Goal: Task Accomplishment & Management: Use online tool/utility

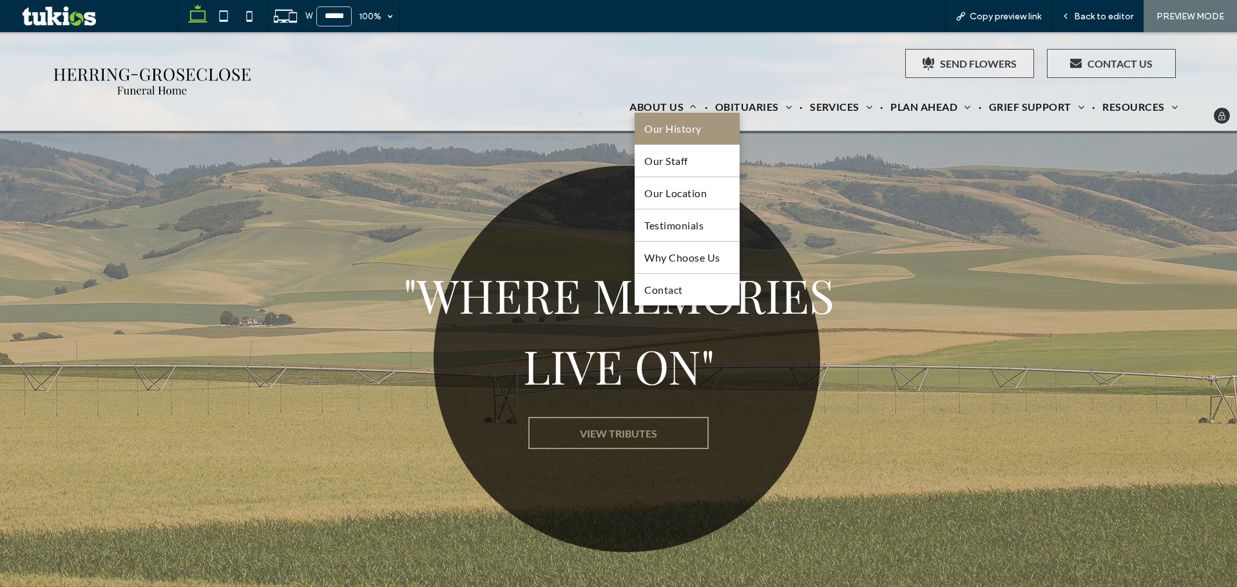
click at [669, 126] on span "Our History" at bounding box center [672, 128] width 57 height 12
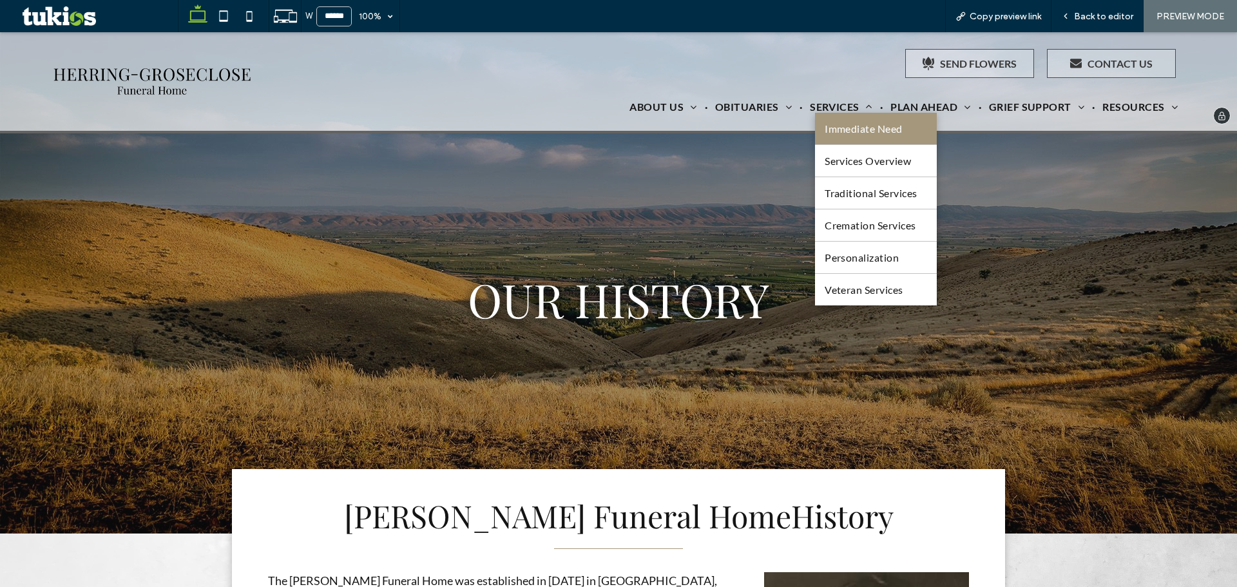
click at [825, 122] on span "Immediate Need" at bounding box center [864, 128] width 78 height 12
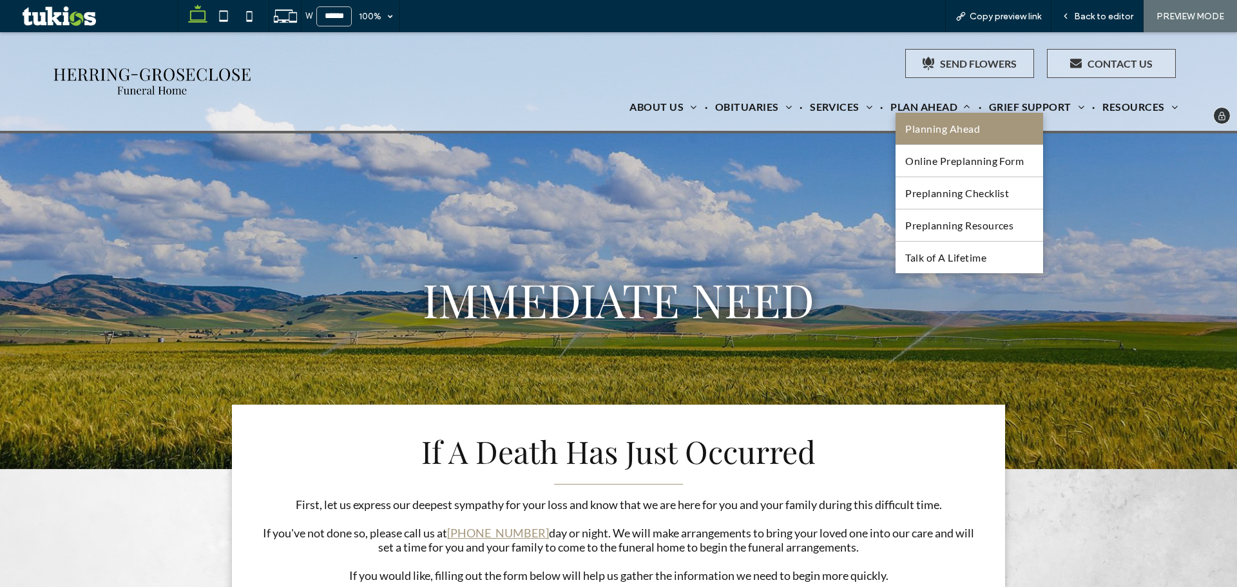
click at [935, 124] on span "Planning Ahead" at bounding box center [942, 128] width 75 height 12
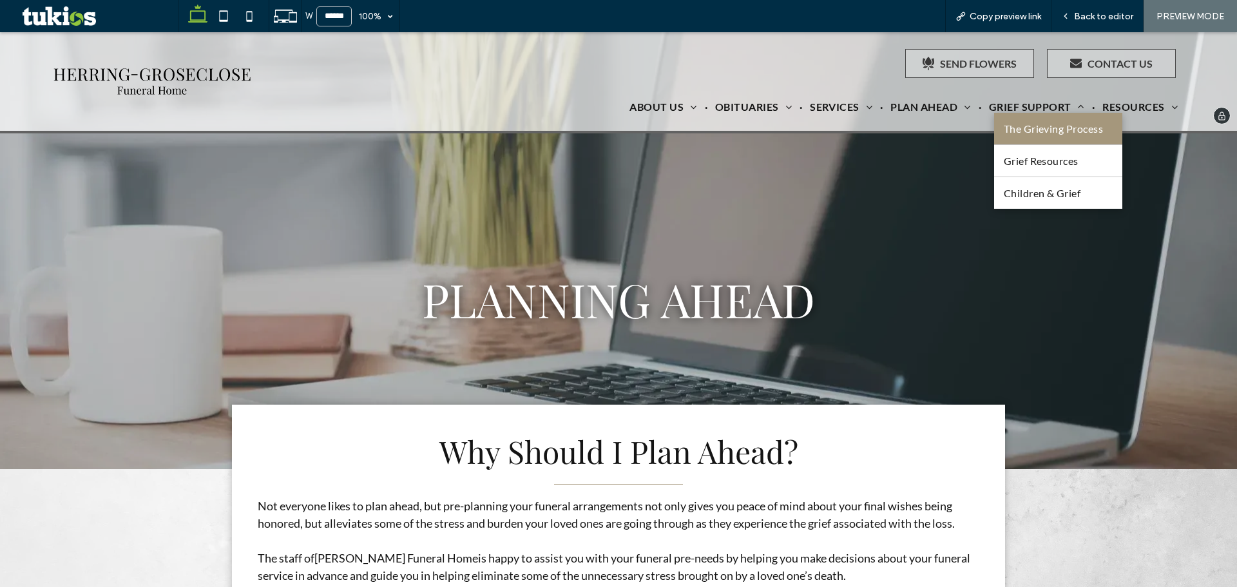
click at [1038, 130] on span "The Grieving Process" at bounding box center [1054, 128] width 100 height 12
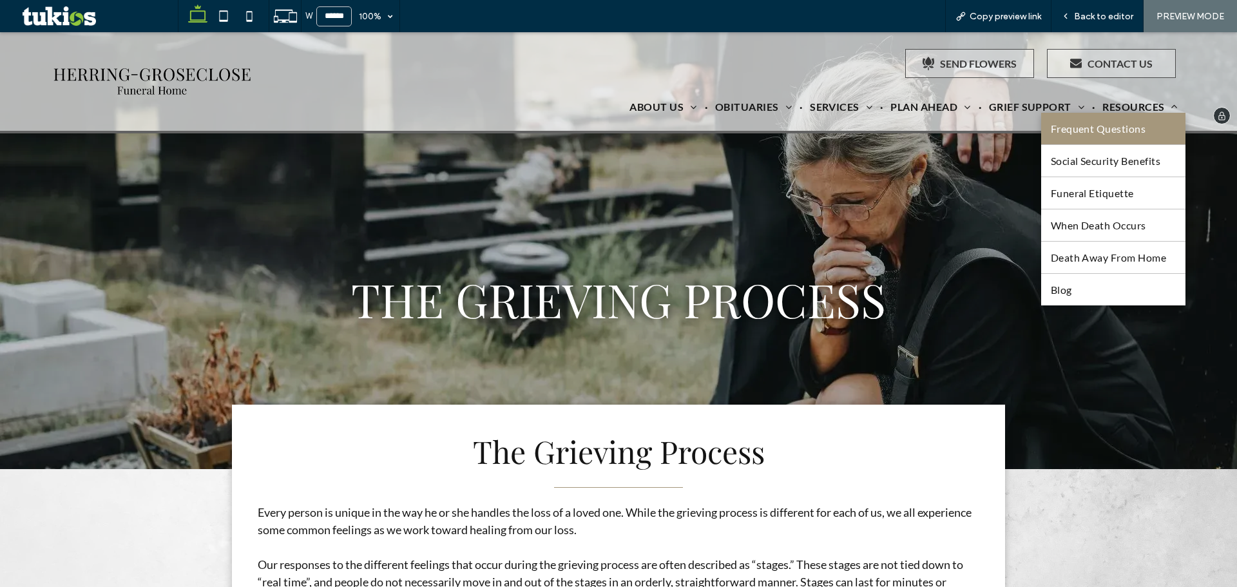
click at [1122, 130] on span "Frequent Questions" at bounding box center [1098, 128] width 95 height 12
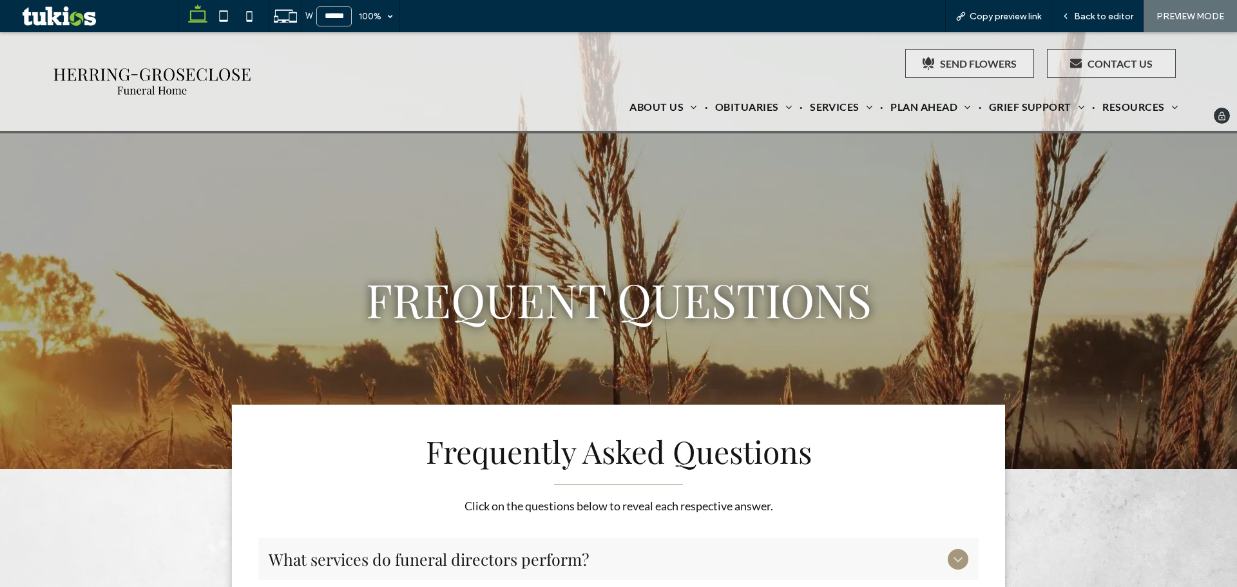
click at [213, 75] on img at bounding box center [152, 81] width 205 height 38
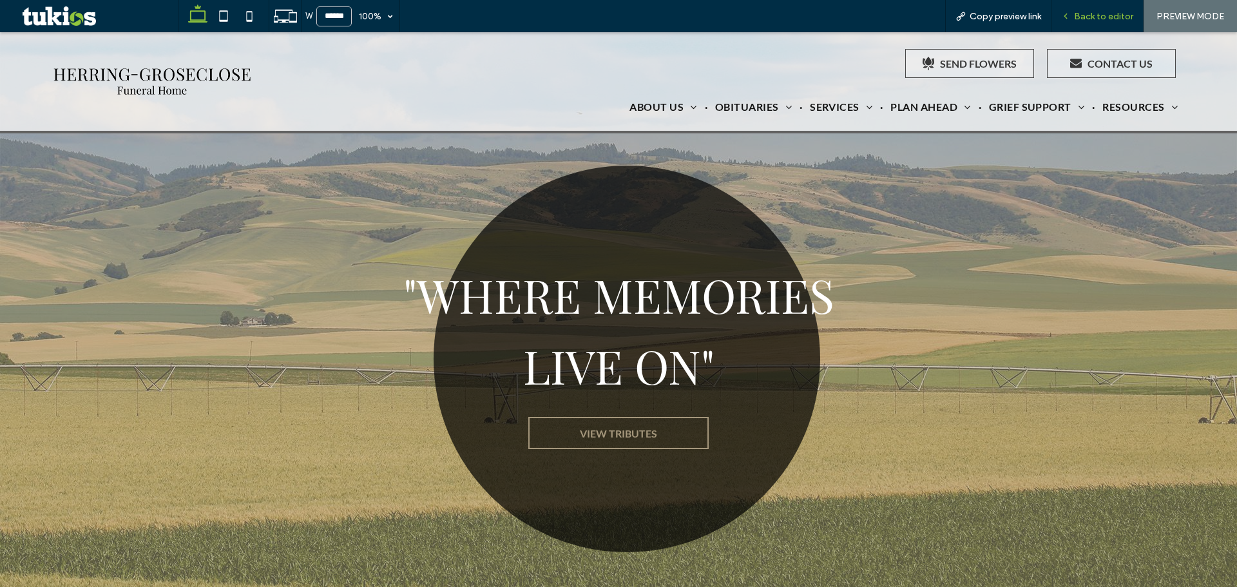
click at [1067, 12] on icon at bounding box center [1065, 16] width 9 height 9
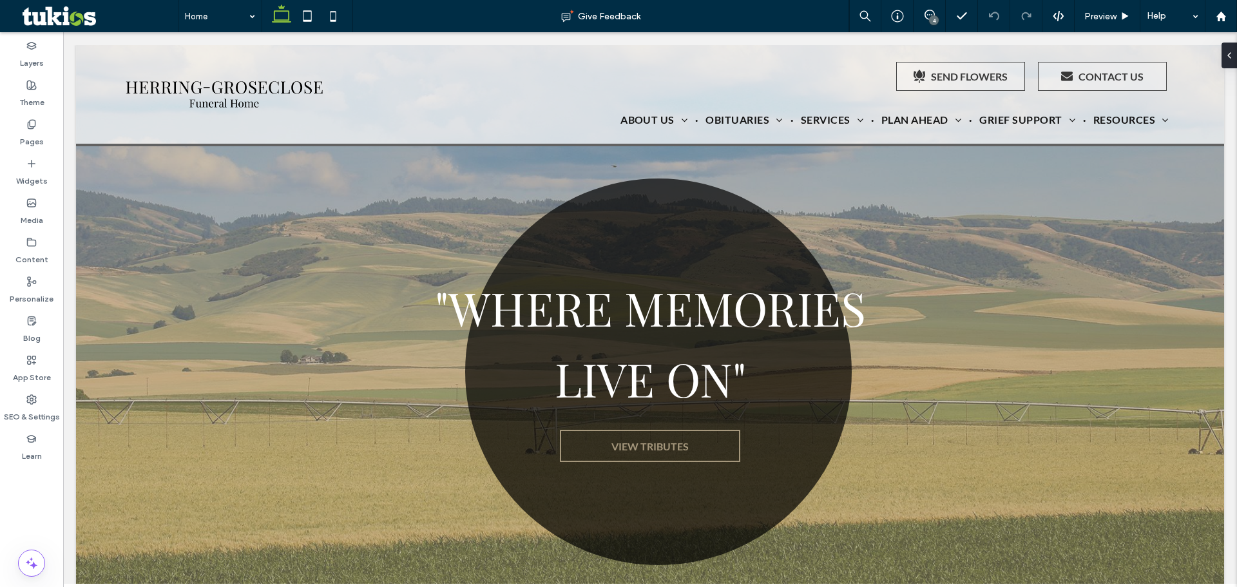
click at [930, 24] on div "4" at bounding box center [934, 20] width 10 height 10
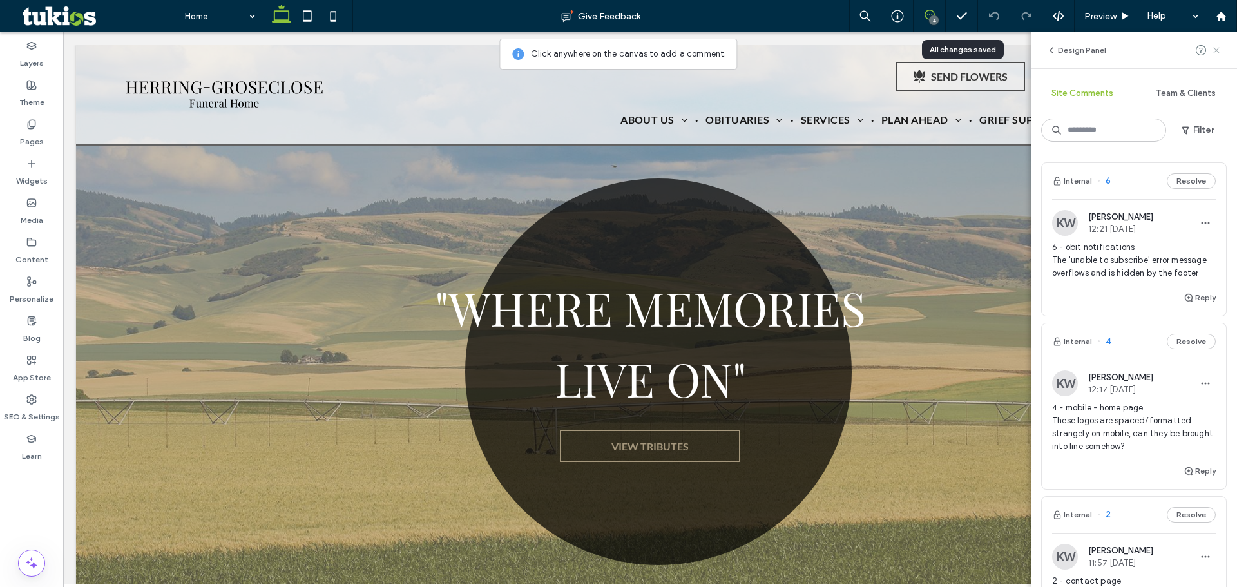
click at [1220, 48] on icon at bounding box center [1216, 50] width 10 height 10
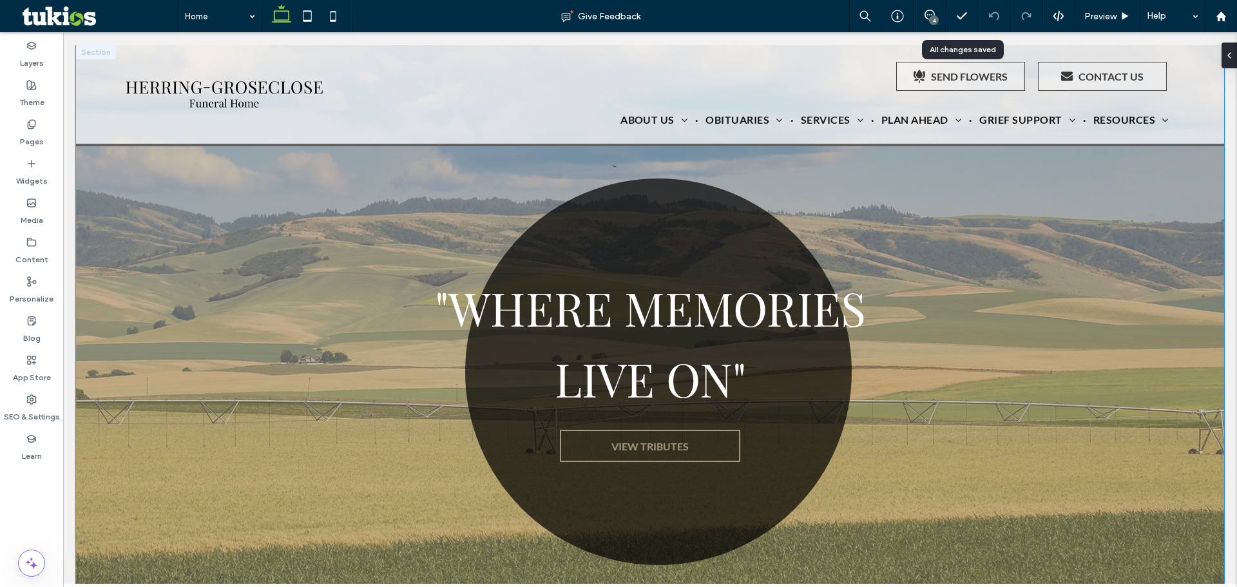
click at [1010, 208] on div ""WHERE MEMORIES LIVE ON" VIEW TRIBUTES" at bounding box center [649, 364] width 773 height 639
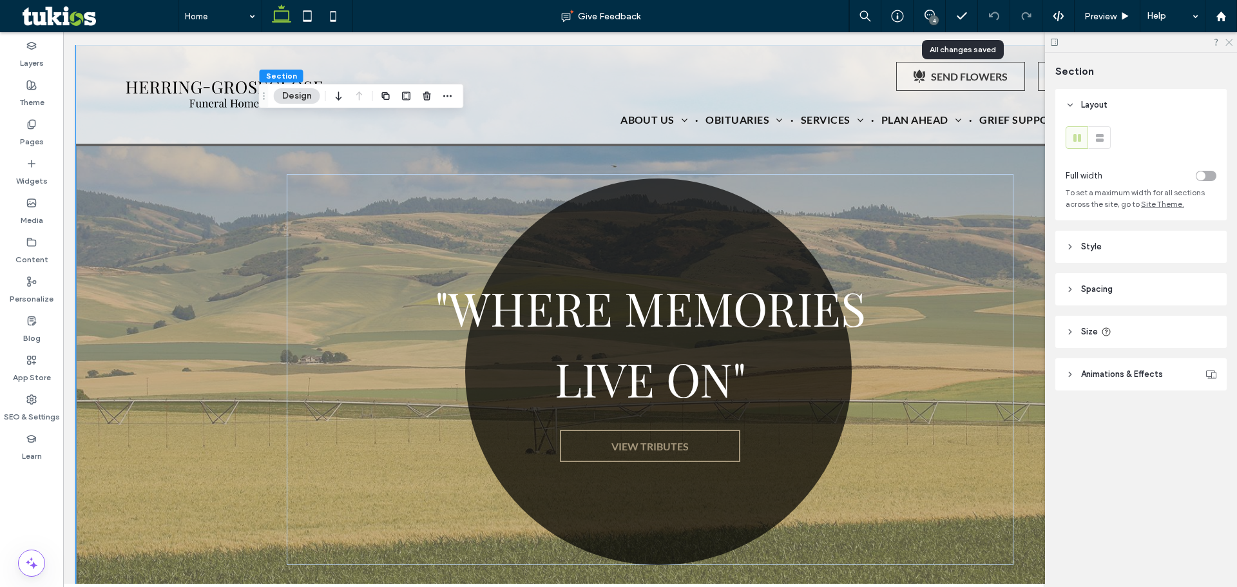
click at [1228, 40] on icon at bounding box center [1228, 41] width 8 height 8
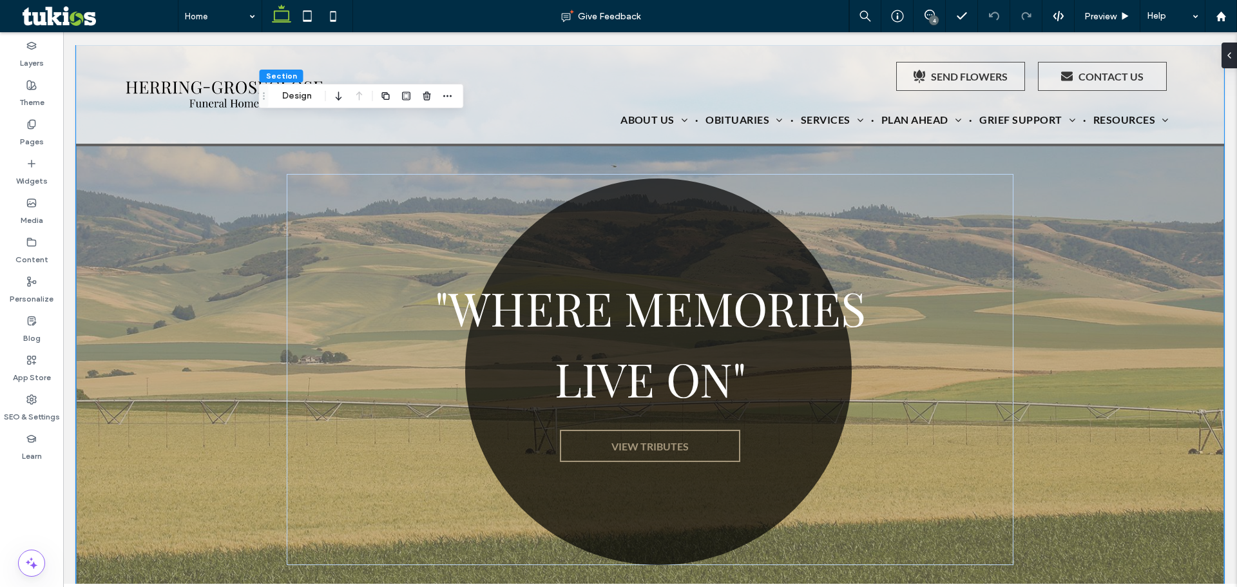
click at [929, 21] on div "4" at bounding box center [934, 20] width 10 height 10
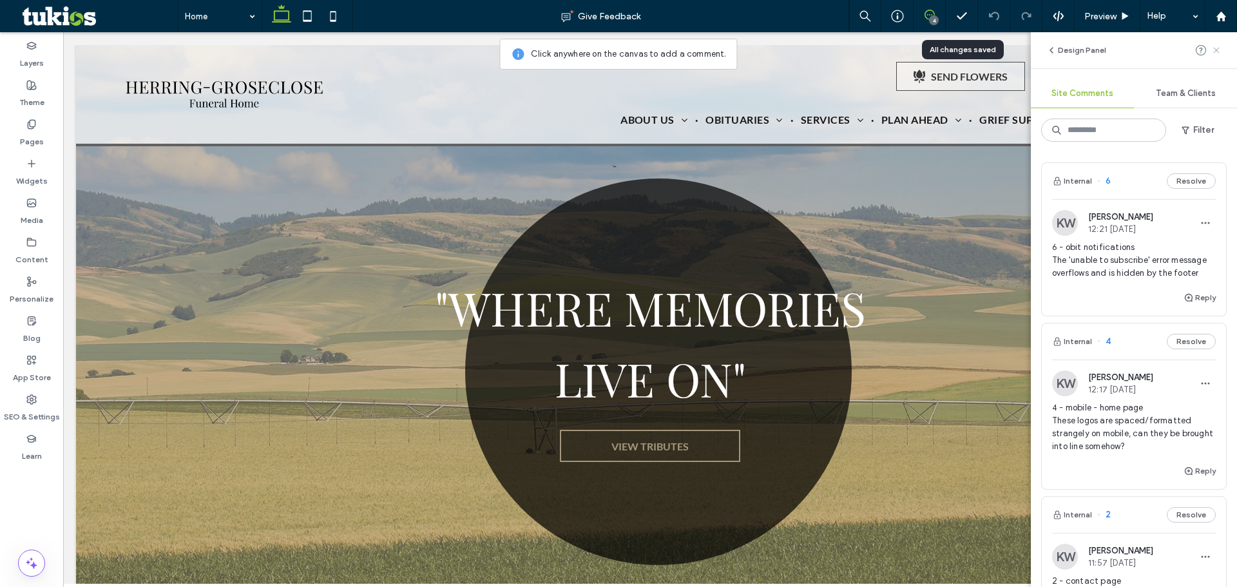
click at [1211, 50] on icon at bounding box center [1216, 50] width 10 height 10
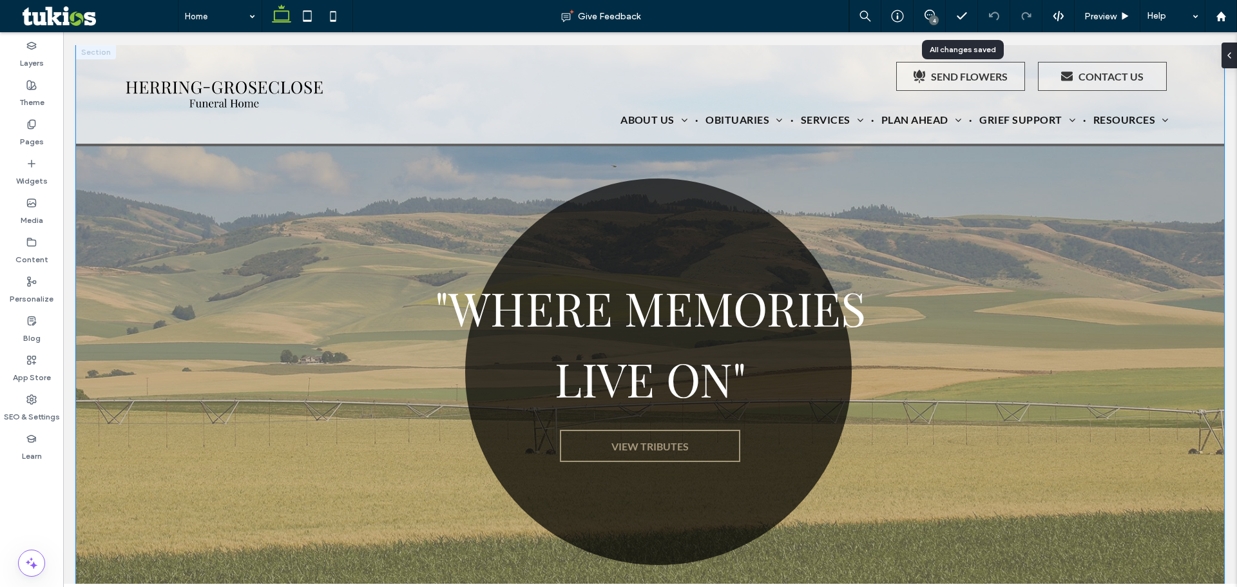
click at [1099, 219] on div ""WHERE MEMORIES LIVE ON" VIEW TRIBUTES" at bounding box center [650, 364] width 1148 height 639
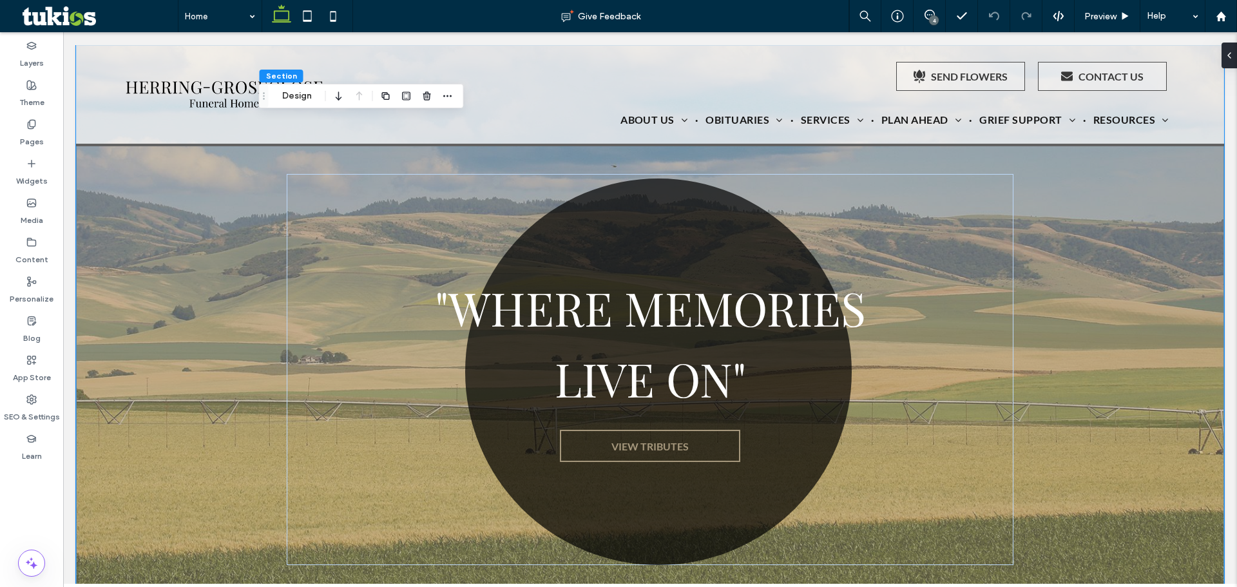
click at [932, 19] on div "4" at bounding box center [934, 20] width 10 height 10
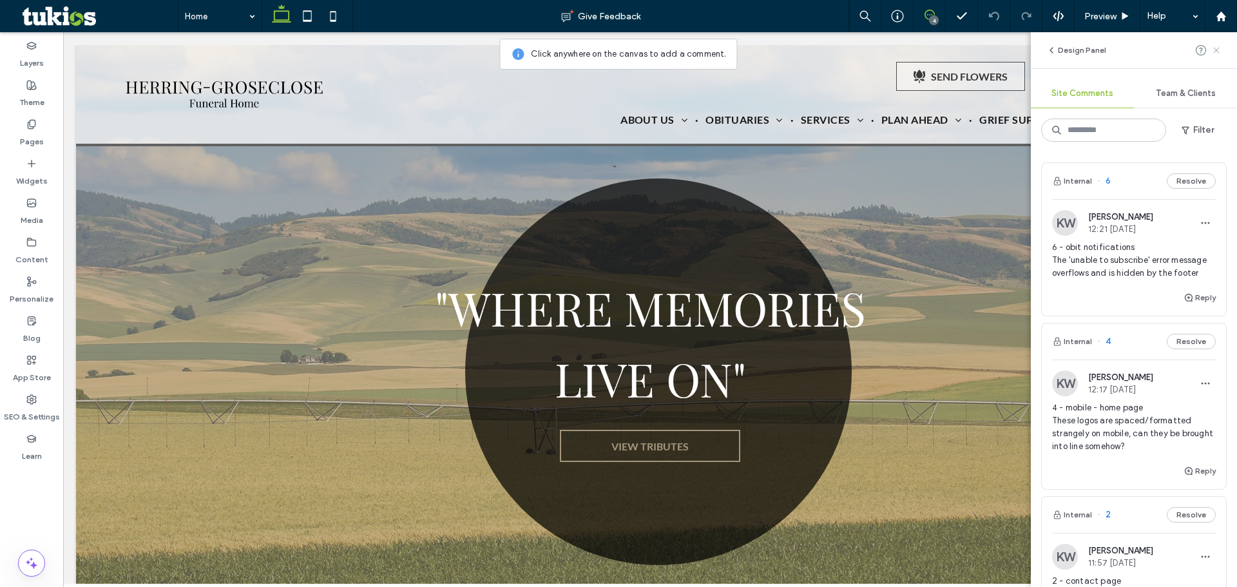
click at [1211, 53] on icon at bounding box center [1216, 50] width 10 height 10
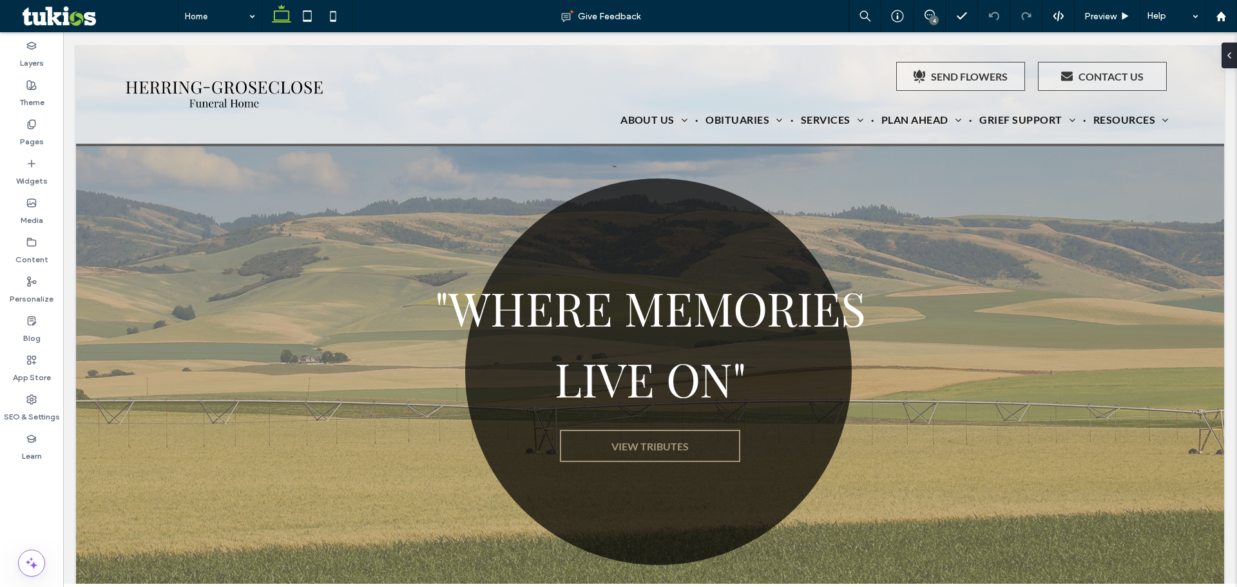
click at [930, 20] on div "4" at bounding box center [934, 20] width 10 height 10
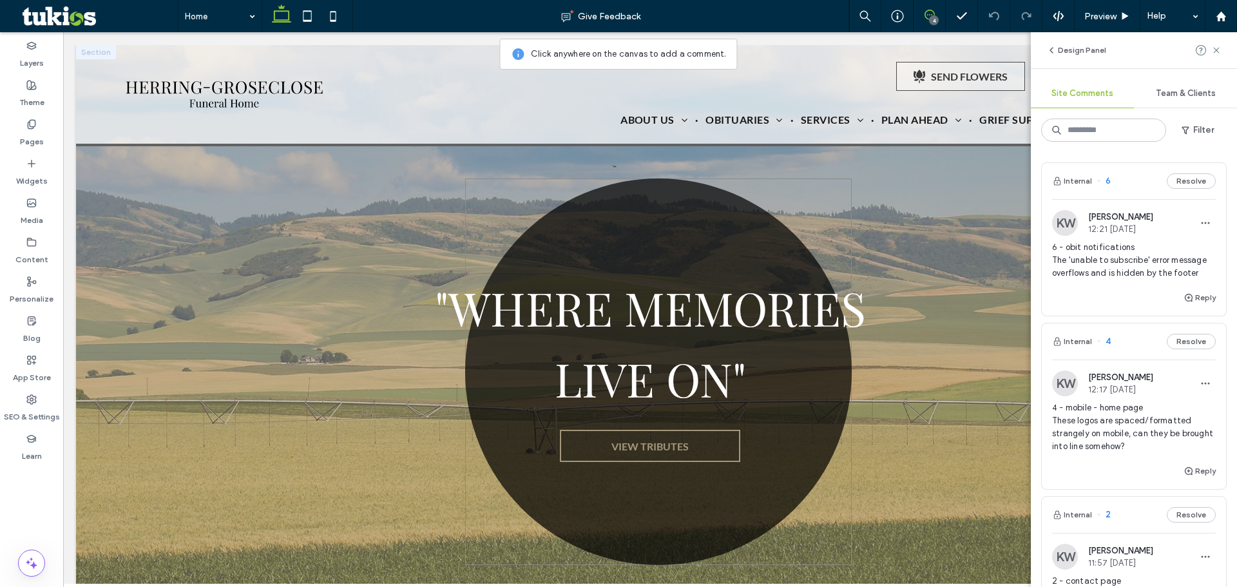
click at [803, 197] on link at bounding box center [658, 371] width 387 height 387
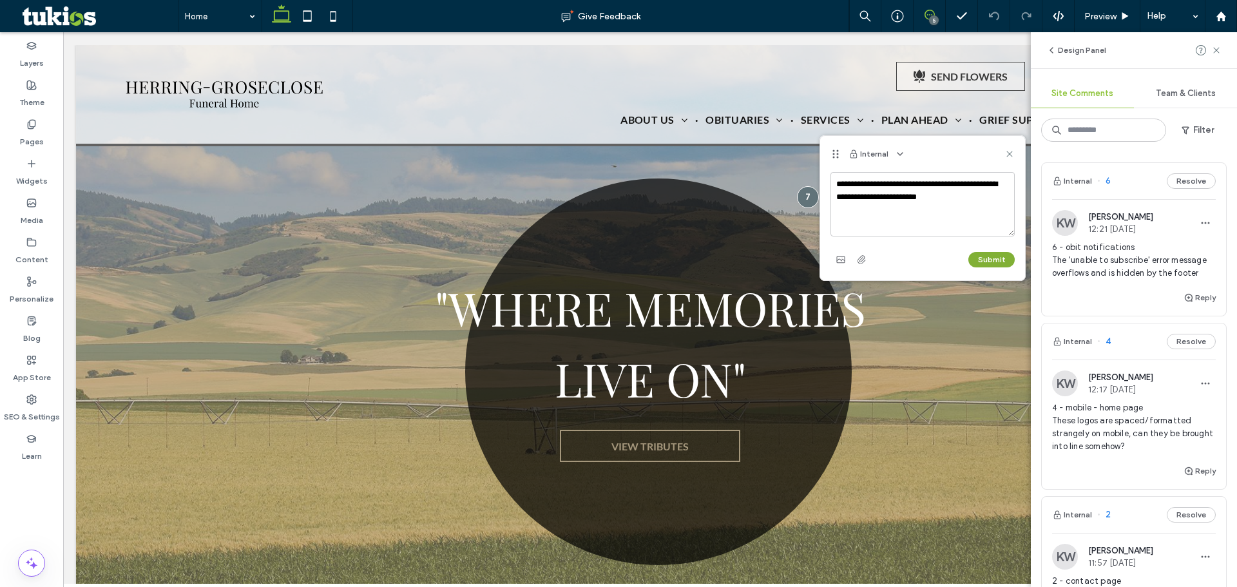
type textarea "**********"
click at [994, 260] on button "Submit" at bounding box center [991, 259] width 46 height 15
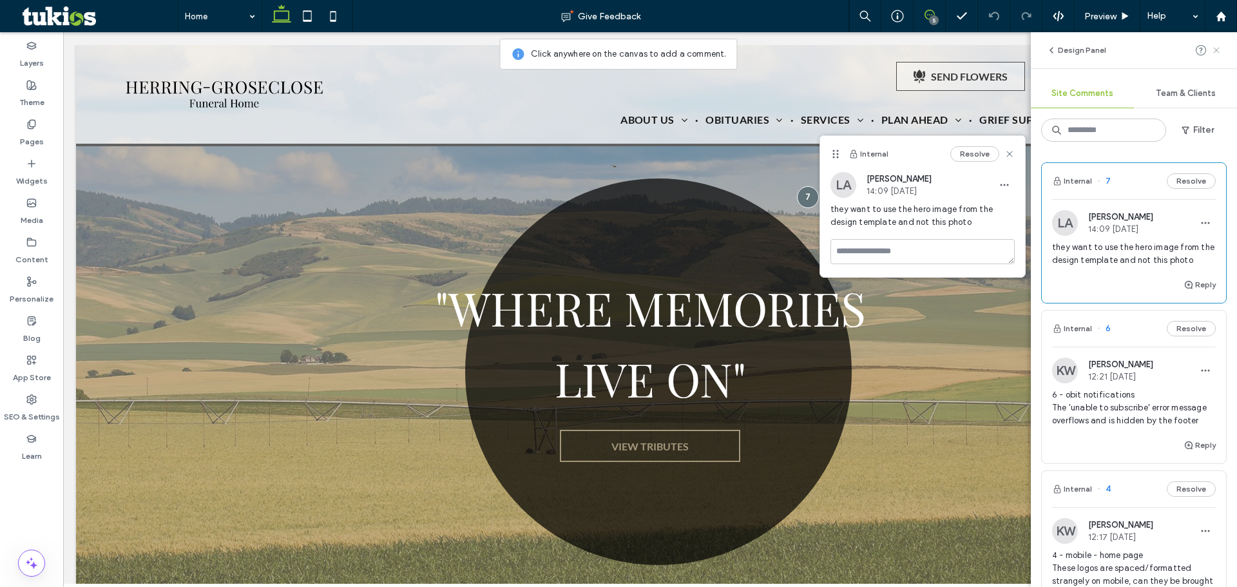
click at [1221, 55] on span at bounding box center [1216, 50] width 10 height 15
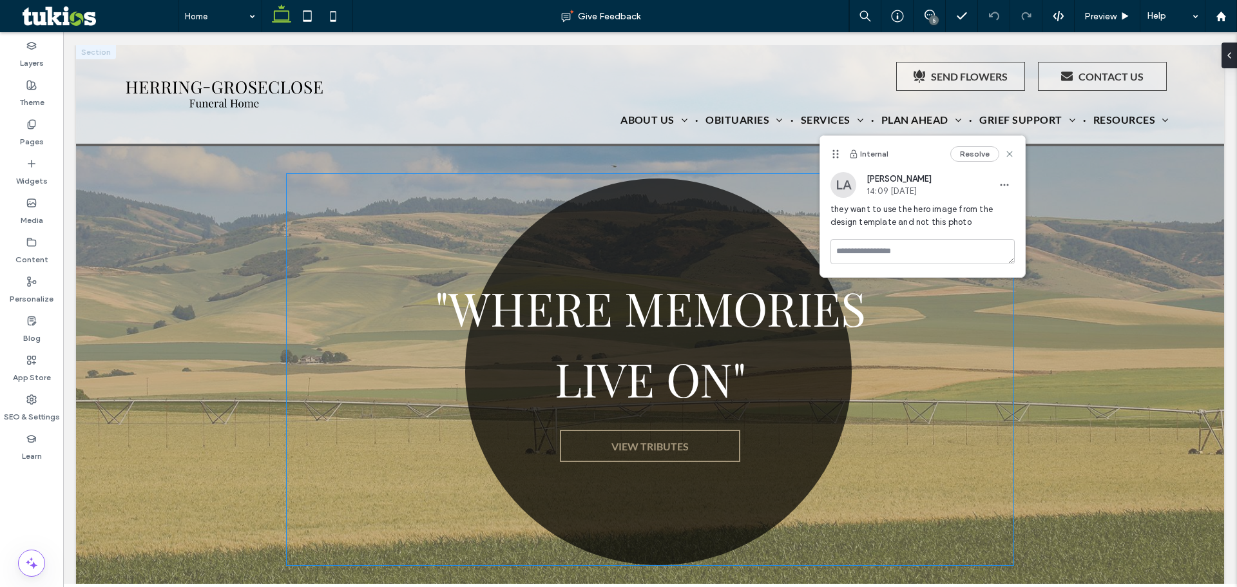
click at [955, 399] on div ""WHERE MEMORIES LIVE ON" VIEW TRIBUTES" at bounding box center [650, 369] width 727 height 391
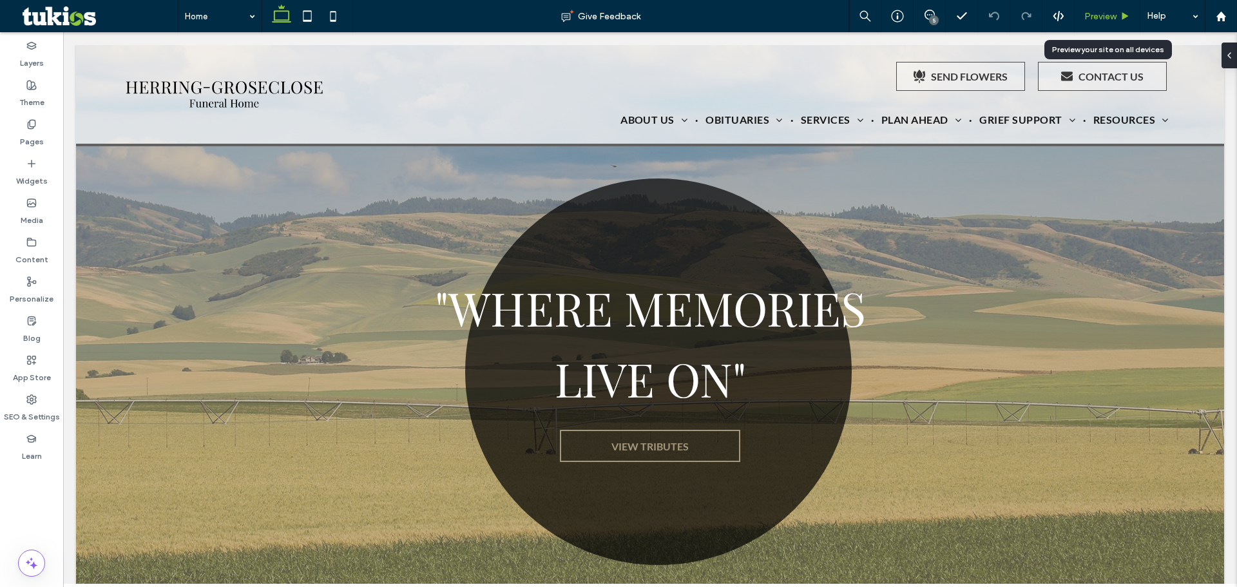
click at [1090, 12] on span "Preview" at bounding box center [1100, 16] width 32 height 11
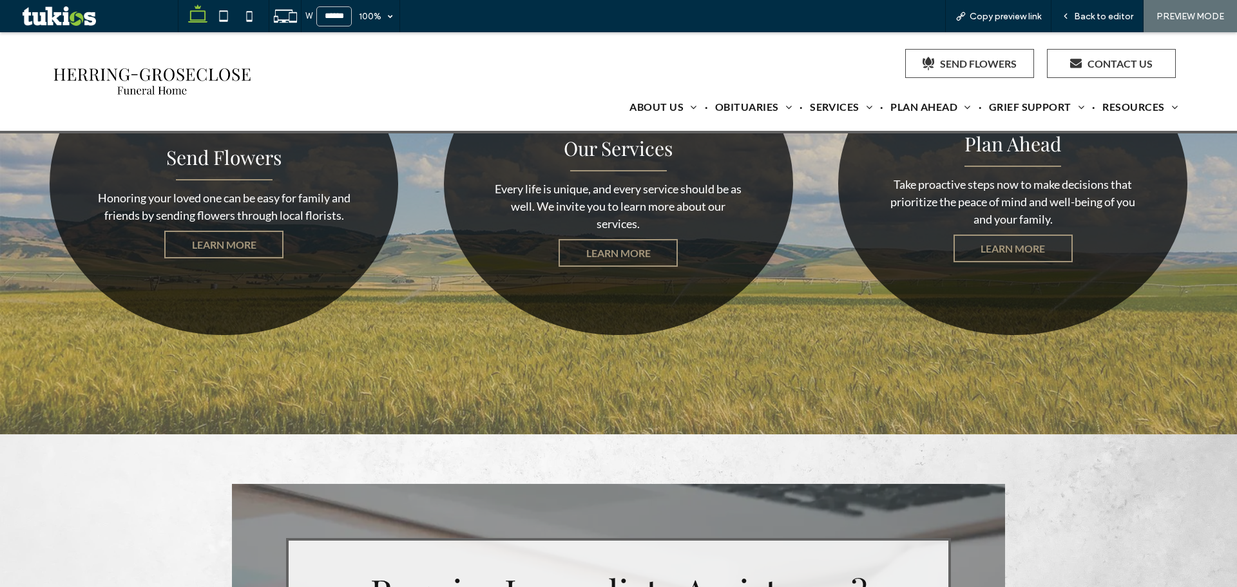
scroll to position [1868, 0]
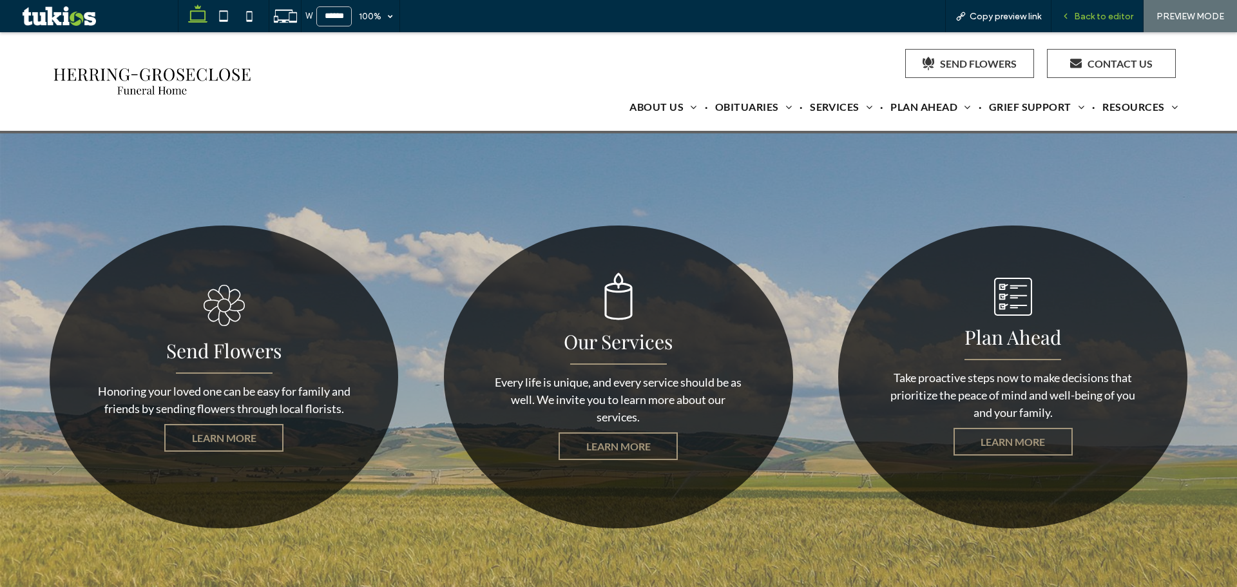
click at [1092, 18] on span "Back to editor" at bounding box center [1103, 16] width 59 height 11
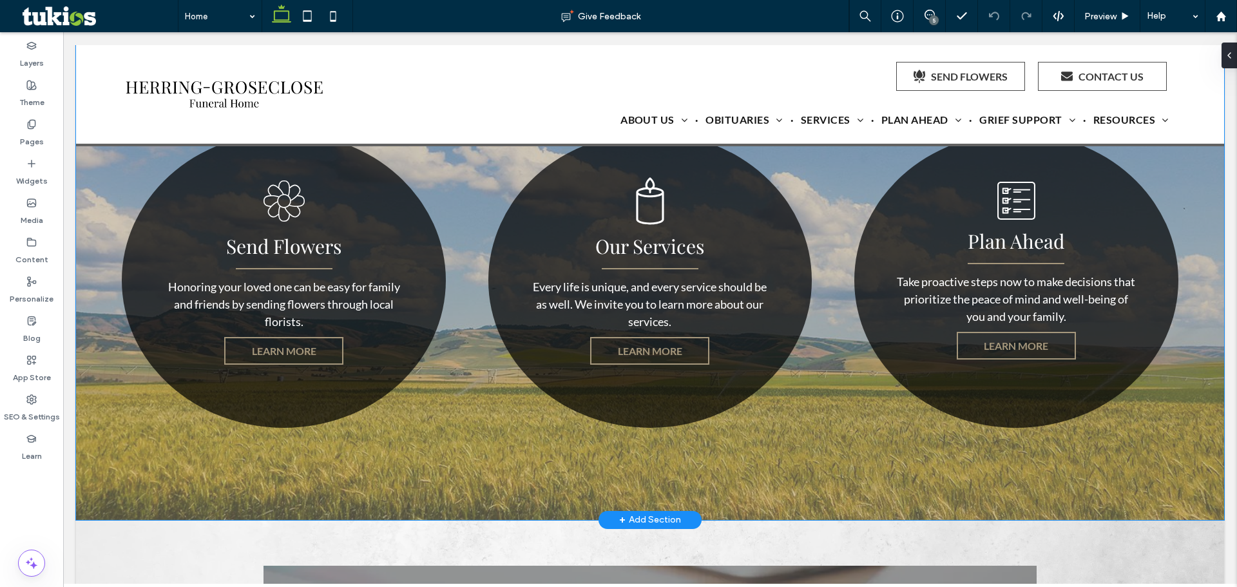
scroll to position [1958, 0]
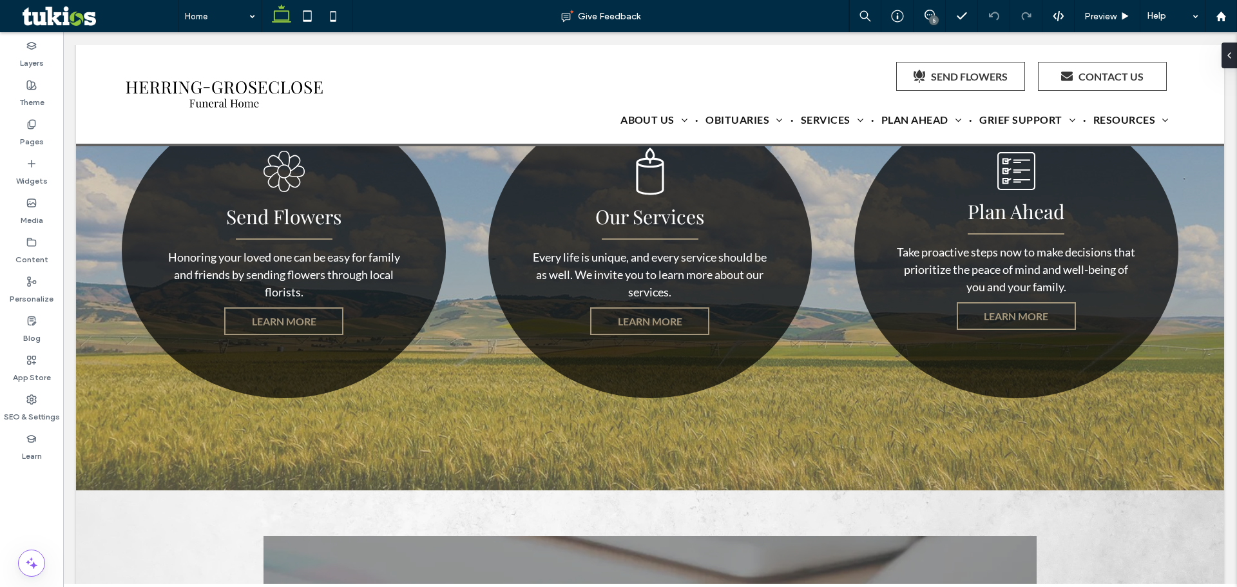
drag, startPoint x: 1006, startPoint y: 64, endPoint x: 944, endPoint y: 32, distance: 69.4
click at [944, 32] on body ".st0-{display:none;} .st1-{display:inline;} .st2-{fill:#currentcolor;} SEND FLO…" at bounding box center [650, 367] width 1174 height 4586
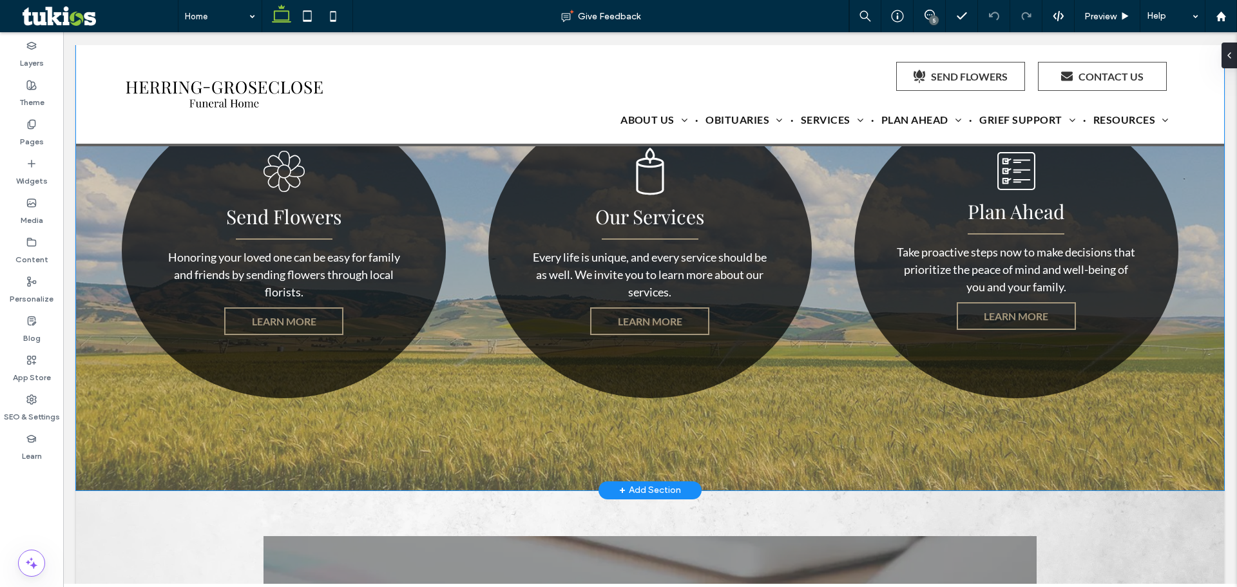
click at [838, 414] on div "Send Flowers Honoring your loved one can be easy for family and friends by send…" at bounding box center [650, 251] width 1148 height 479
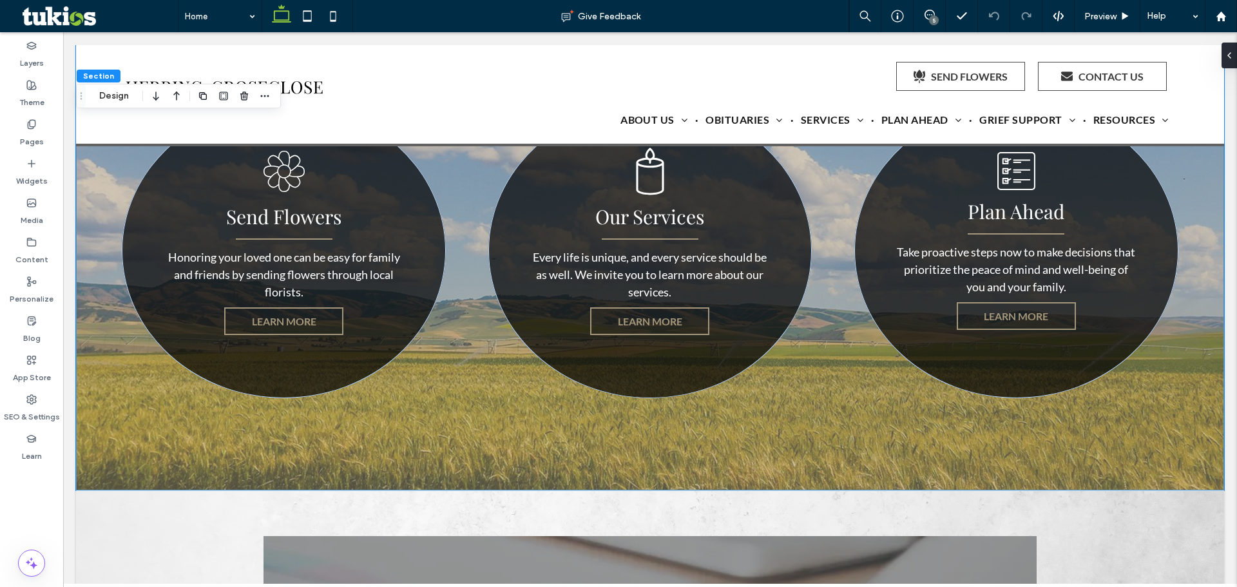
click at [935, 22] on div "5" at bounding box center [934, 20] width 10 height 10
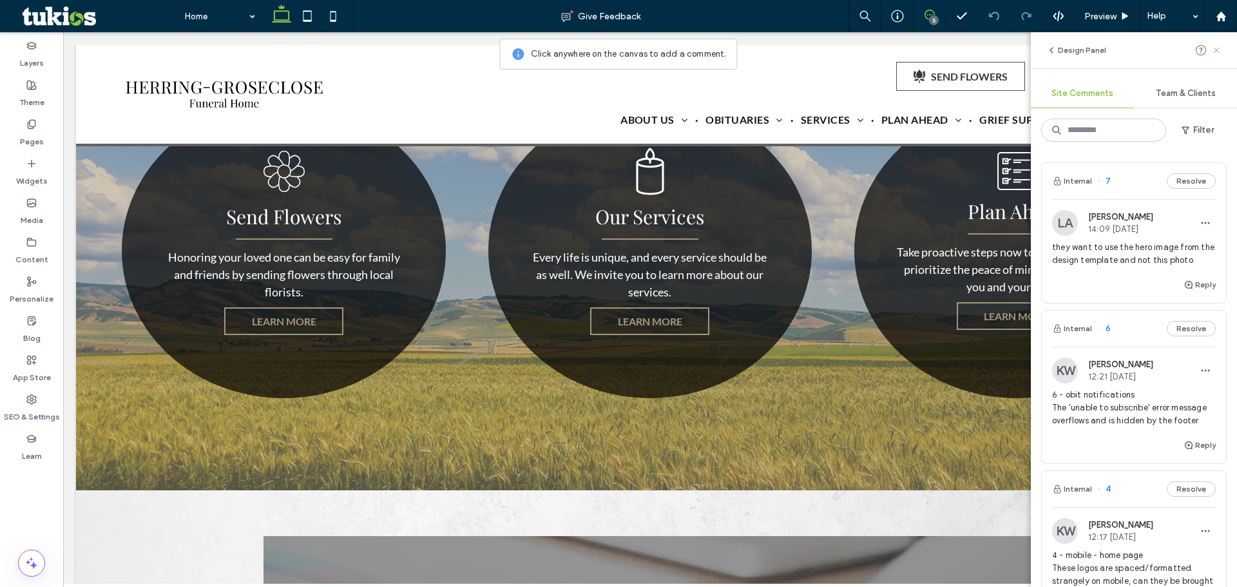
click at [1214, 48] on use at bounding box center [1216, 50] width 6 height 6
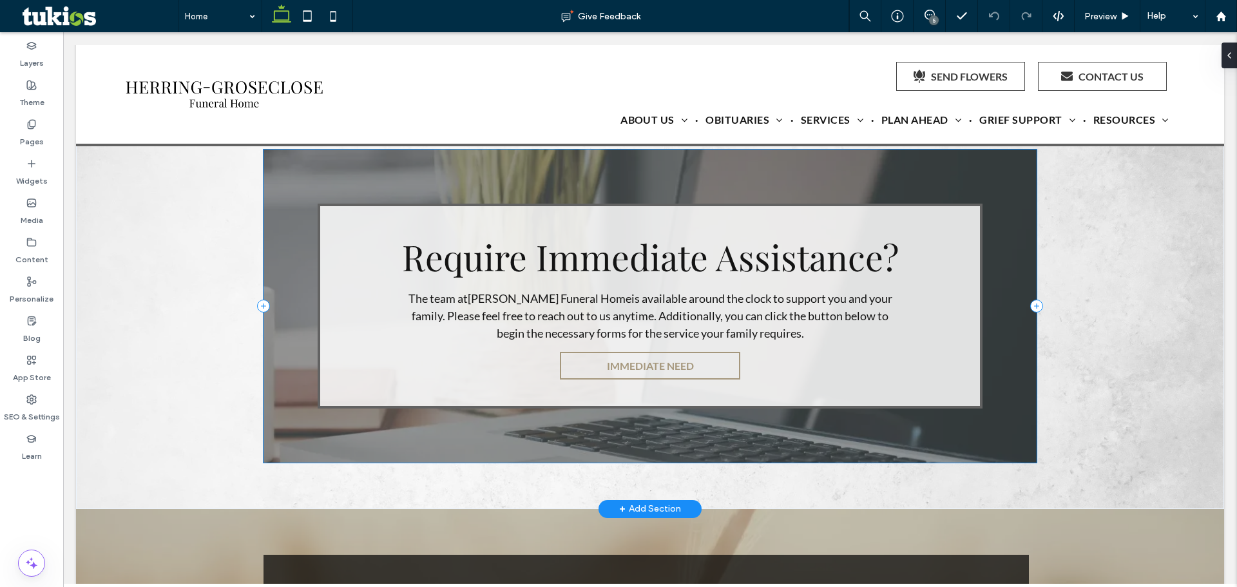
scroll to position [2538, 0]
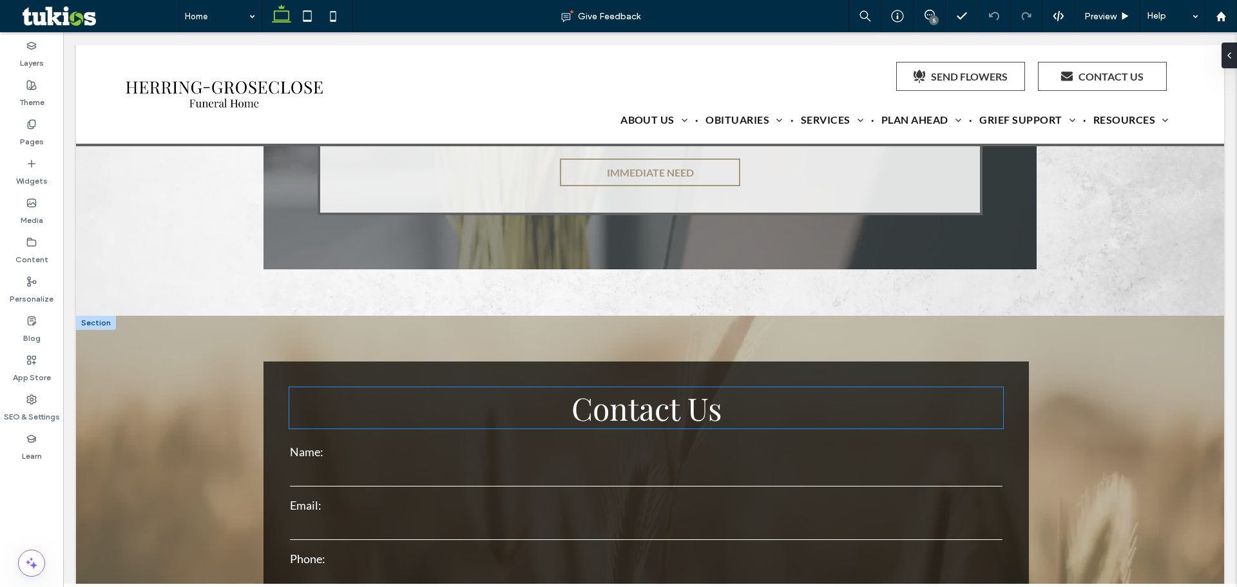
click at [895, 428] on h3 "Contact Us" at bounding box center [646, 407] width 714 height 41
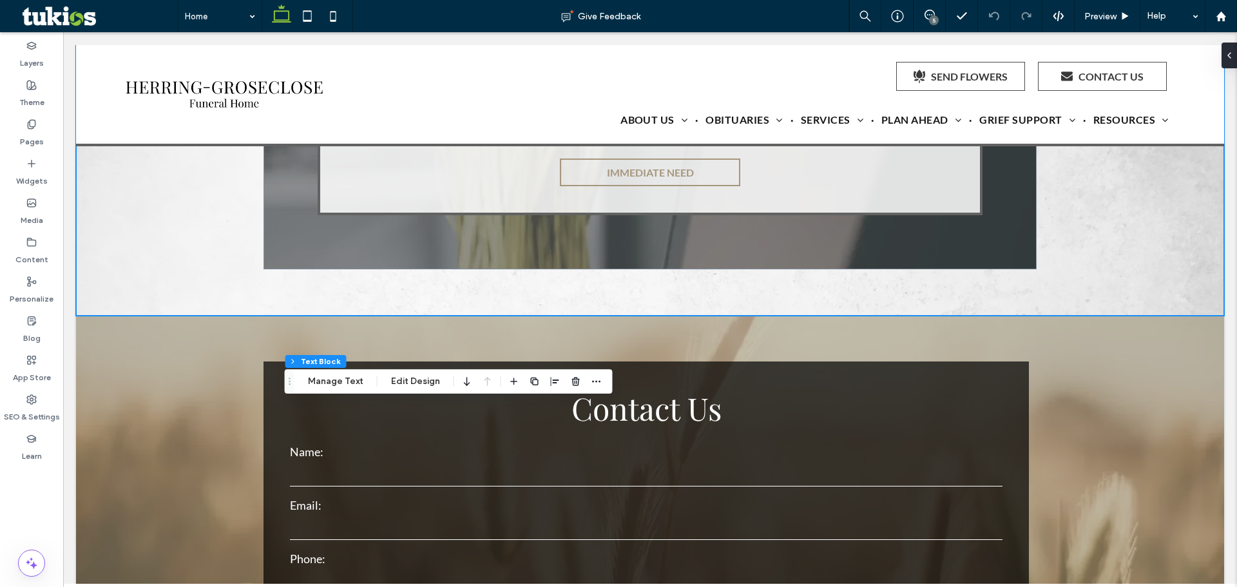
click at [707, 318] on div at bounding box center [645, 315] width 1138 height 6
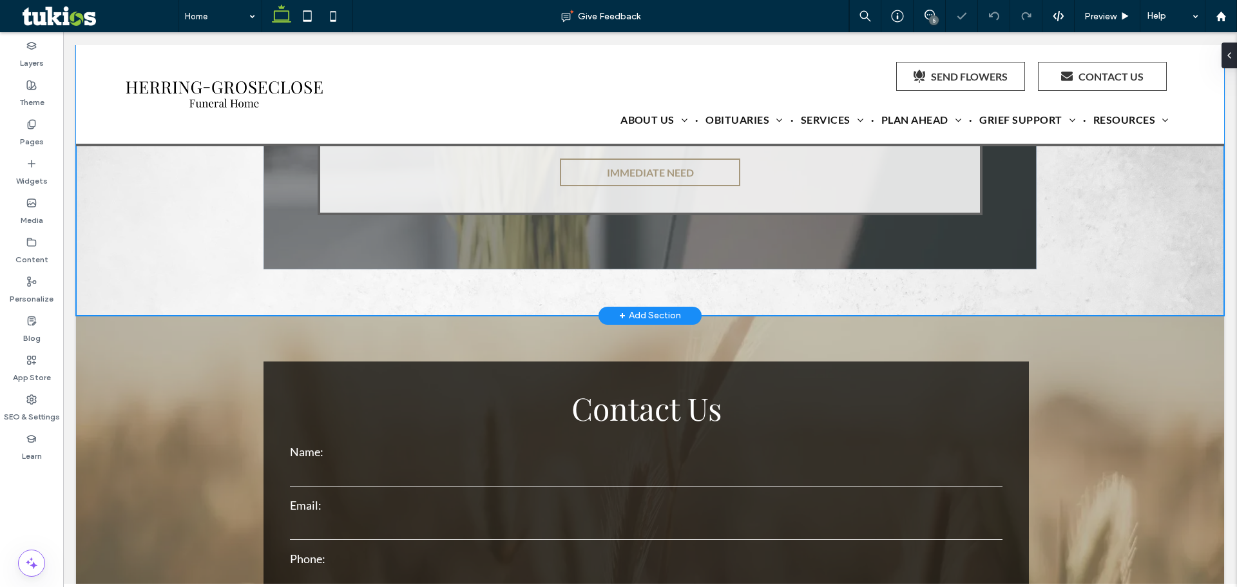
type input "***"
click at [932, 23] on div "5" at bounding box center [934, 20] width 10 height 10
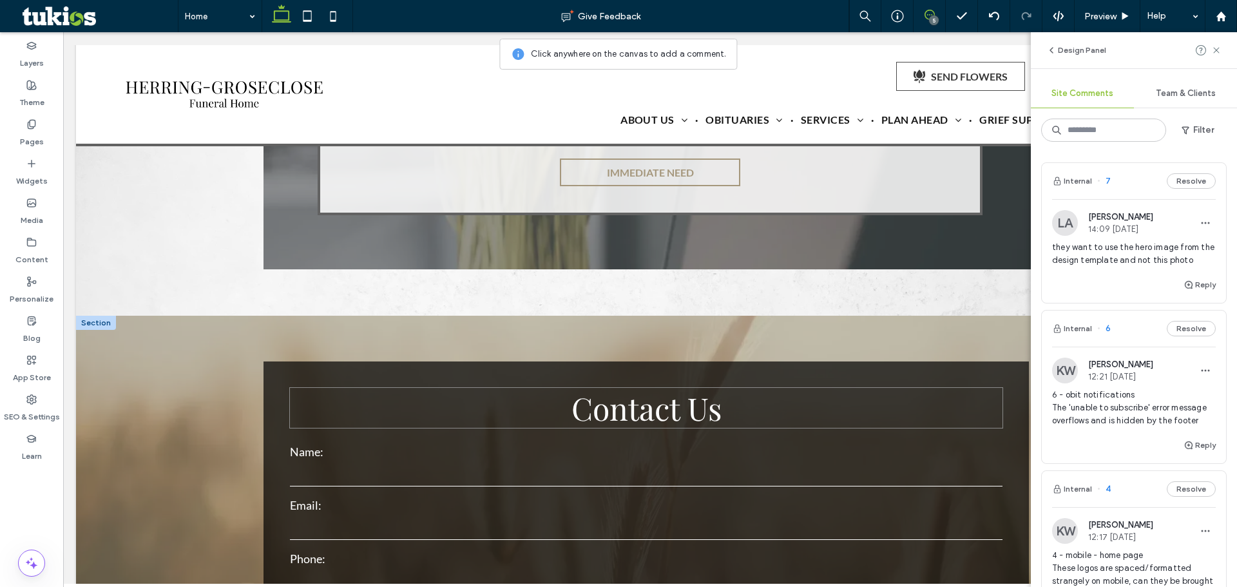
click at [864, 428] on h3 "Contact Us" at bounding box center [646, 407] width 714 height 41
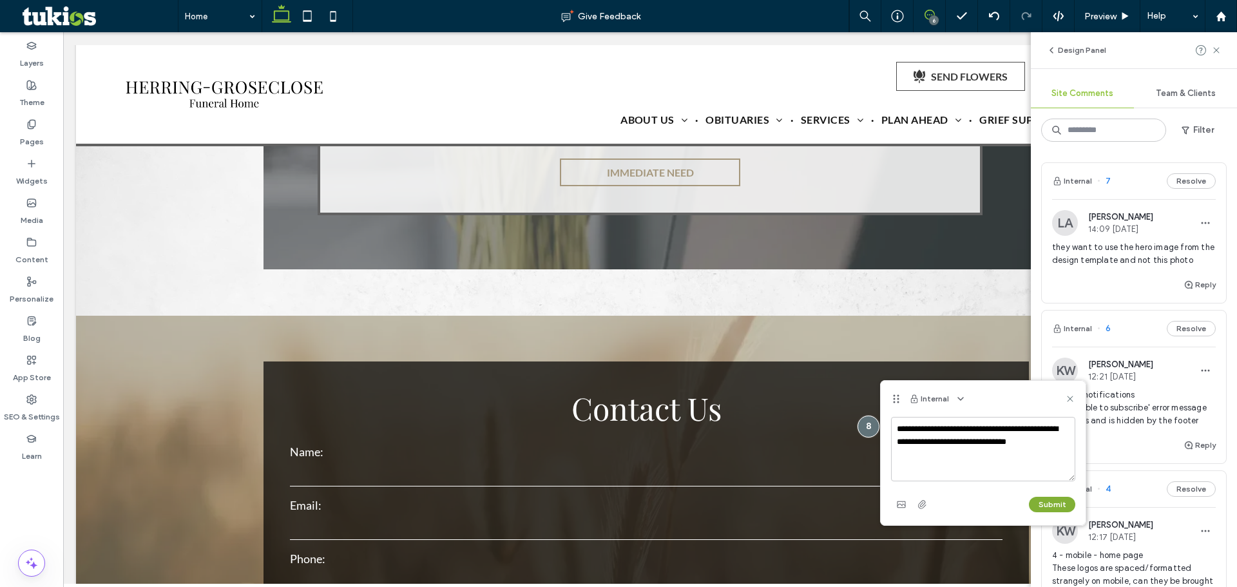
type textarea "**********"
click at [1050, 509] on button "Submit" at bounding box center [1052, 504] width 46 height 15
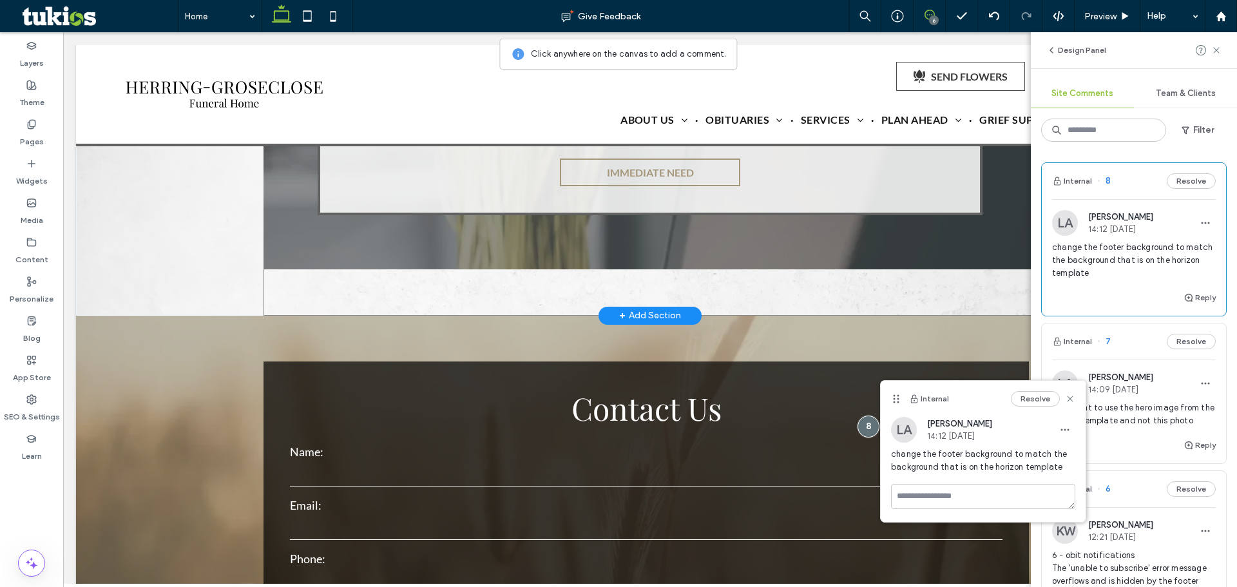
click at [957, 308] on div "Require Immediate Assistance? The team at Herring-Groseclose Funeral Home is av…" at bounding box center [649, 112] width 773 height 405
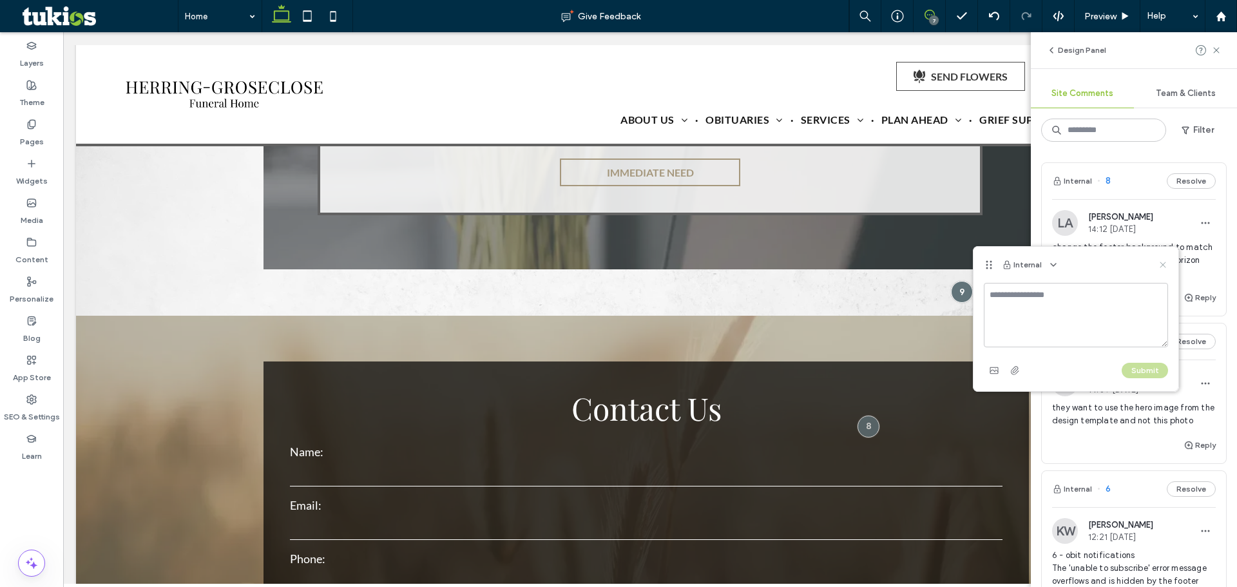
click at [1165, 269] on icon at bounding box center [1163, 265] width 10 height 10
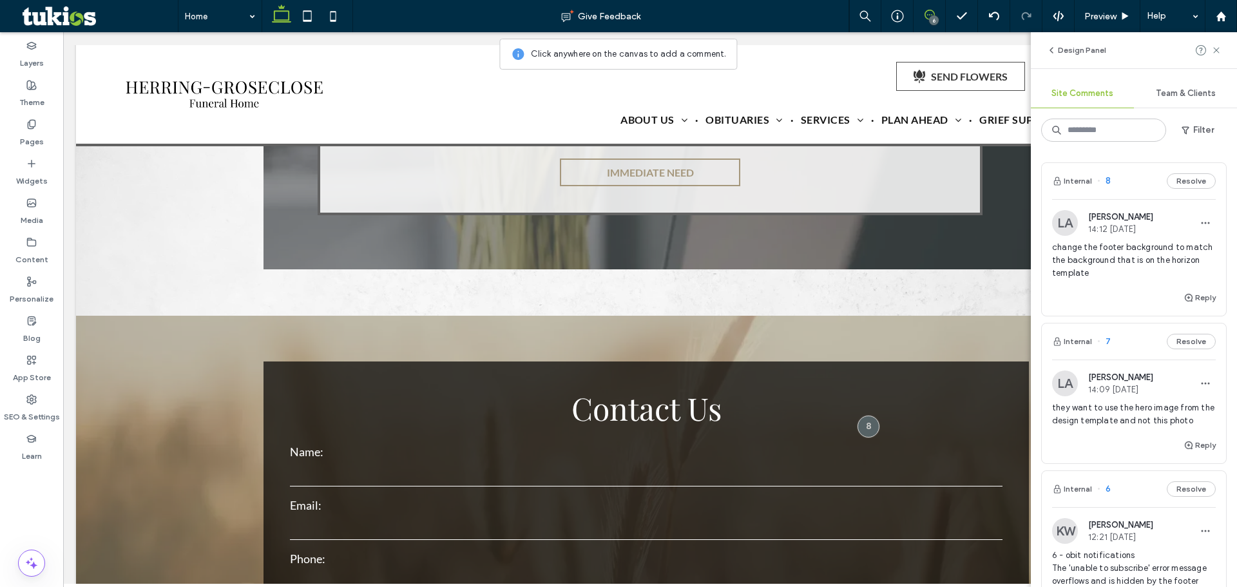
click at [1208, 50] on div at bounding box center [1209, 50] width 26 height 15
click at [1216, 55] on icon at bounding box center [1216, 50] width 10 height 10
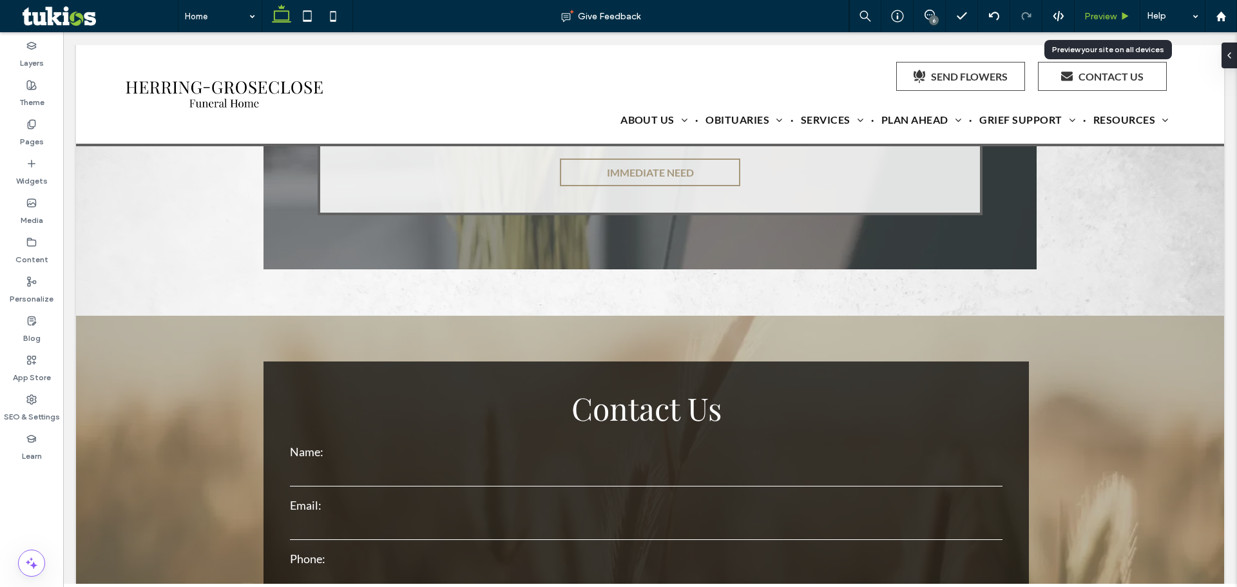
click at [1096, 30] on div "Preview" at bounding box center [1108, 16] width 66 height 32
click at [1084, 11] on div "Preview" at bounding box center [1107, 16] width 65 height 11
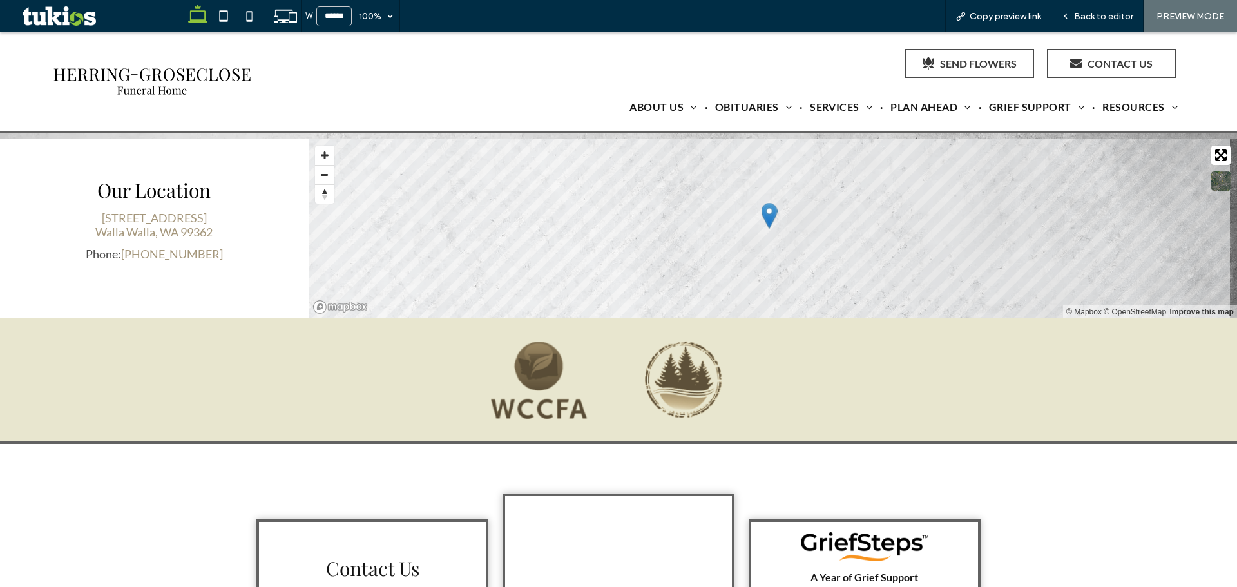
scroll to position [3766, 0]
click at [765, 229] on div at bounding box center [769, 215] width 16 height 26
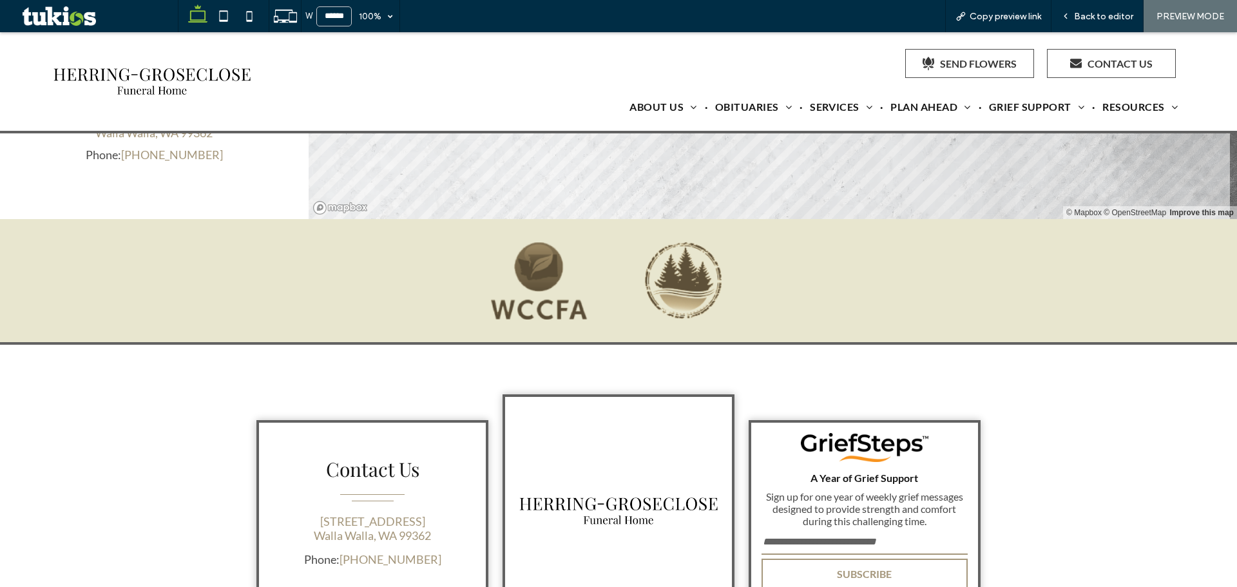
scroll to position [3673, 0]
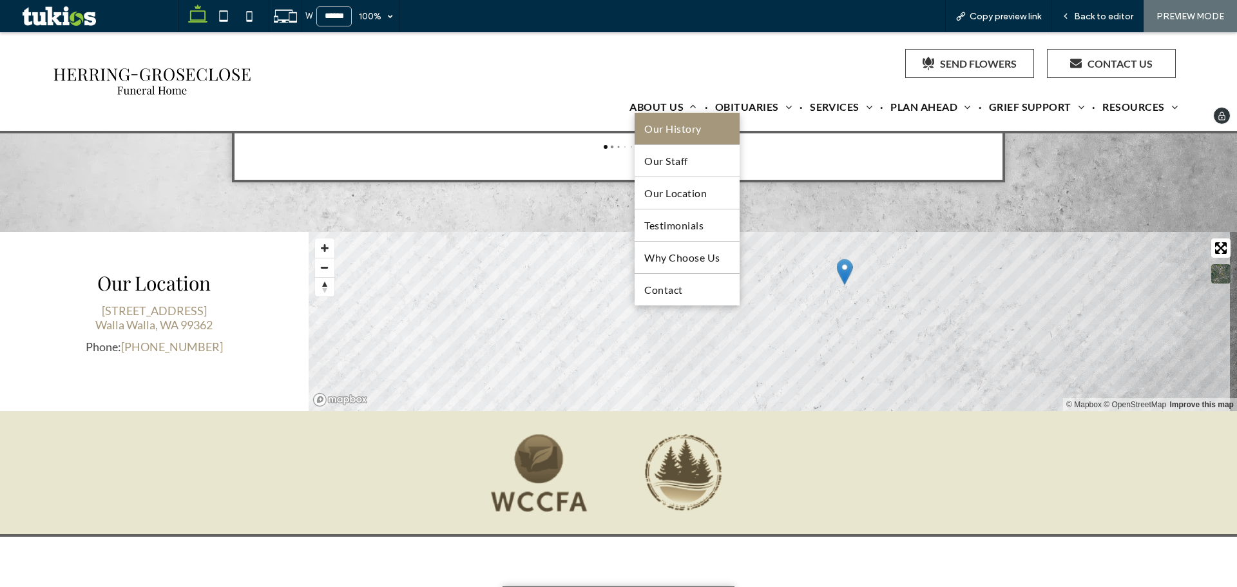
click at [673, 135] on link "Our History" at bounding box center [687, 129] width 104 height 32
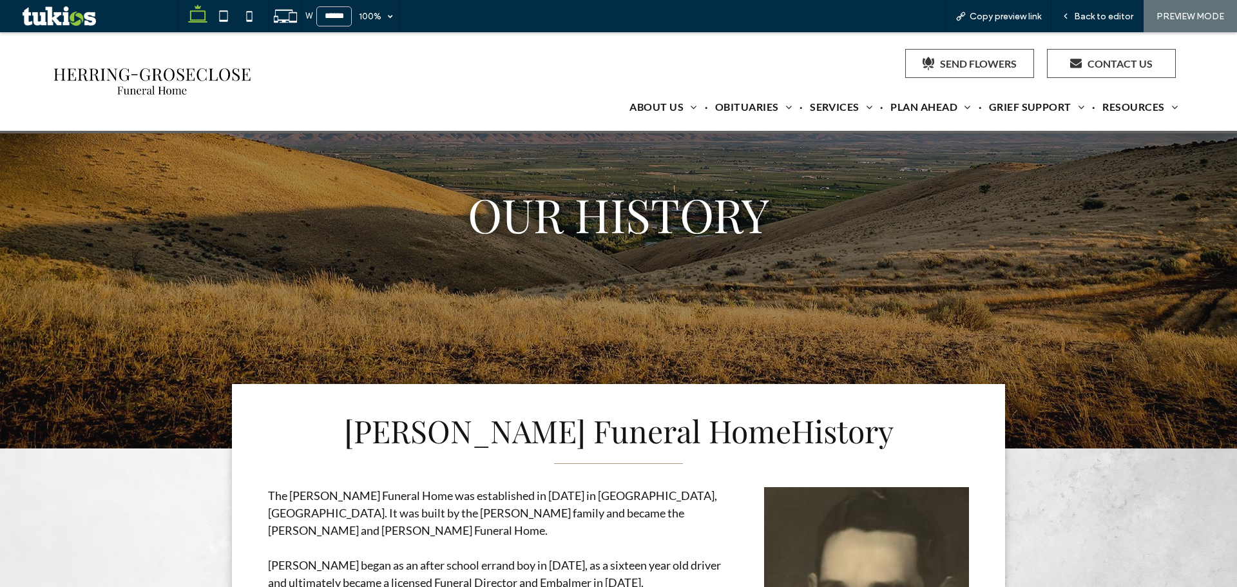
scroll to position [64, 0]
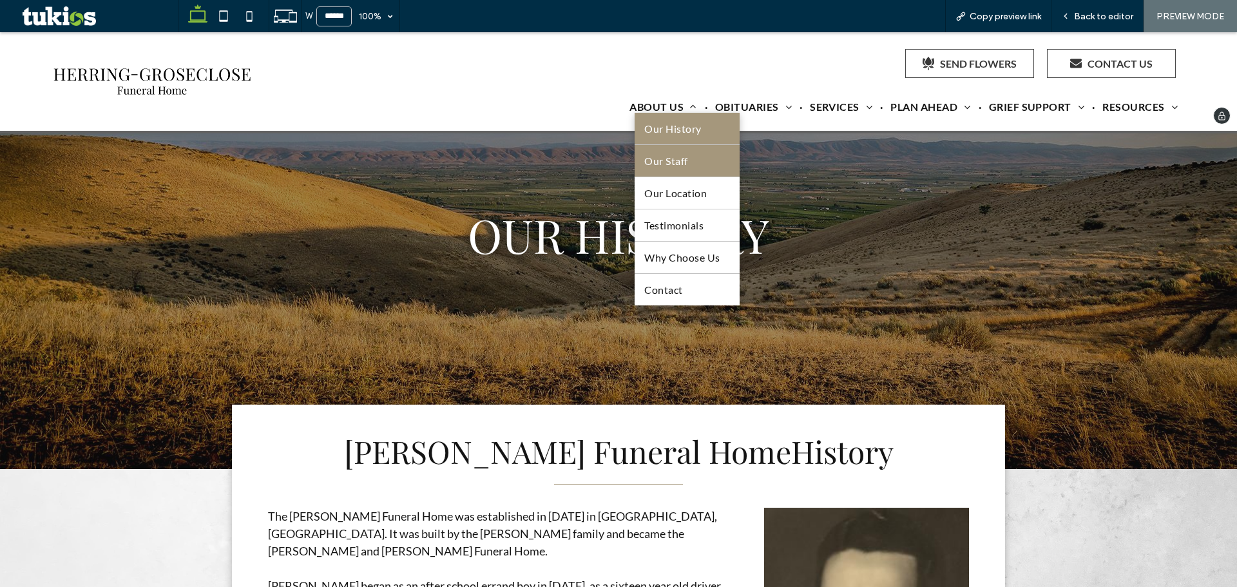
click at [660, 160] on span "Our Staff" at bounding box center [665, 161] width 43 height 12
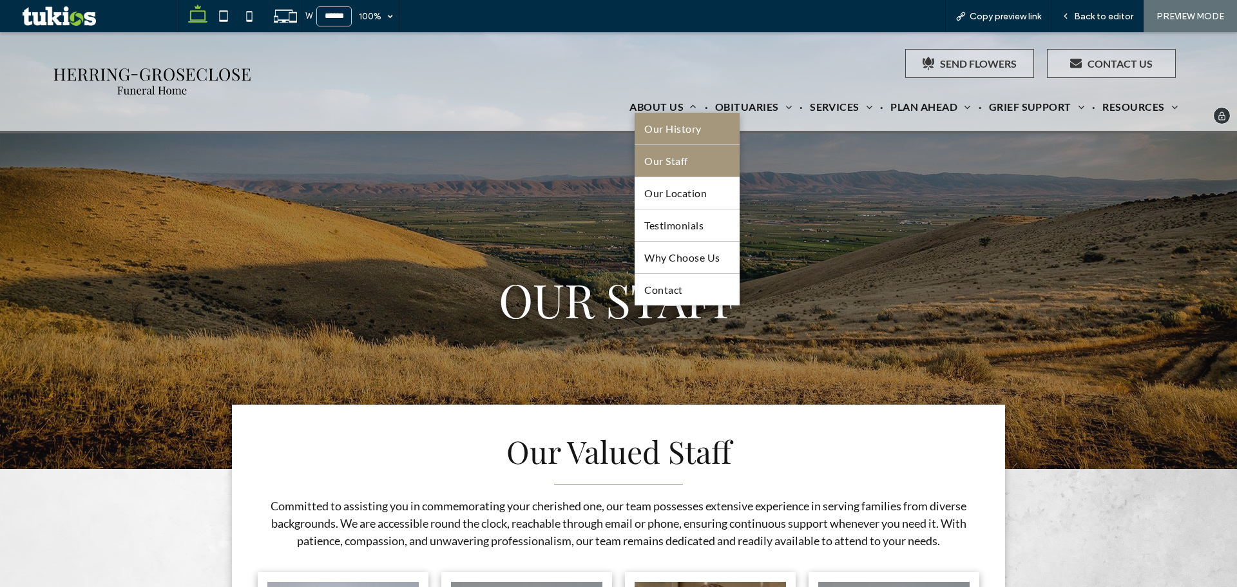
click at [671, 129] on span "Our History" at bounding box center [672, 128] width 57 height 12
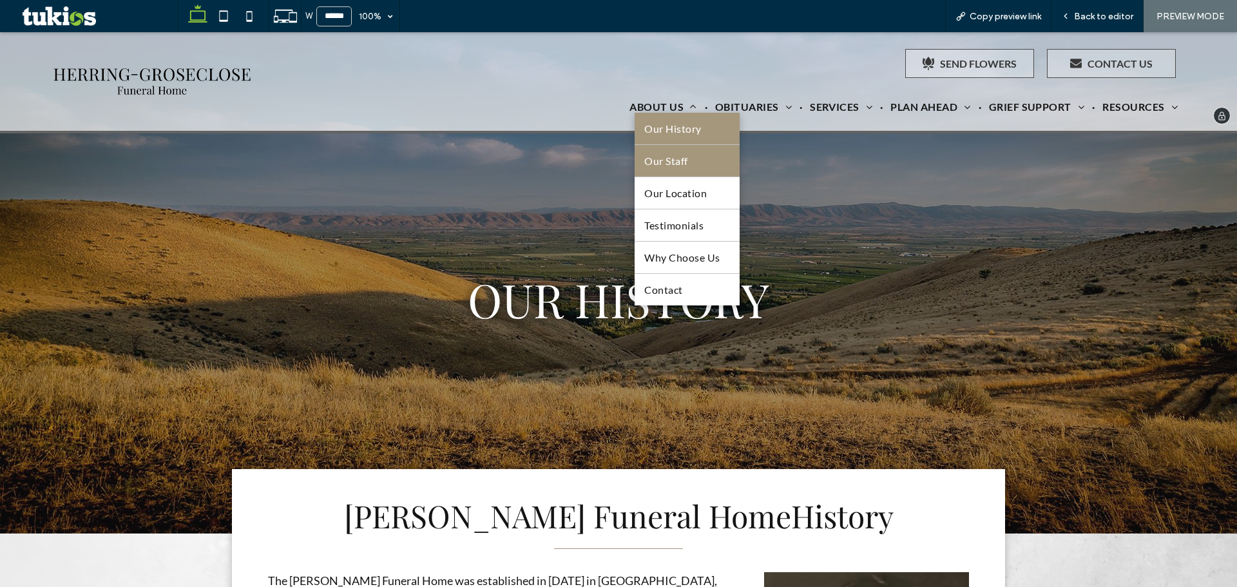
click at [655, 163] on span "Our Staff" at bounding box center [665, 161] width 43 height 12
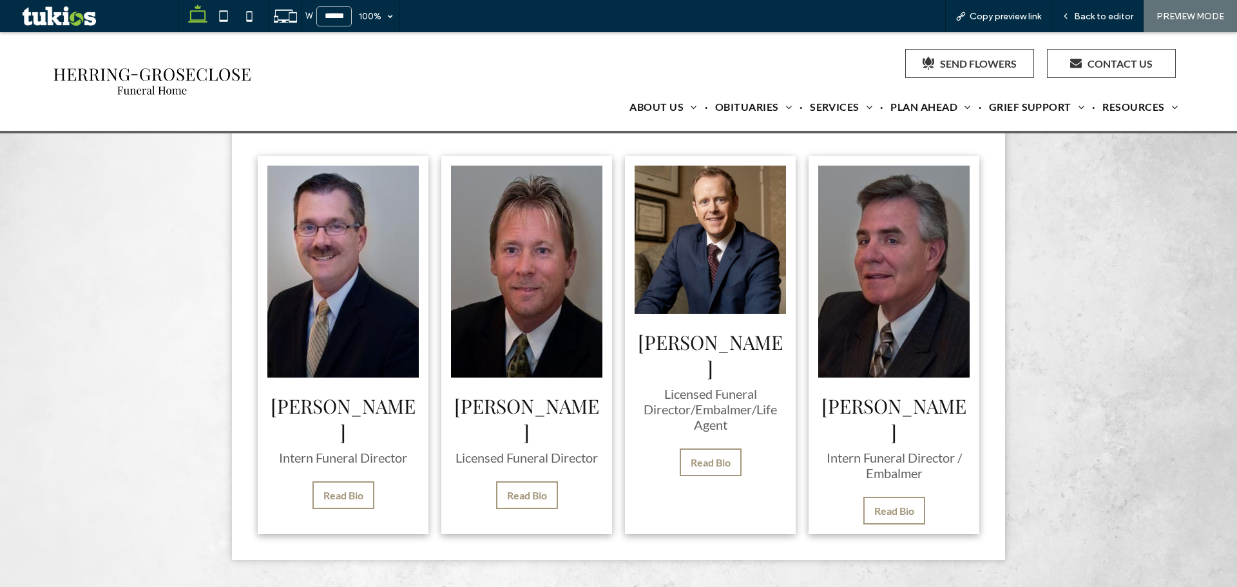
scroll to position [387, 0]
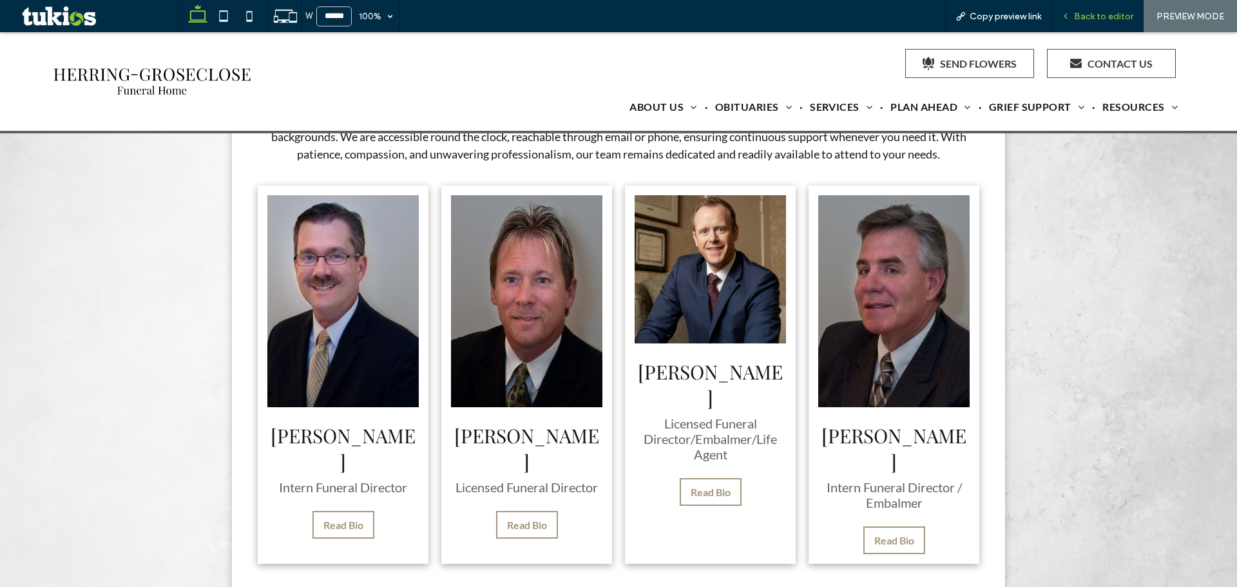
click at [1085, 14] on span "Back to editor" at bounding box center [1103, 16] width 59 height 11
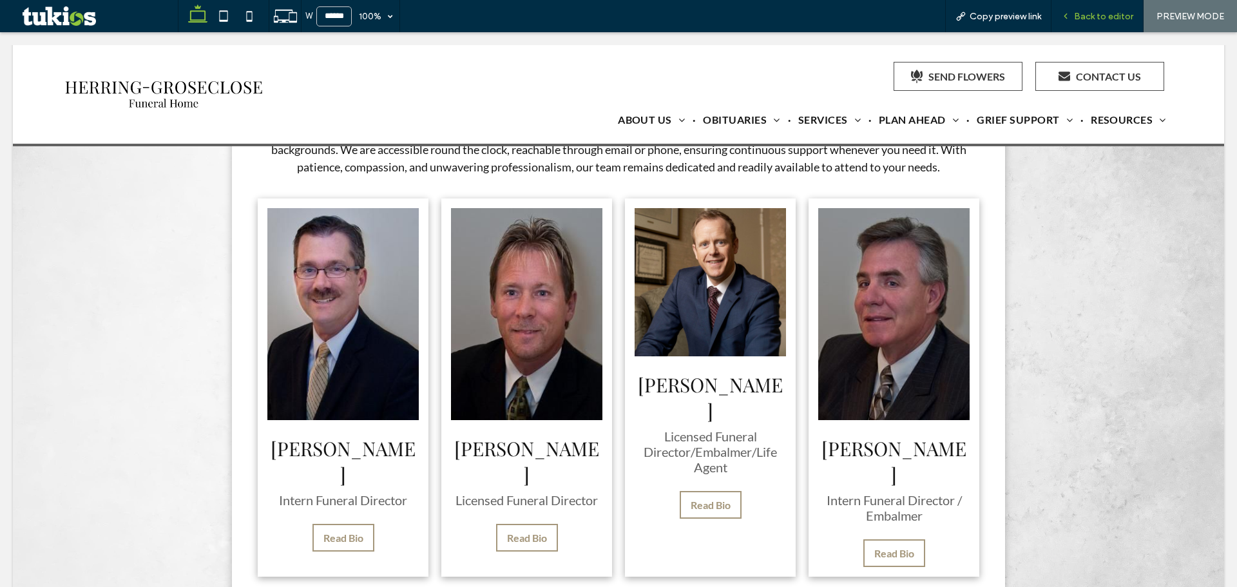
scroll to position [399, 0]
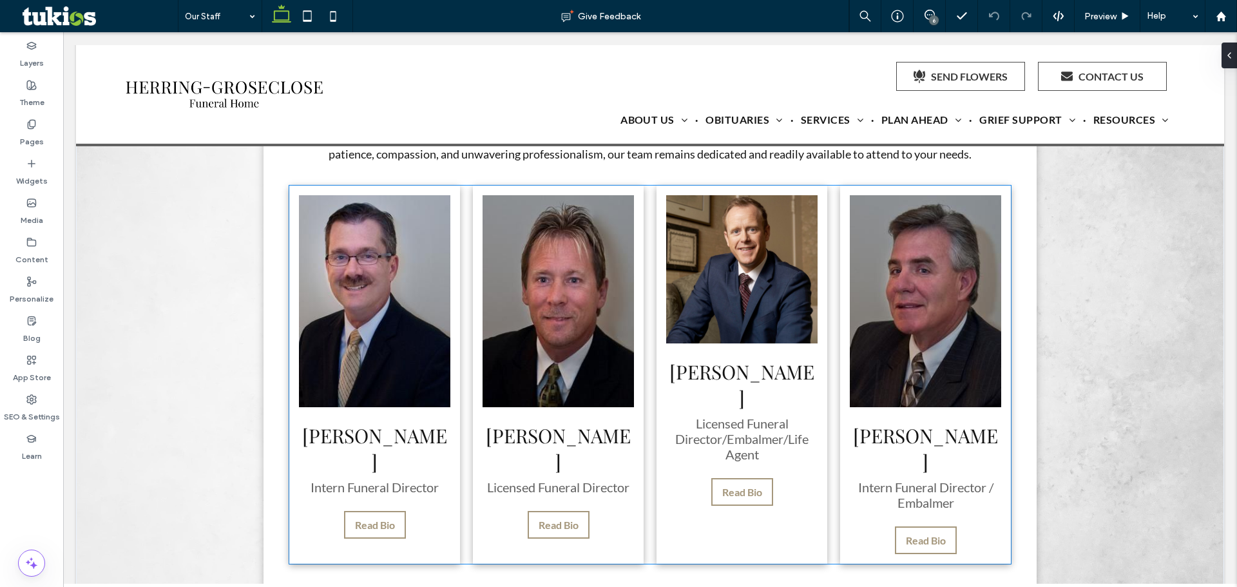
click at [882, 267] on img at bounding box center [925, 301] width 151 height 212
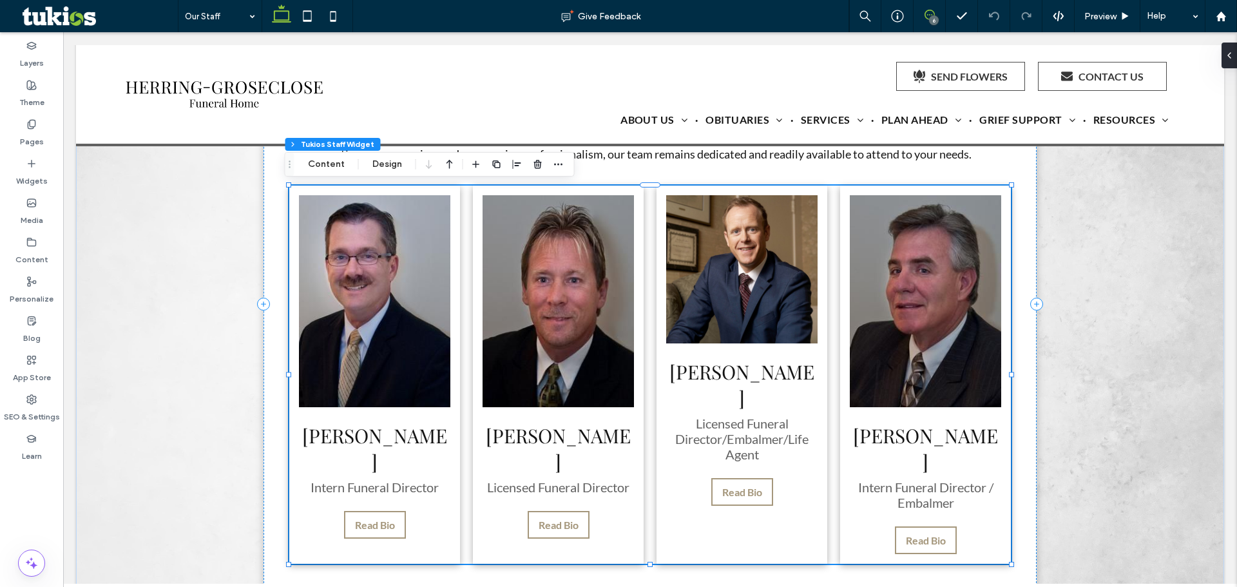
click at [925, 19] on icon at bounding box center [929, 15] width 10 height 10
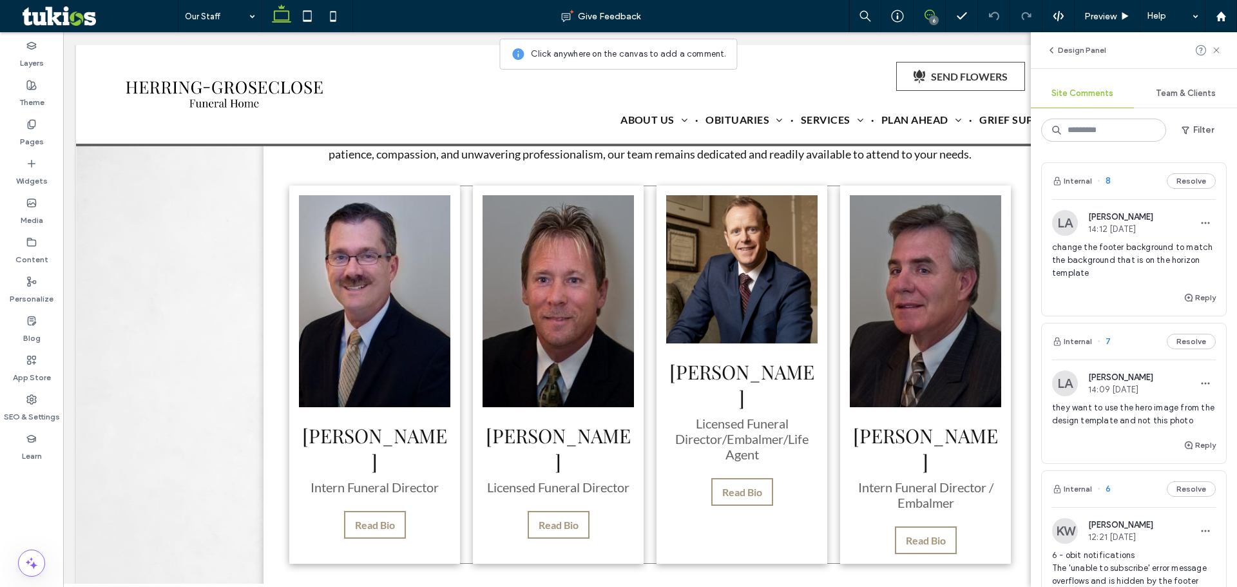
click at [840, 273] on div at bounding box center [925, 301] width 171 height 231
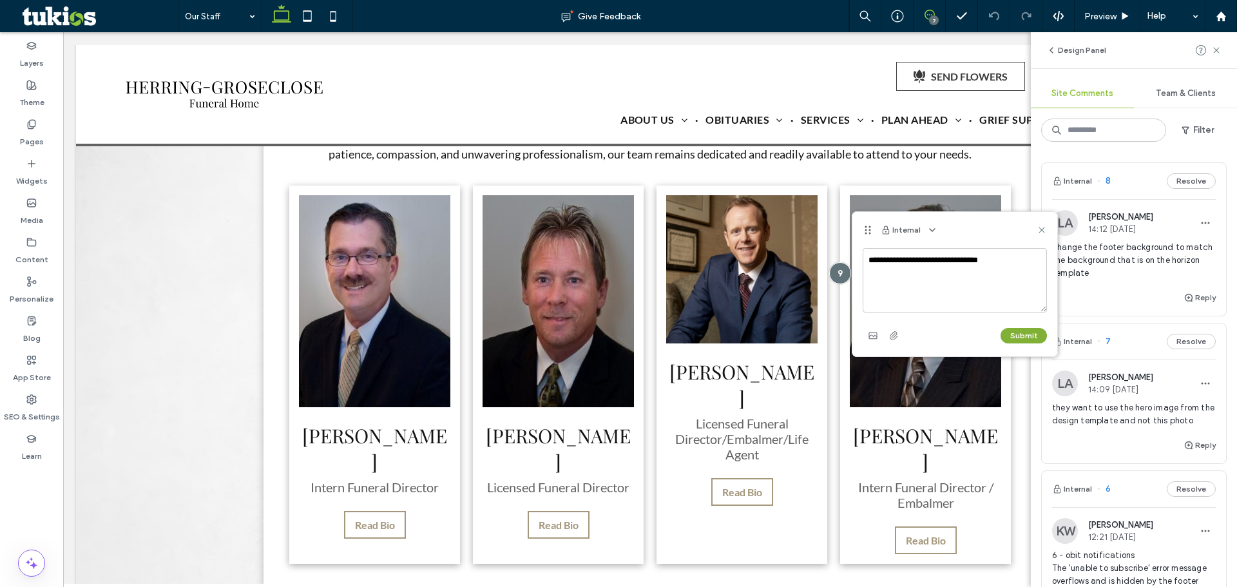
type textarea "**********"
click at [1029, 339] on button "Submit" at bounding box center [1023, 335] width 46 height 15
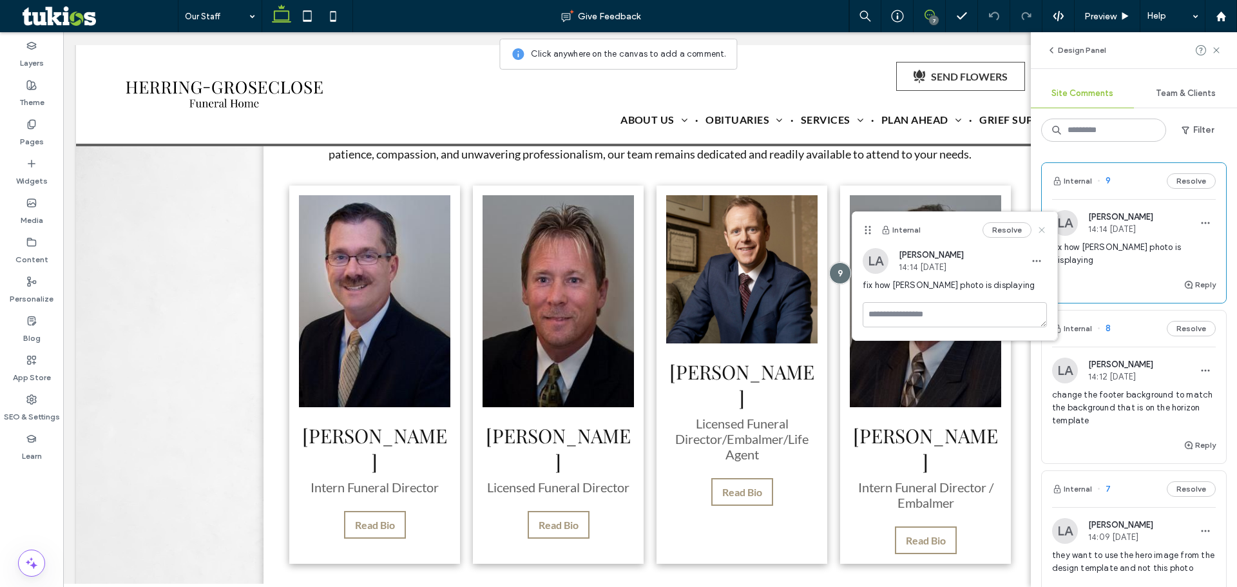
click at [1044, 234] on icon at bounding box center [1042, 230] width 10 height 10
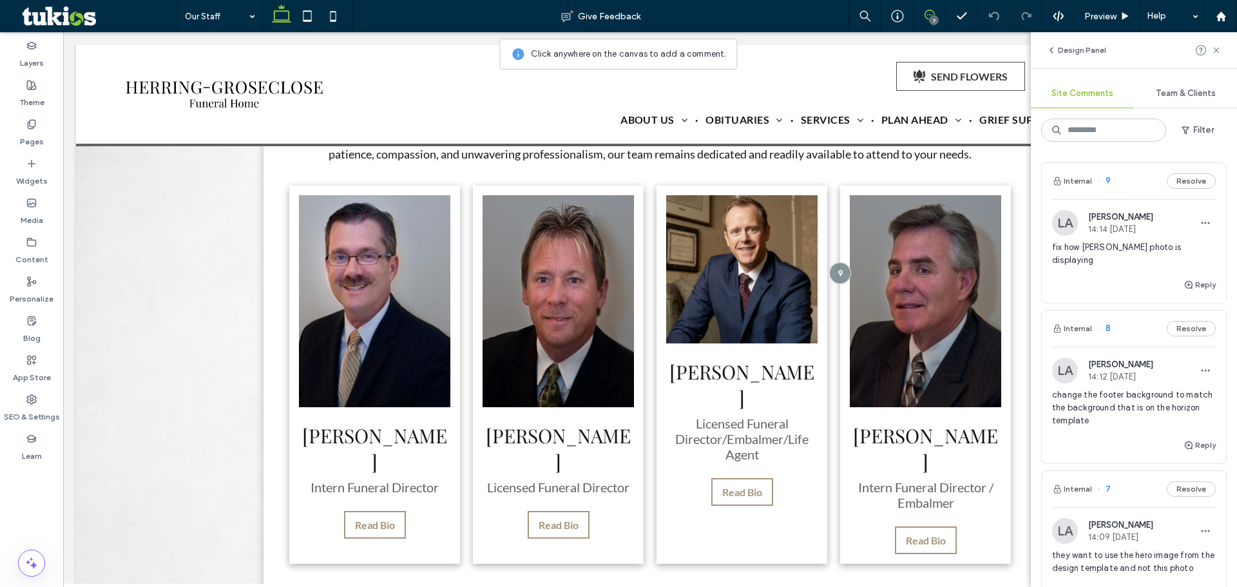
drag, startPoint x: 1214, startPoint y: 48, endPoint x: 1057, endPoint y: 126, distance: 175.5
click at [1206, 57] on div at bounding box center [1209, 50] width 26 height 15
click at [666, 288] on img at bounding box center [741, 269] width 151 height 148
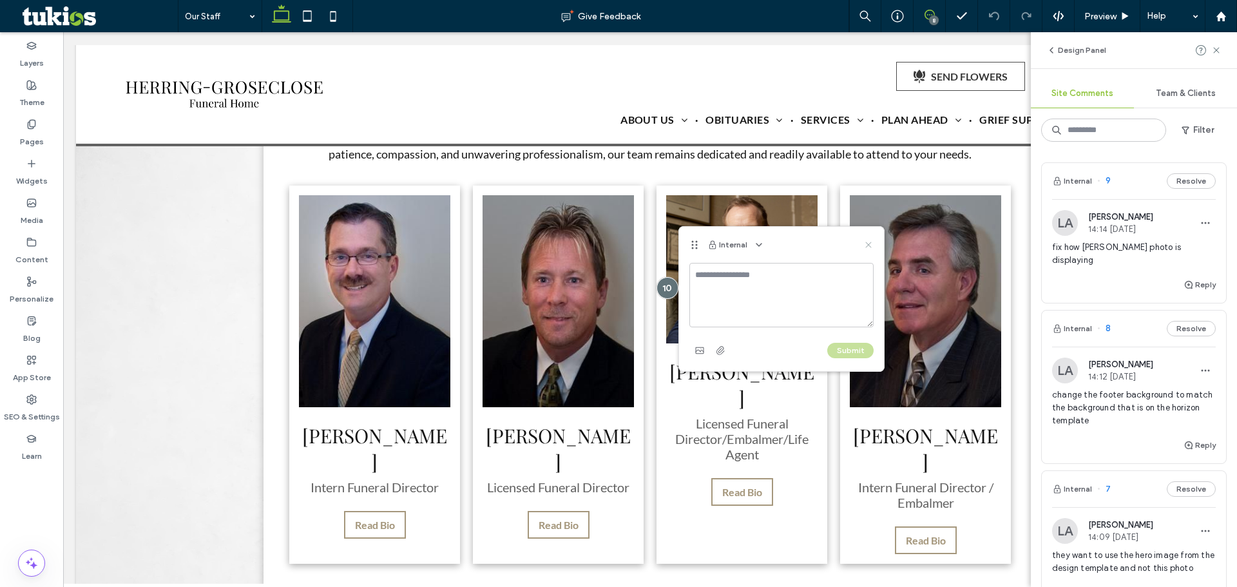
click at [870, 246] on icon at bounding box center [868, 245] width 10 height 10
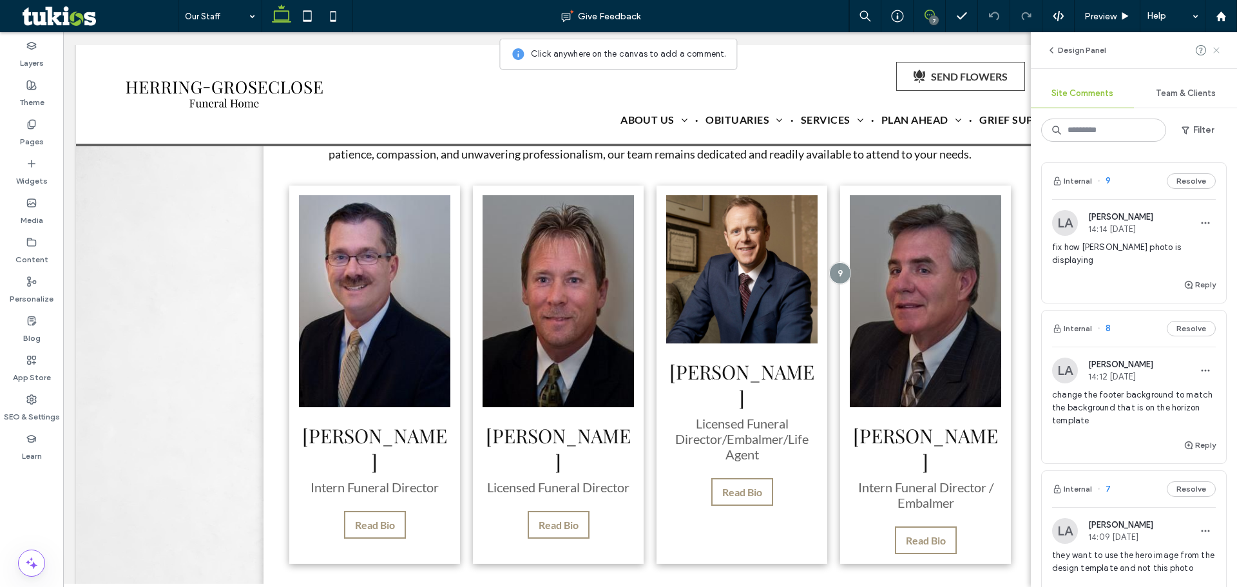
click at [1220, 50] on icon at bounding box center [1216, 50] width 10 height 10
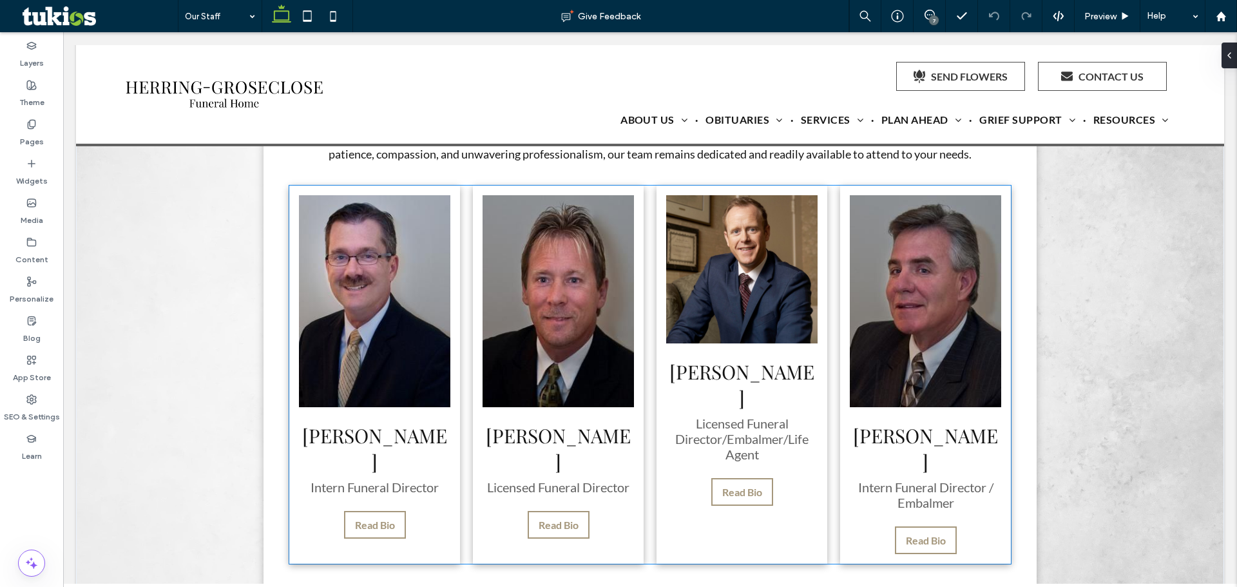
click at [642, 350] on div "Jeffrey J. Mahan Intern Funeral Director Read Bio > × Jeffrey J. Mahan Intern F…" at bounding box center [650, 375] width 722 height 378
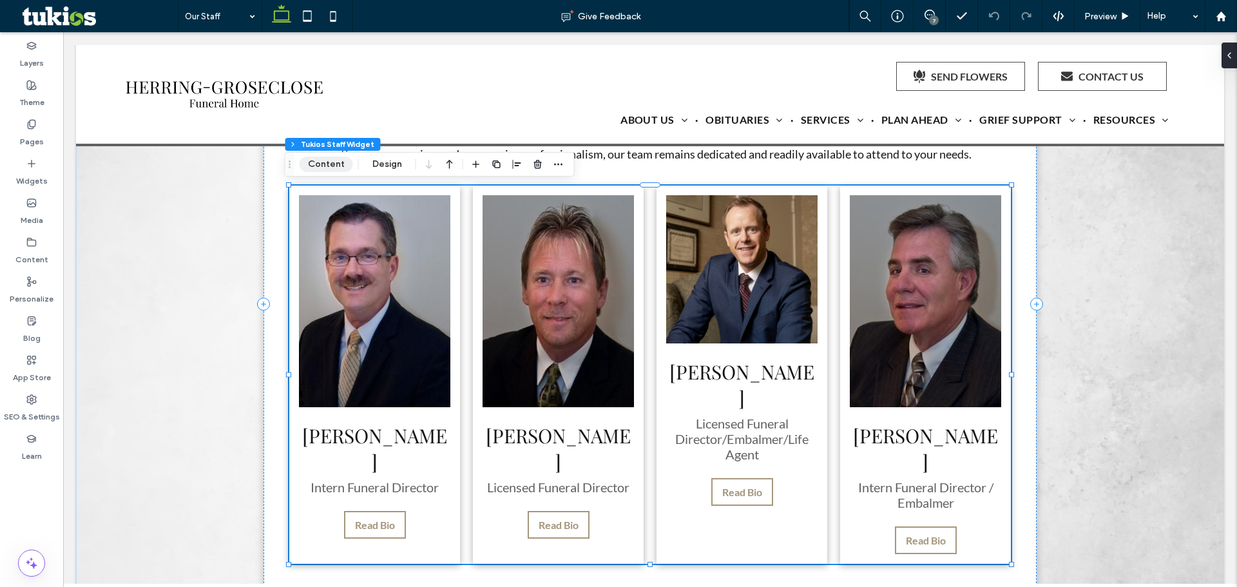
click at [317, 166] on button "Content" at bounding box center [326, 164] width 53 height 15
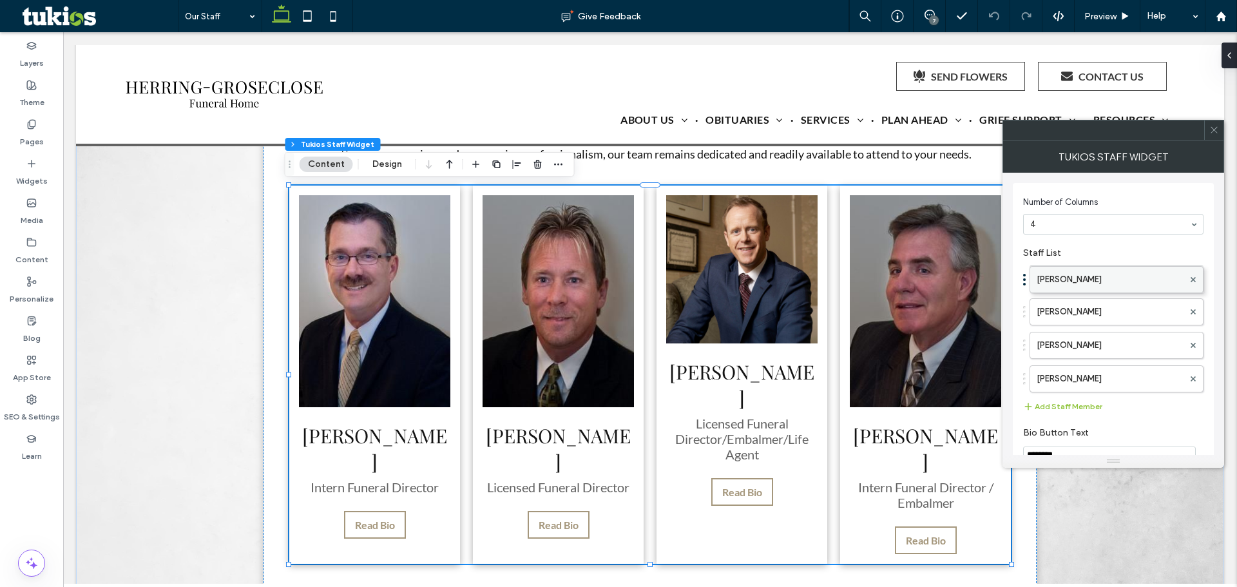
drag, startPoint x: 1120, startPoint y: 318, endPoint x: 1120, endPoint y: 282, distance: 35.4
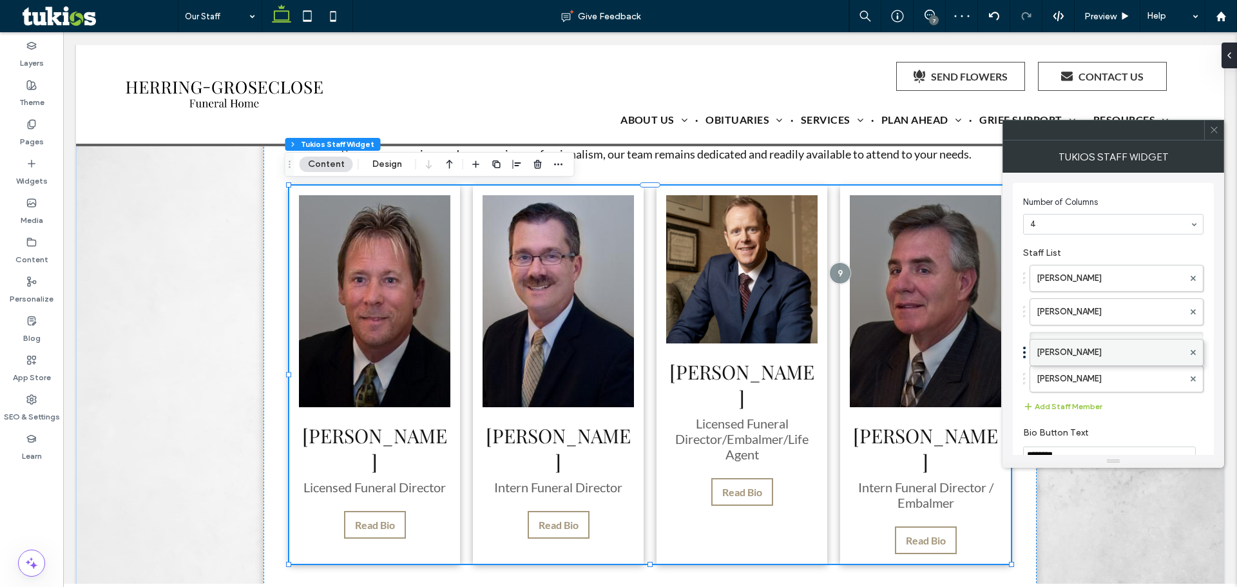
drag, startPoint x: 1082, startPoint y: 312, endPoint x: 1073, endPoint y: 346, distance: 35.2
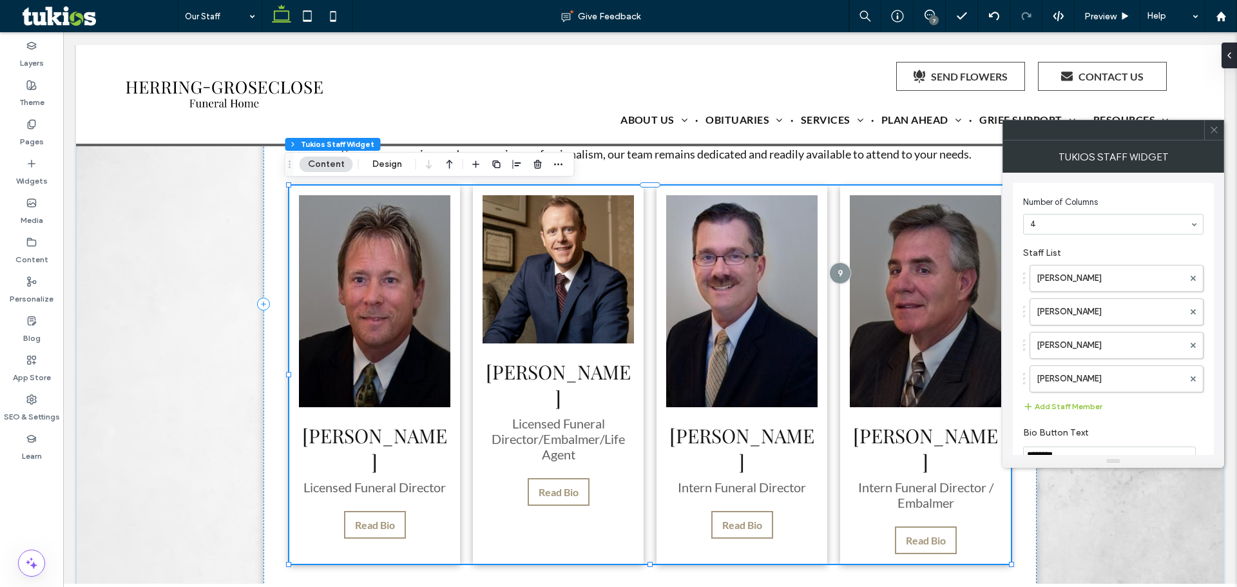
click at [1210, 136] on span at bounding box center [1214, 129] width 10 height 19
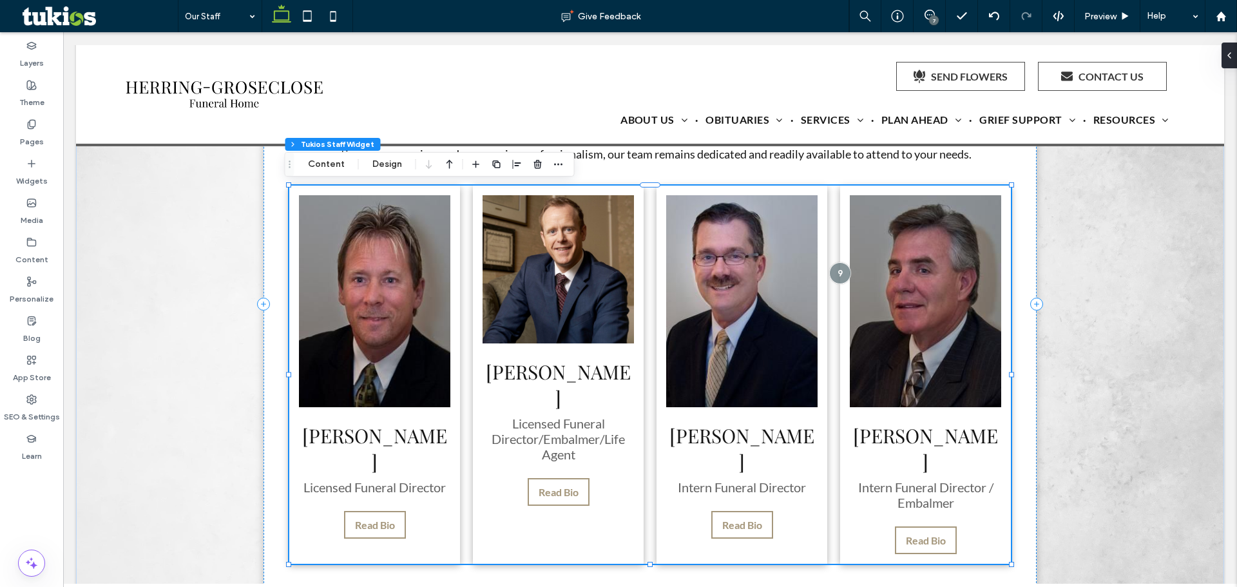
click at [552, 297] on img at bounding box center [558, 269] width 151 height 148
click at [1097, 14] on span "Preview" at bounding box center [1100, 16] width 32 height 11
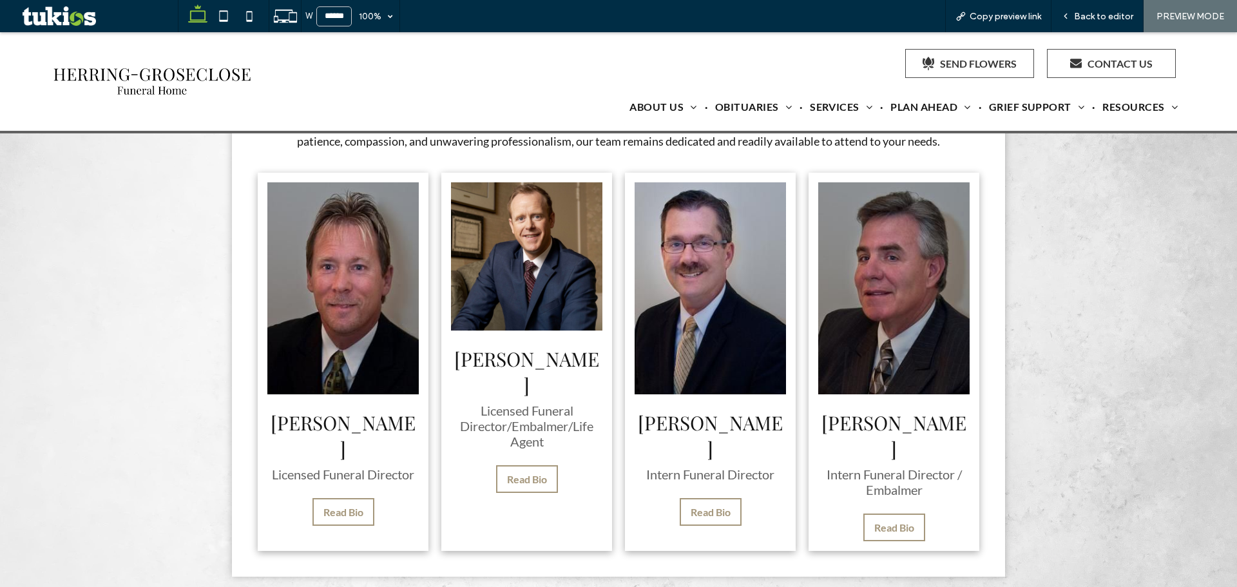
scroll to position [387, 0]
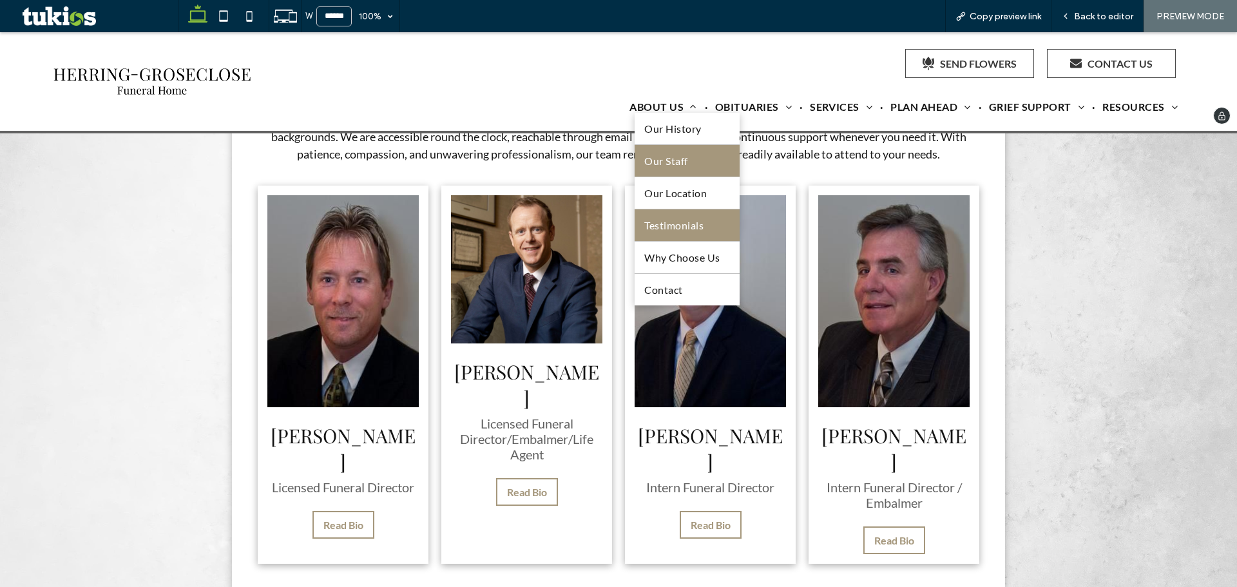
click at [652, 225] on span "Testimonials" at bounding box center [673, 225] width 59 height 12
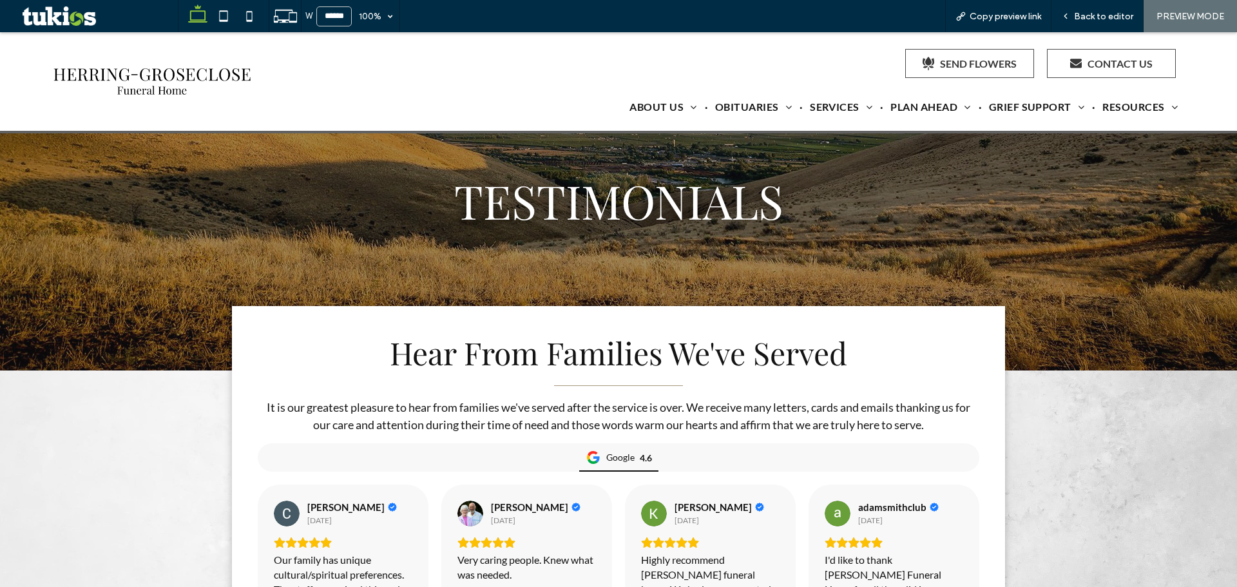
scroll to position [64, 0]
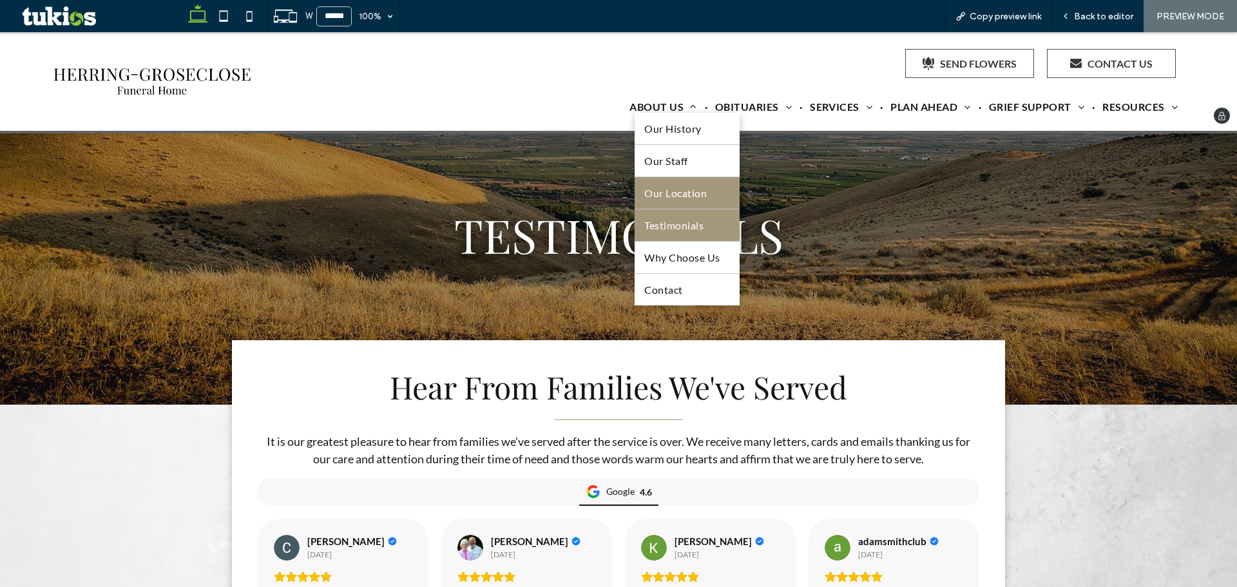
click at [664, 186] on link "Our Location" at bounding box center [687, 193] width 104 height 32
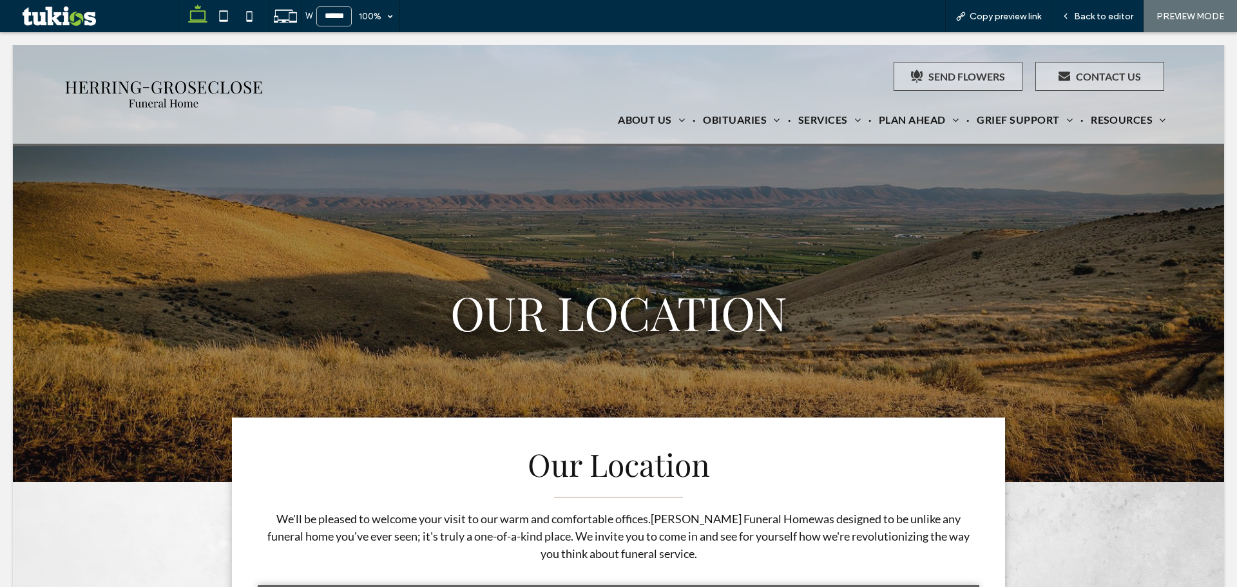
scroll to position [0, 0]
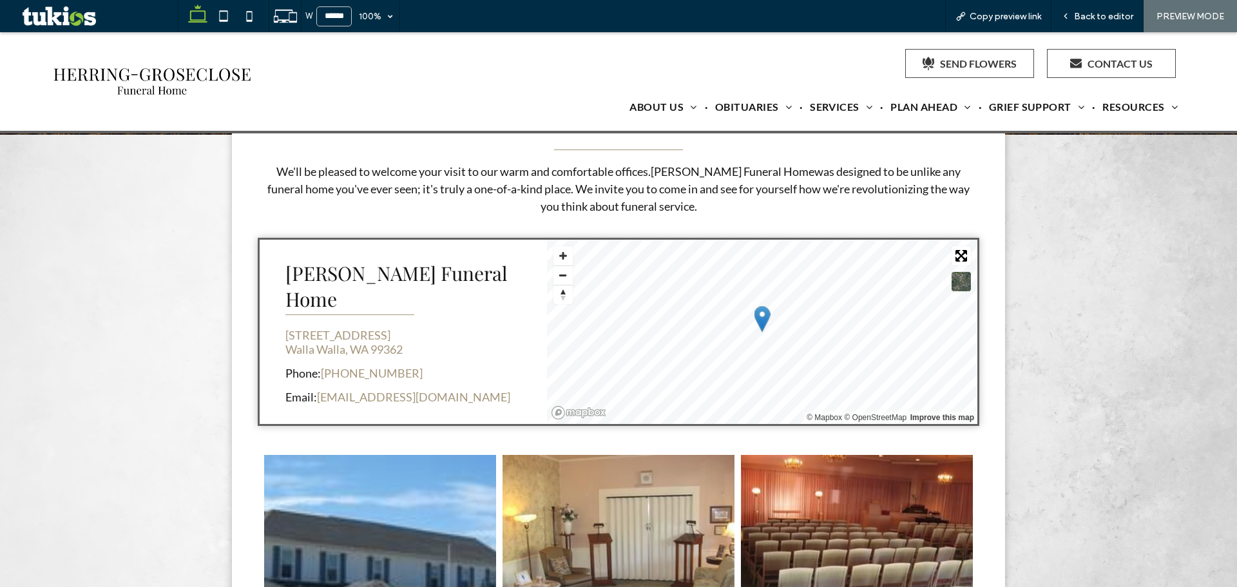
scroll to position [322, 0]
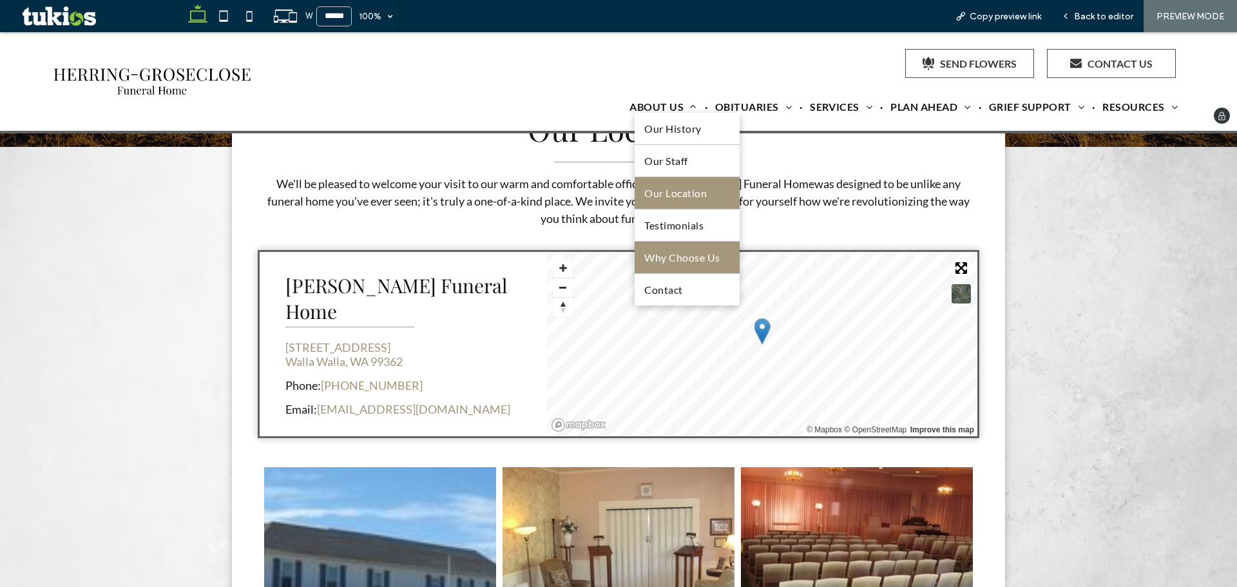
click at [660, 255] on span "Why Choose Us" at bounding box center [681, 257] width 75 height 12
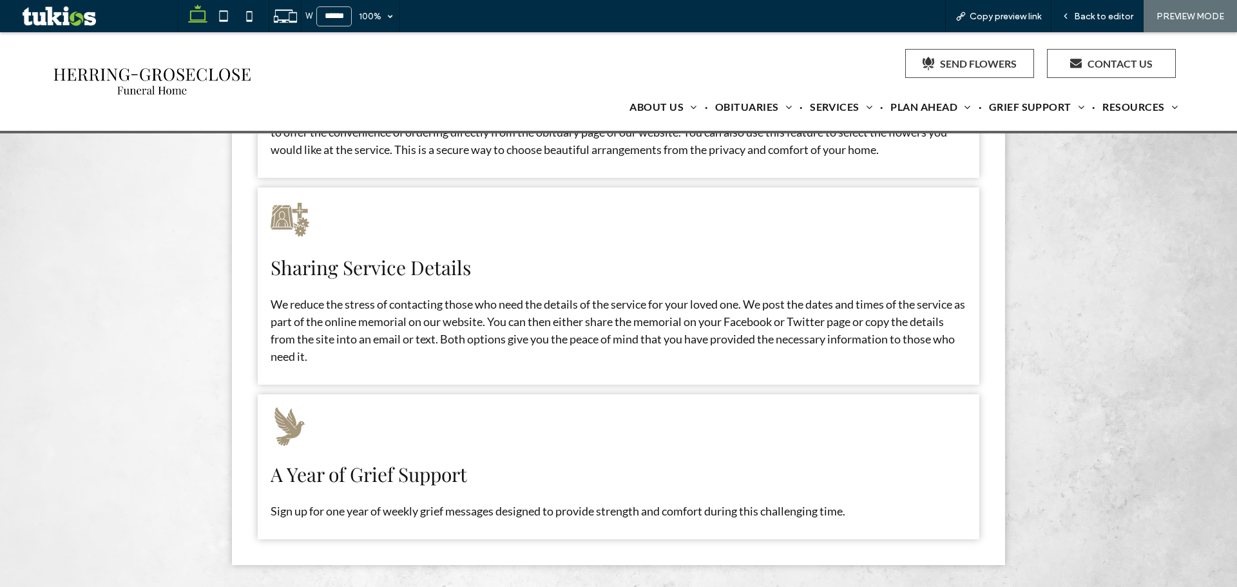
scroll to position [1095, 0]
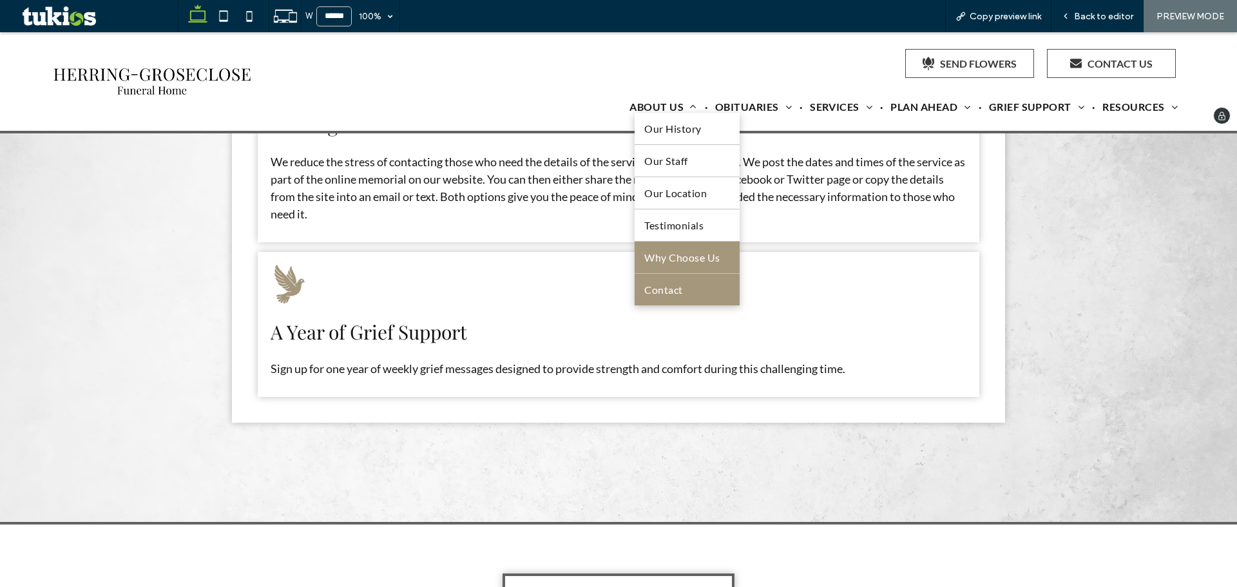
click at [664, 283] on link "Contact" at bounding box center [687, 290] width 104 height 32
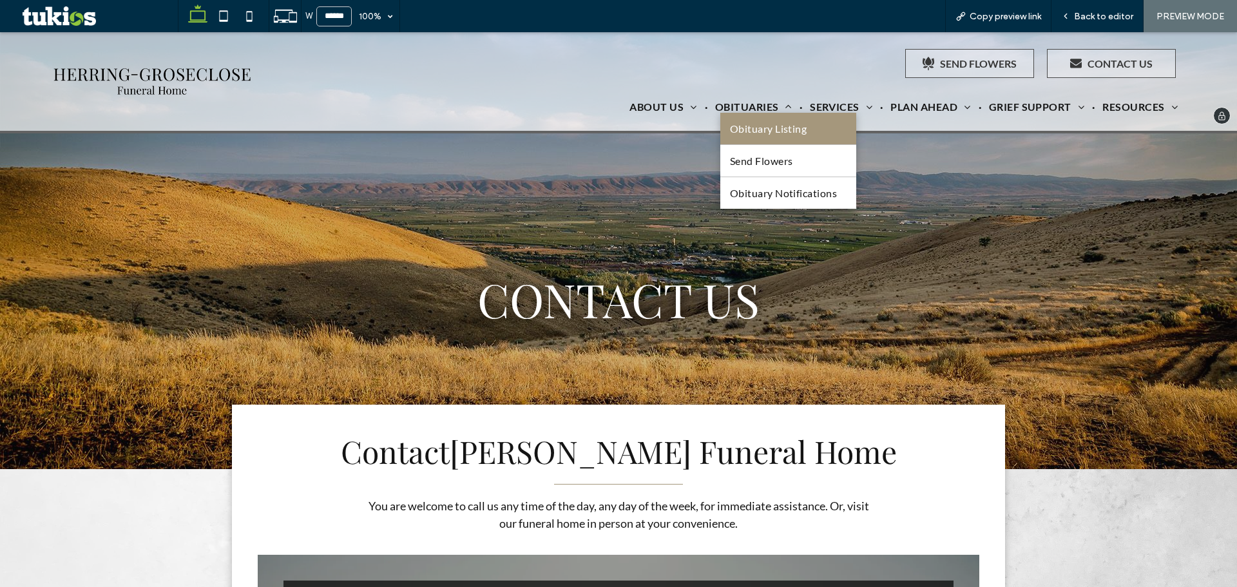
click at [732, 120] on link "Obituary Listing" at bounding box center [788, 129] width 137 height 32
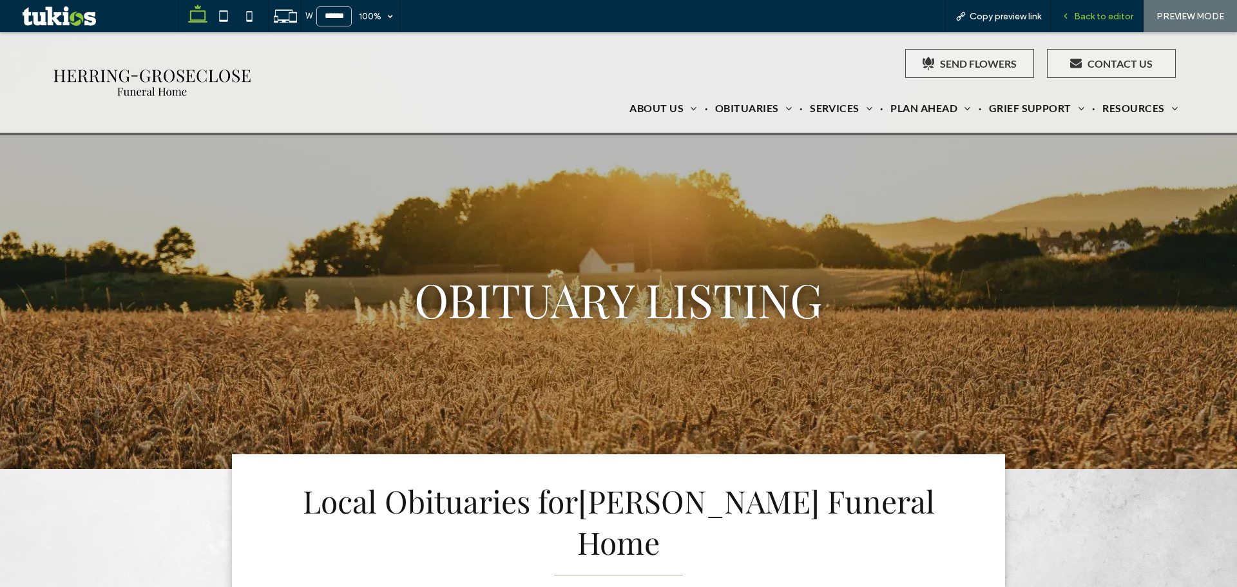
click at [1070, 15] on icon at bounding box center [1065, 16] width 9 height 9
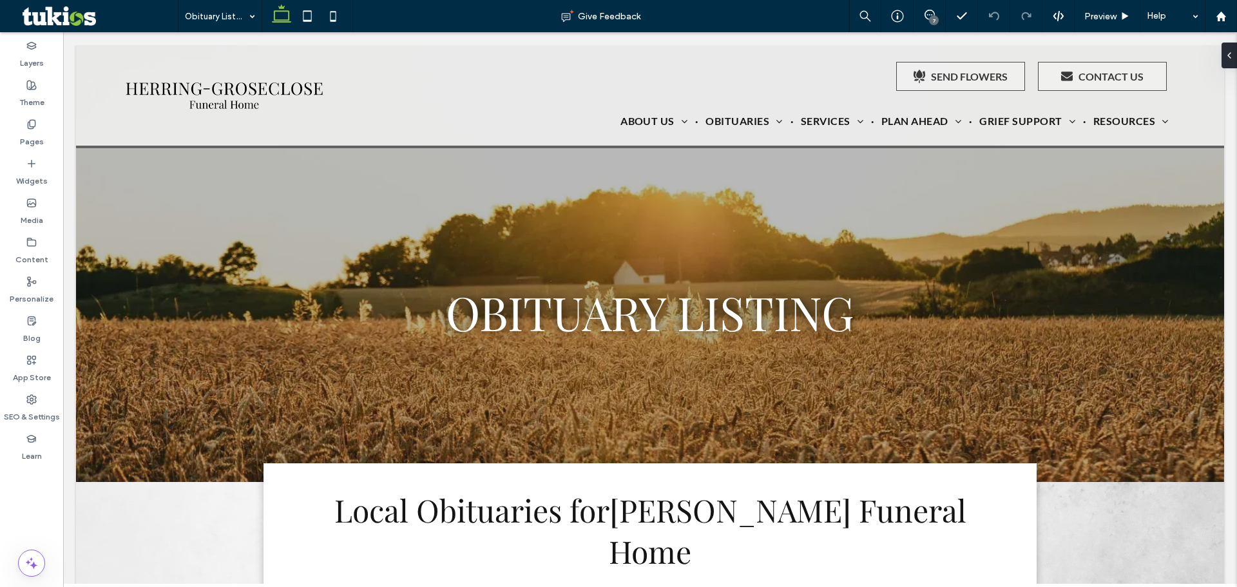
click at [931, 21] on div "7" at bounding box center [934, 20] width 10 height 10
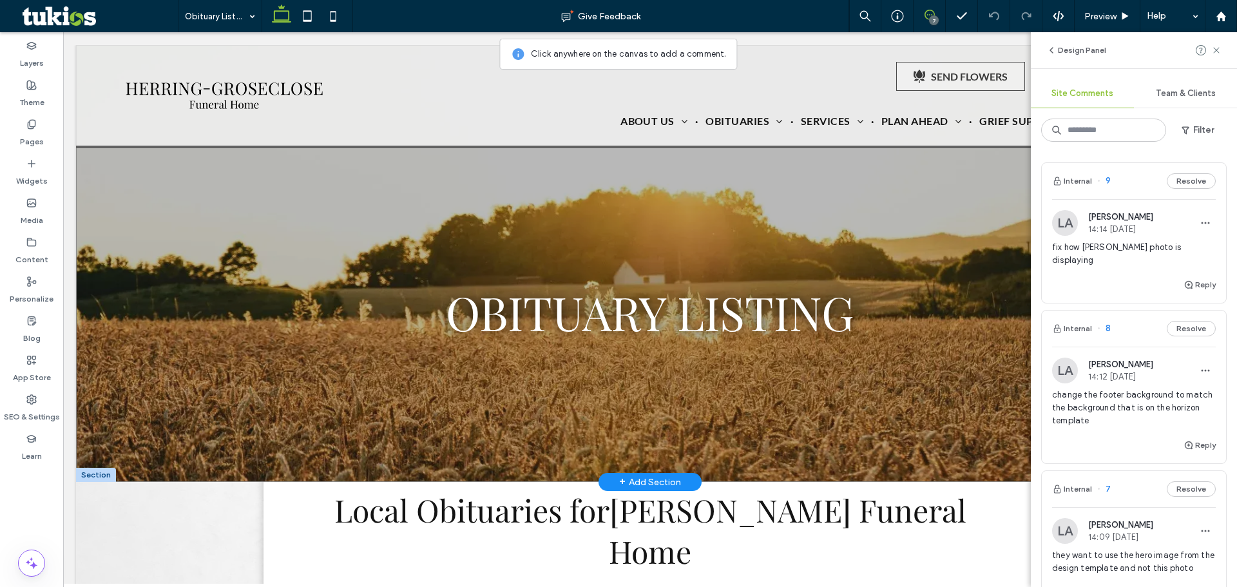
click at [799, 204] on div "Obituary Listing" at bounding box center [650, 263] width 1148 height 437
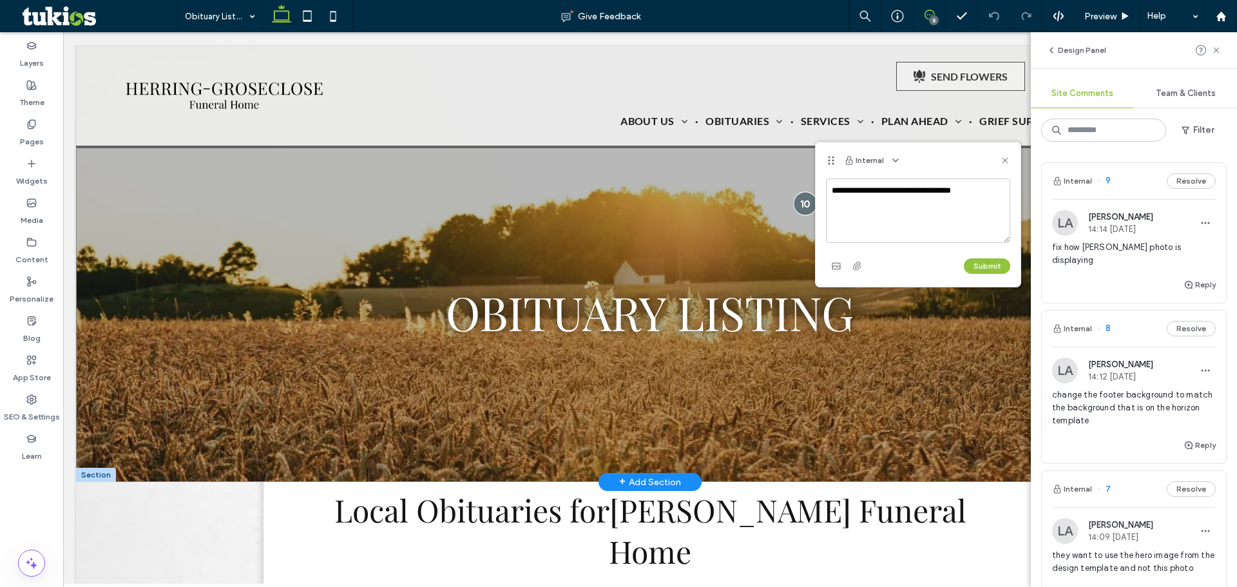
type textarea "**********"
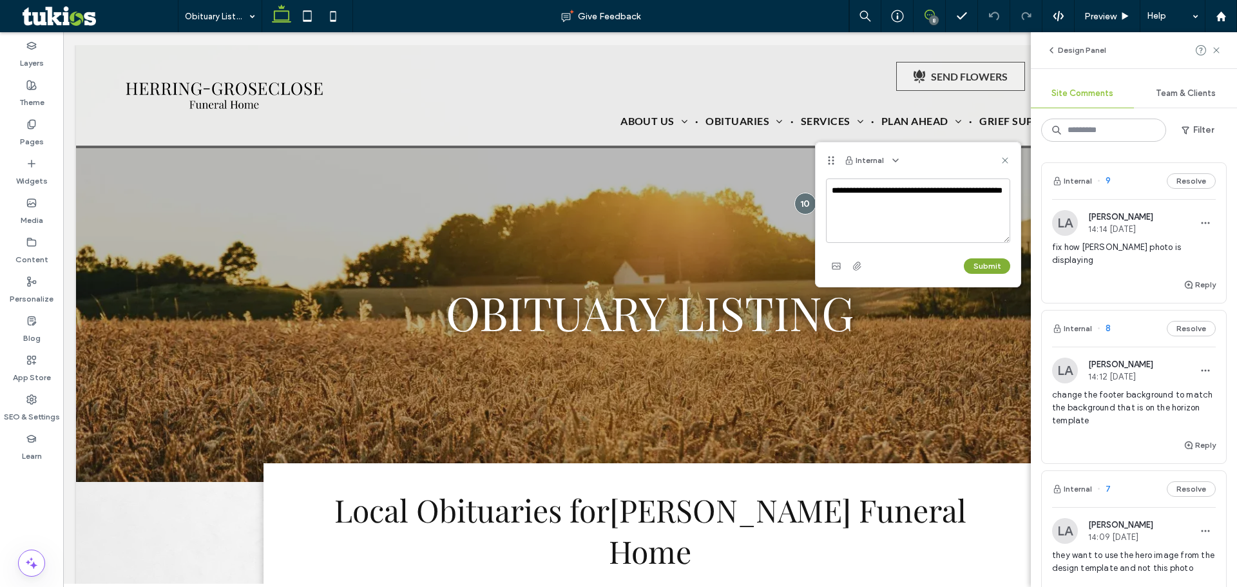
type textarea "**********"
click at [967, 266] on button "Submit" at bounding box center [987, 265] width 46 height 15
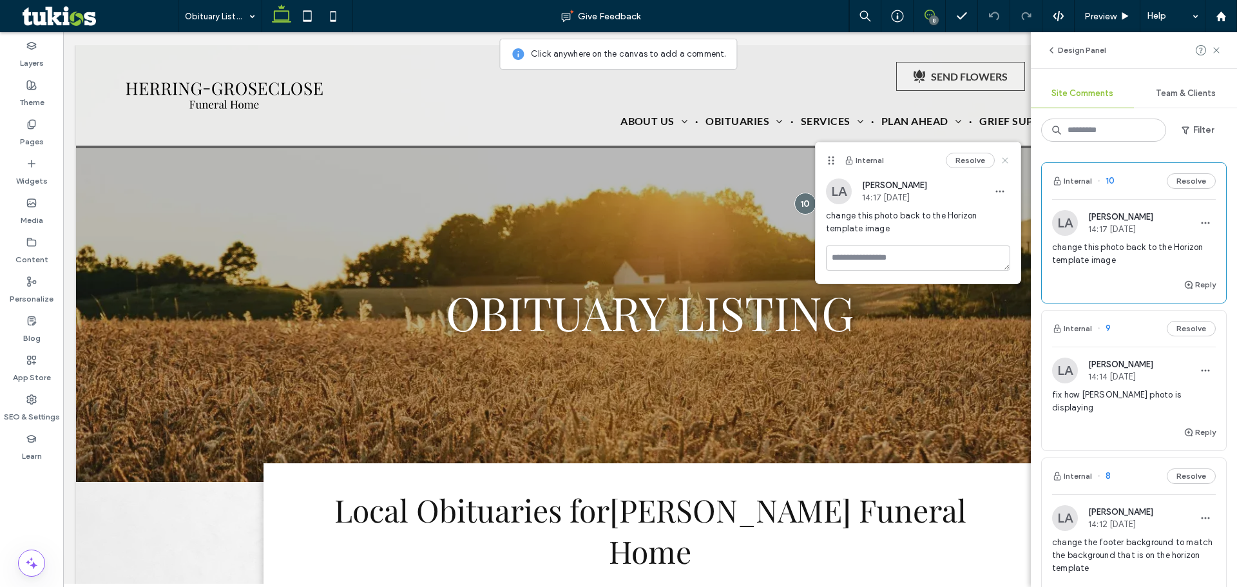
drag, startPoint x: 1009, startPoint y: 158, endPoint x: 947, endPoint y: 124, distance: 70.9
click at [1009, 158] on icon at bounding box center [1005, 160] width 10 height 10
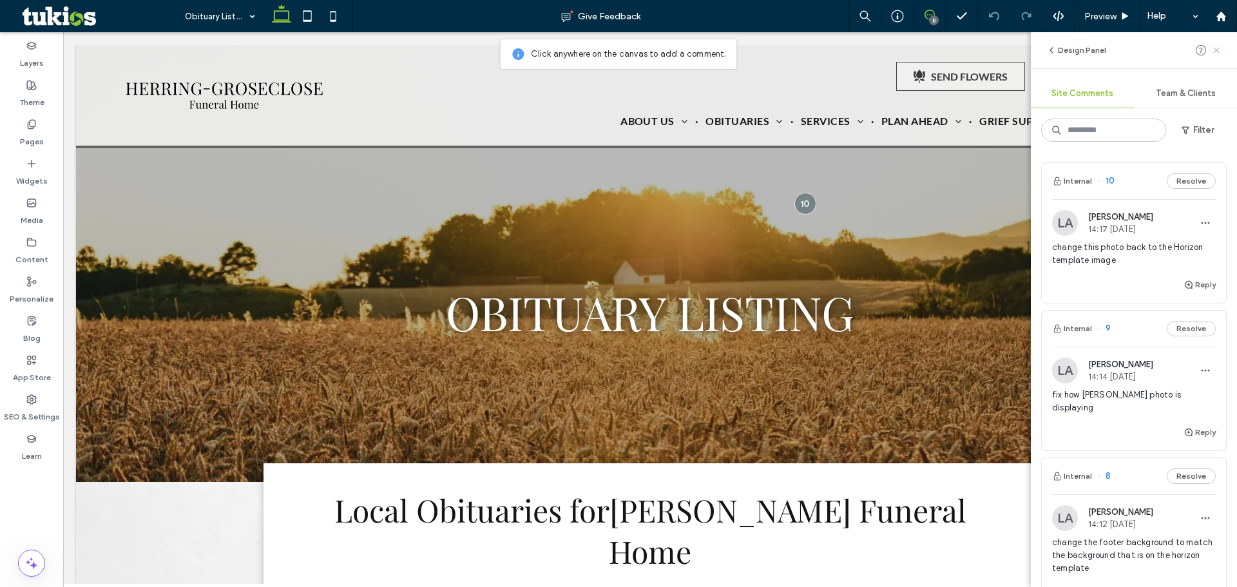
click at [1214, 44] on span at bounding box center [1216, 50] width 10 height 15
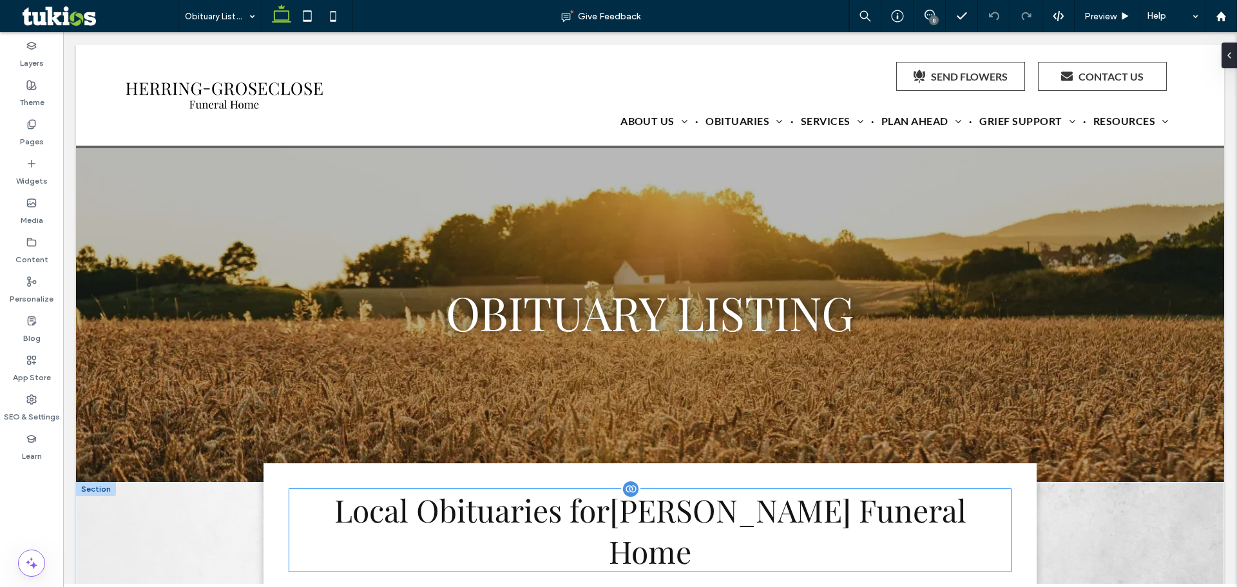
scroll to position [64, 0]
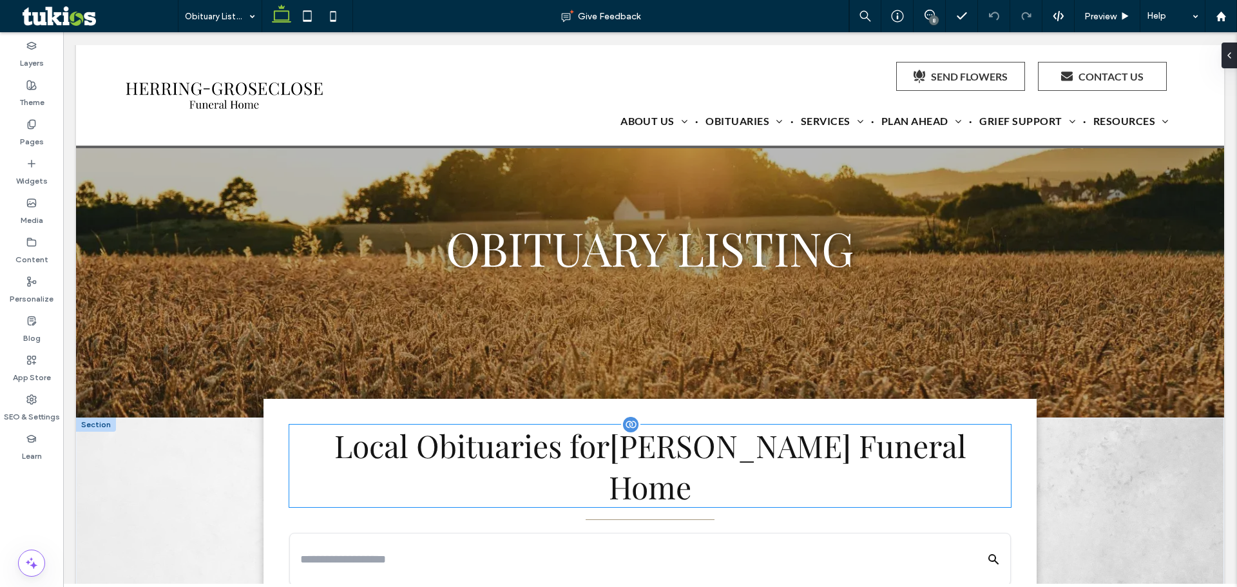
click at [739, 461] on span "[PERSON_NAME] Funeral Home" at bounding box center [788, 466] width 358 height 82
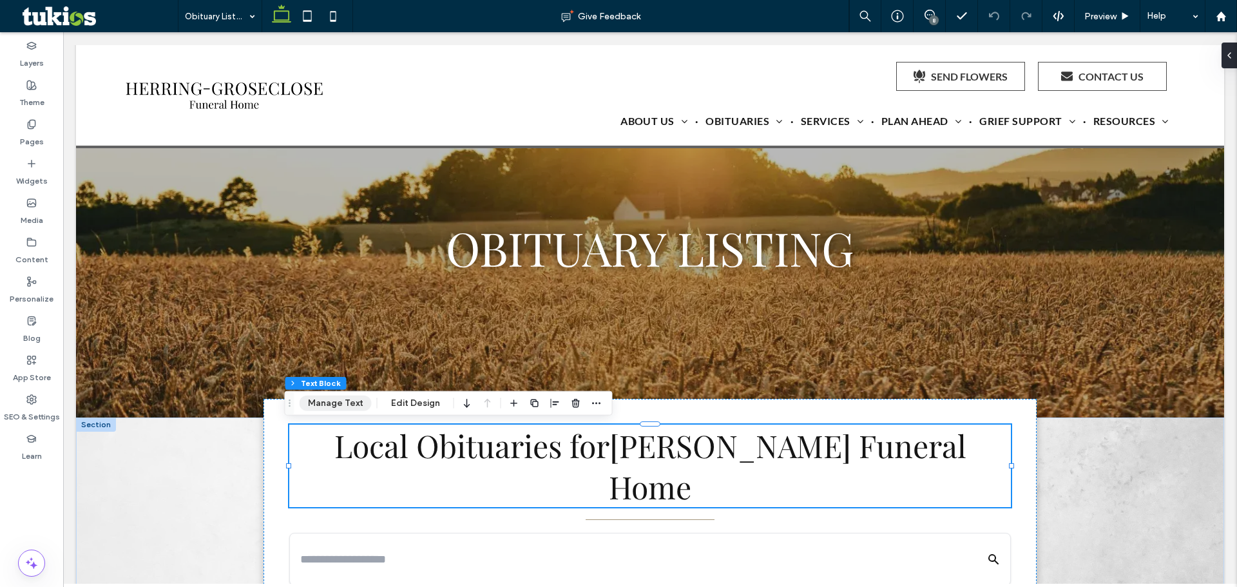
click at [340, 407] on button "Manage Text" at bounding box center [336, 403] width 72 height 15
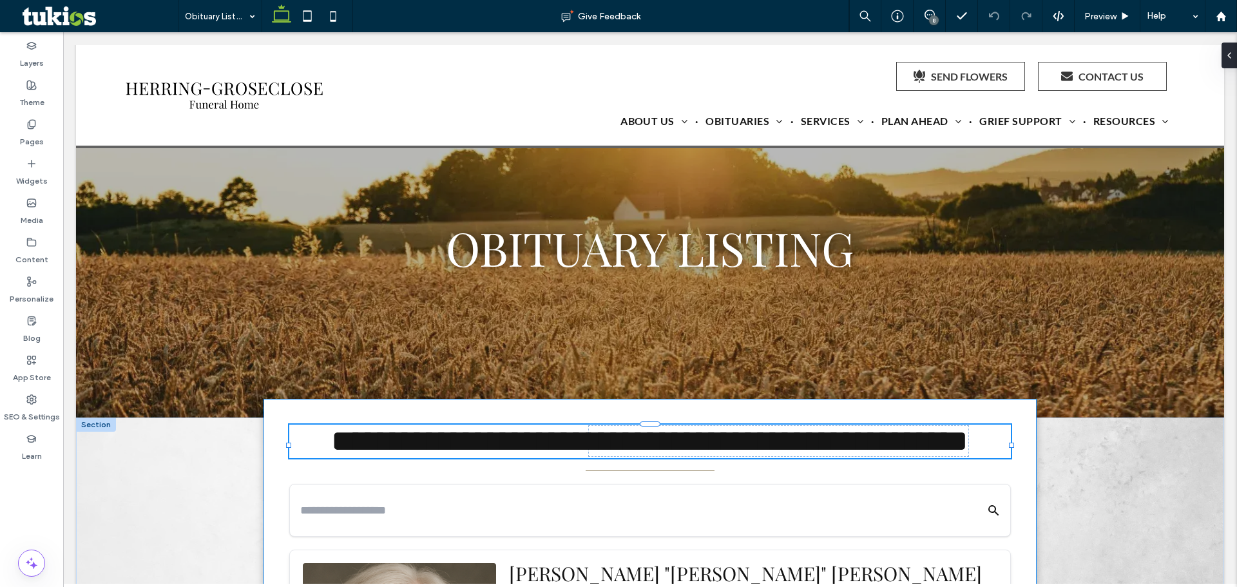
type input "**********"
type input "**"
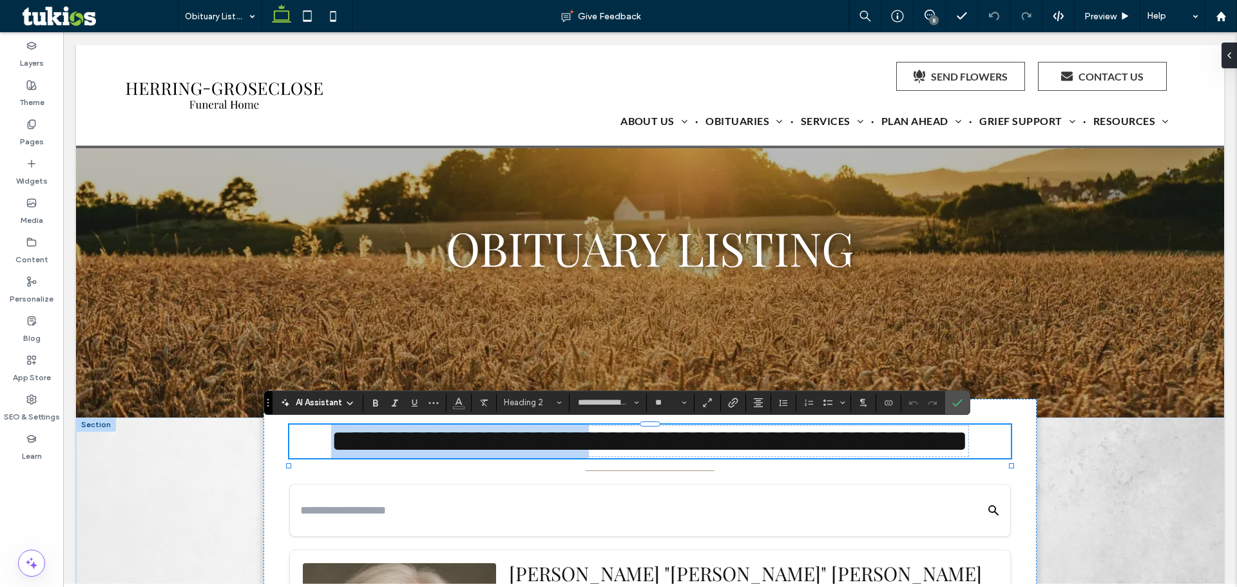
click at [381, 450] on span "**********" at bounding box center [650, 441] width 638 height 32
click at [383, 449] on span "**********" at bounding box center [650, 441] width 638 height 32
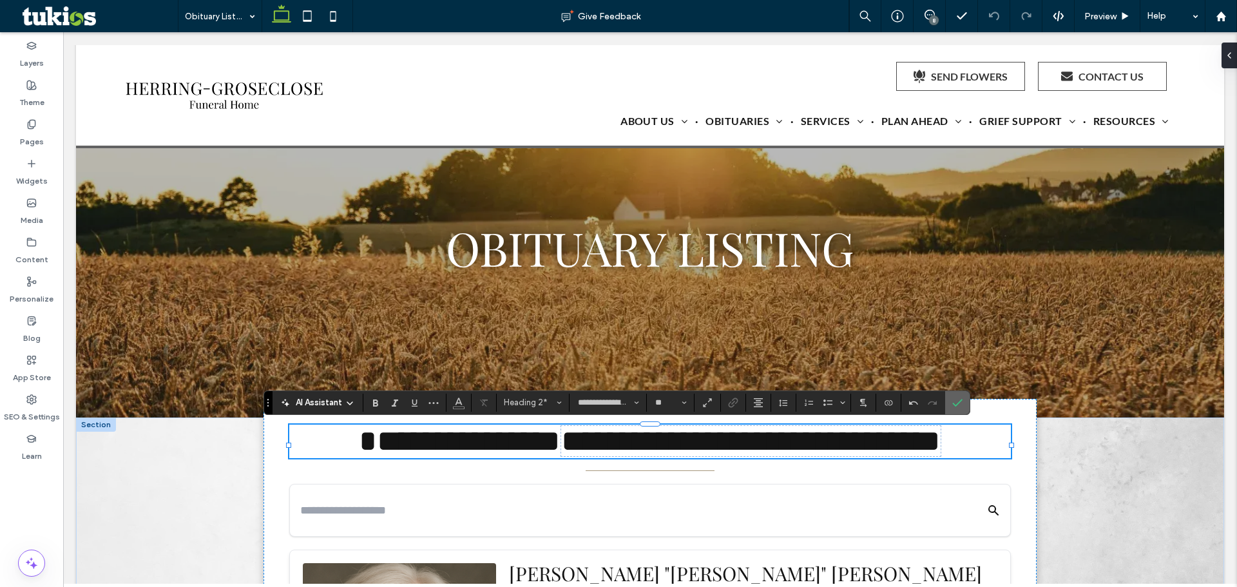
drag, startPoint x: 960, startPoint y: 406, endPoint x: 897, endPoint y: 373, distance: 71.2
click at [960, 406] on icon "Confirm" at bounding box center [957, 402] width 10 height 10
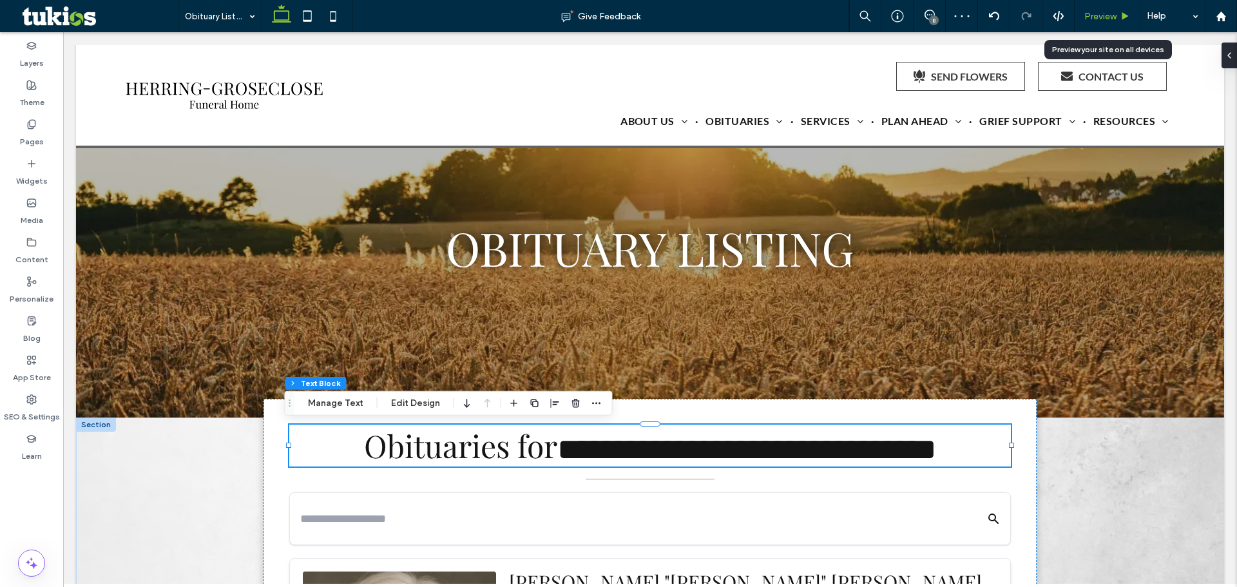
click at [1103, 14] on span "Preview" at bounding box center [1100, 16] width 32 height 11
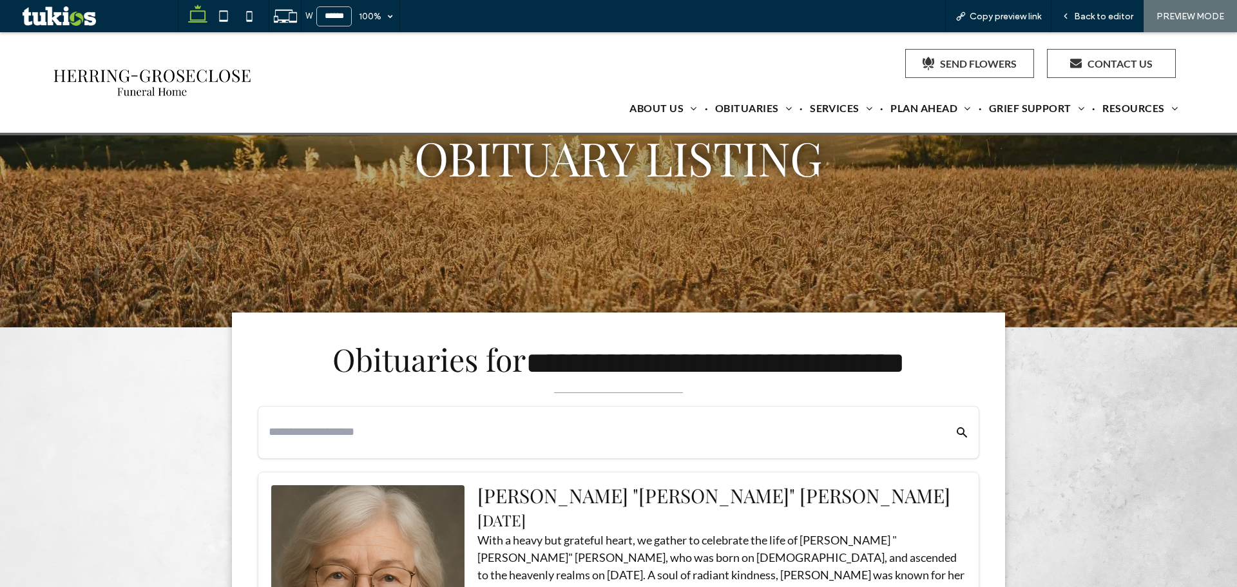
scroll to position [52, 0]
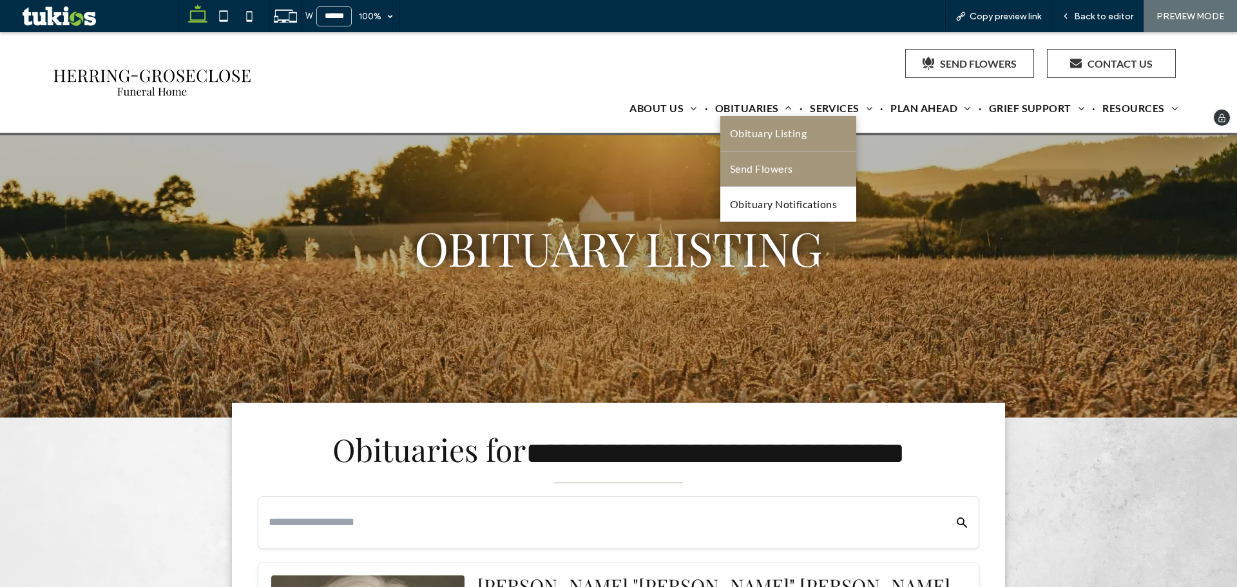
click at [740, 164] on span "Send Flowers" at bounding box center [761, 168] width 63 height 15
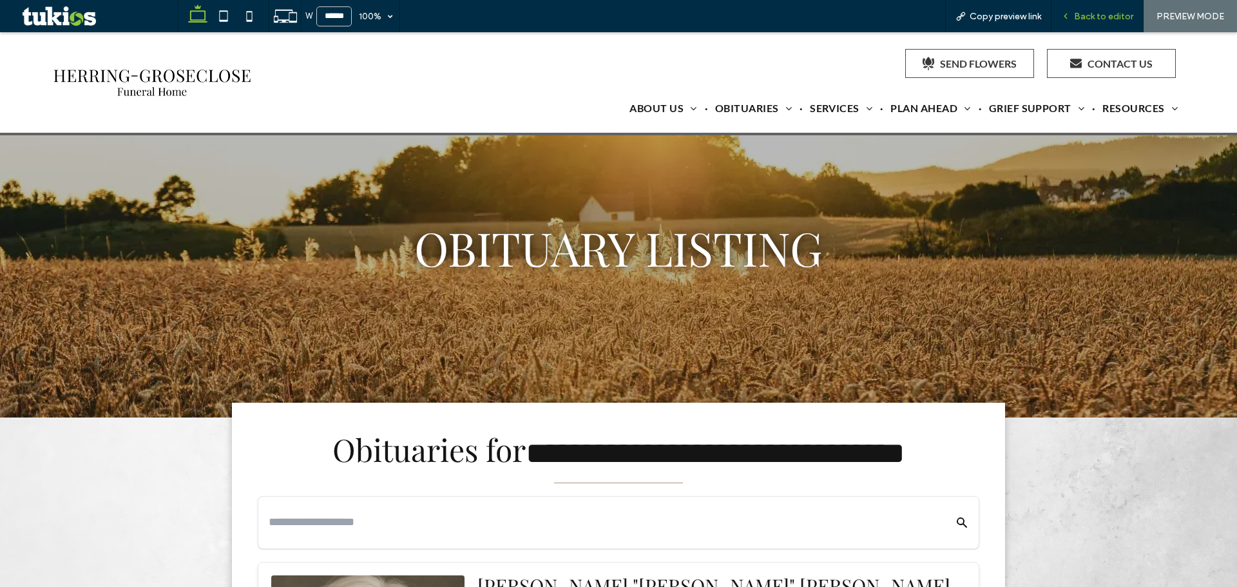
click at [1078, 14] on span "Back to editor" at bounding box center [1103, 16] width 59 height 11
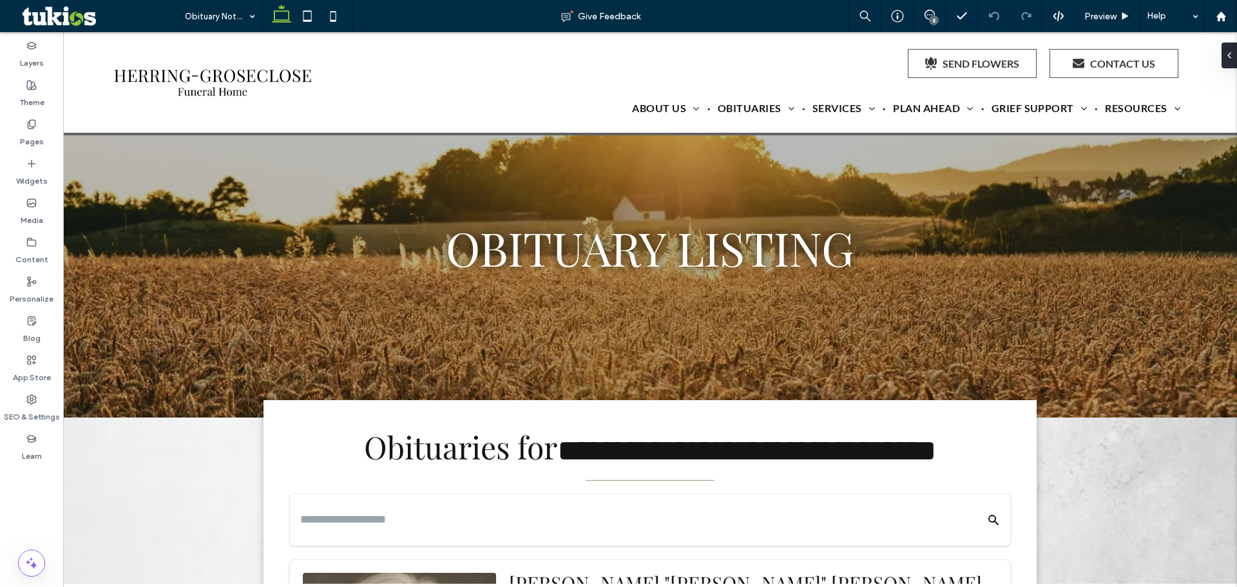
click at [932, 22] on div "8" at bounding box center [934, 20] width 10 height 10
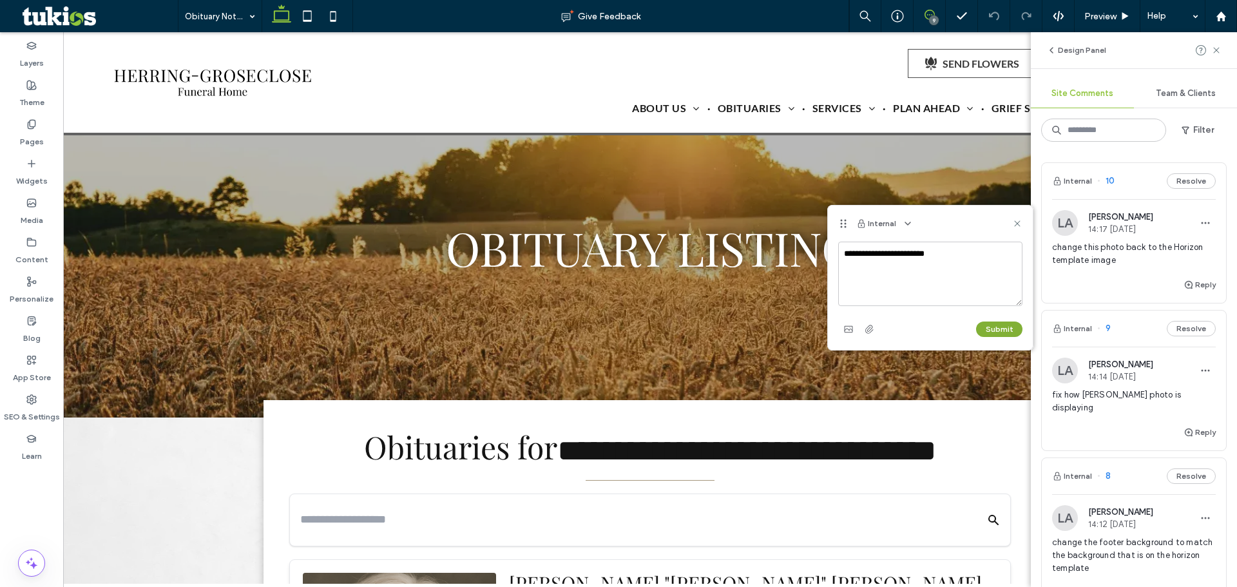
type textarea "**********"
click at [996, 325] on button "Submit" at bounding box center [999, 328] width 46 height 15
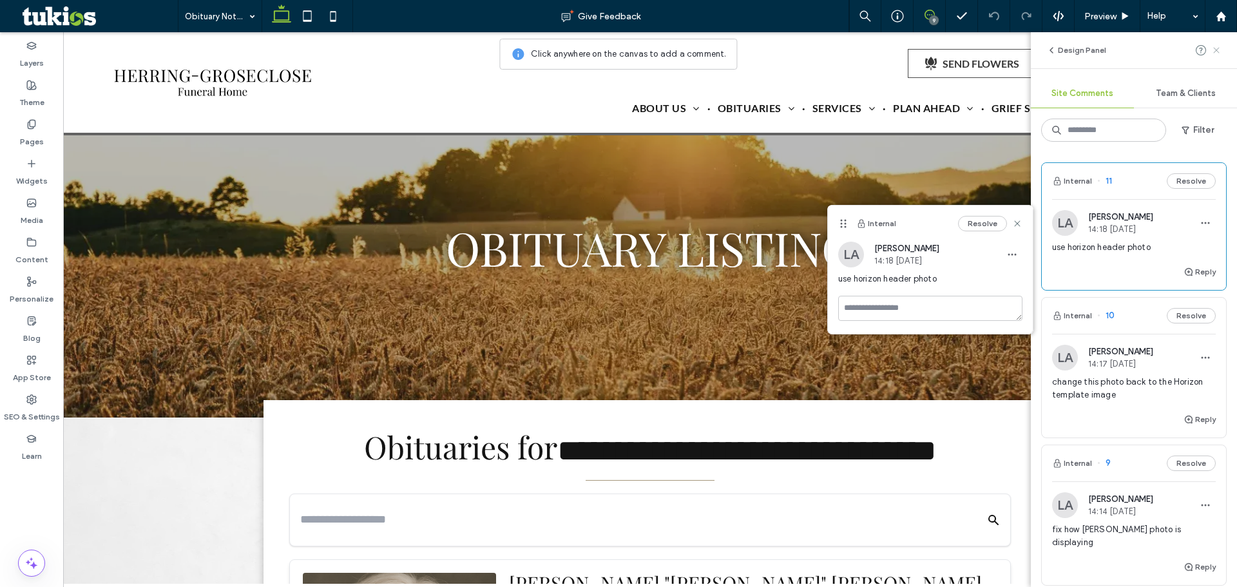
click at [1213, 54] on icon at bounding box center [1216, 50] width 10 height 10
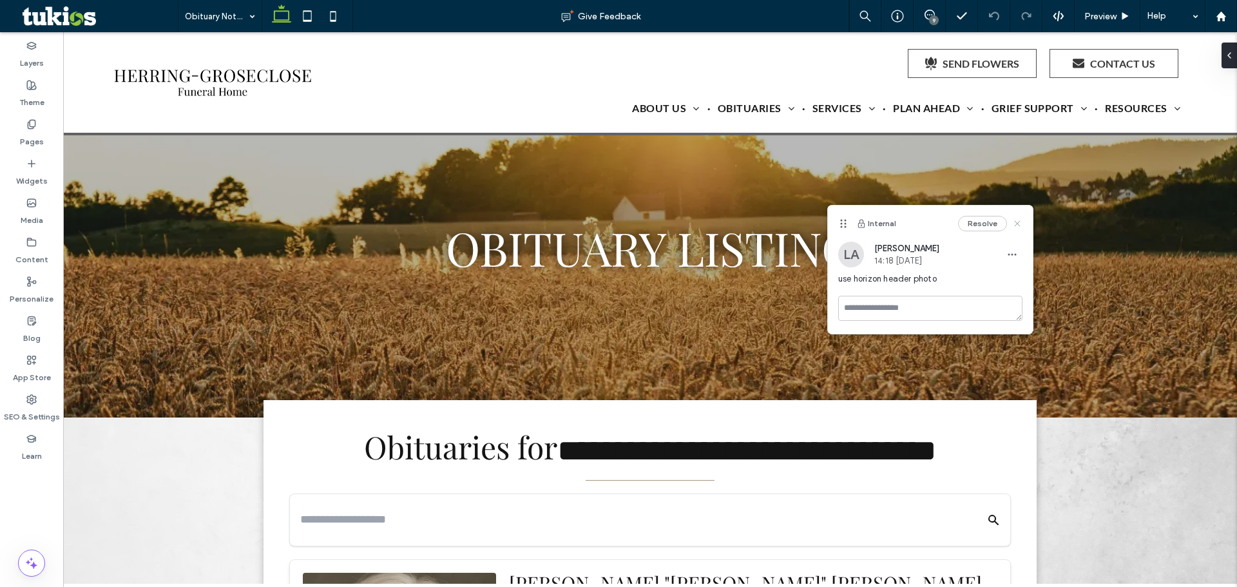
click at [1017, 224] on use at bounding box center [1017, 223] width 6 height 6
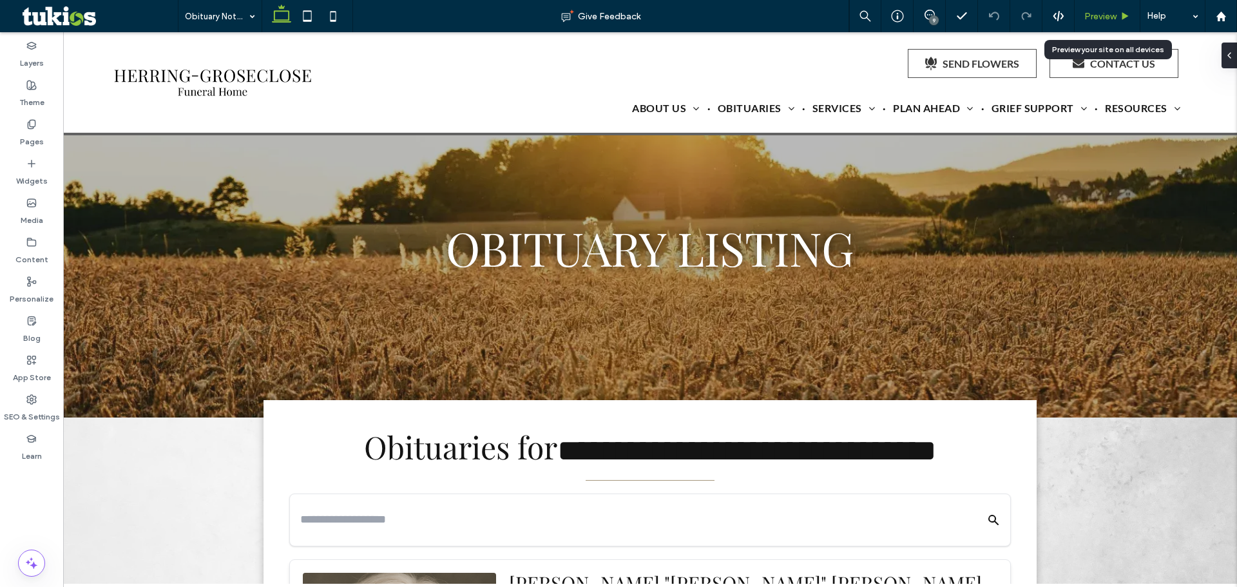
click at [1084, 17] on span "Preview" at bounding box center [1100, 16] width 32 height 11
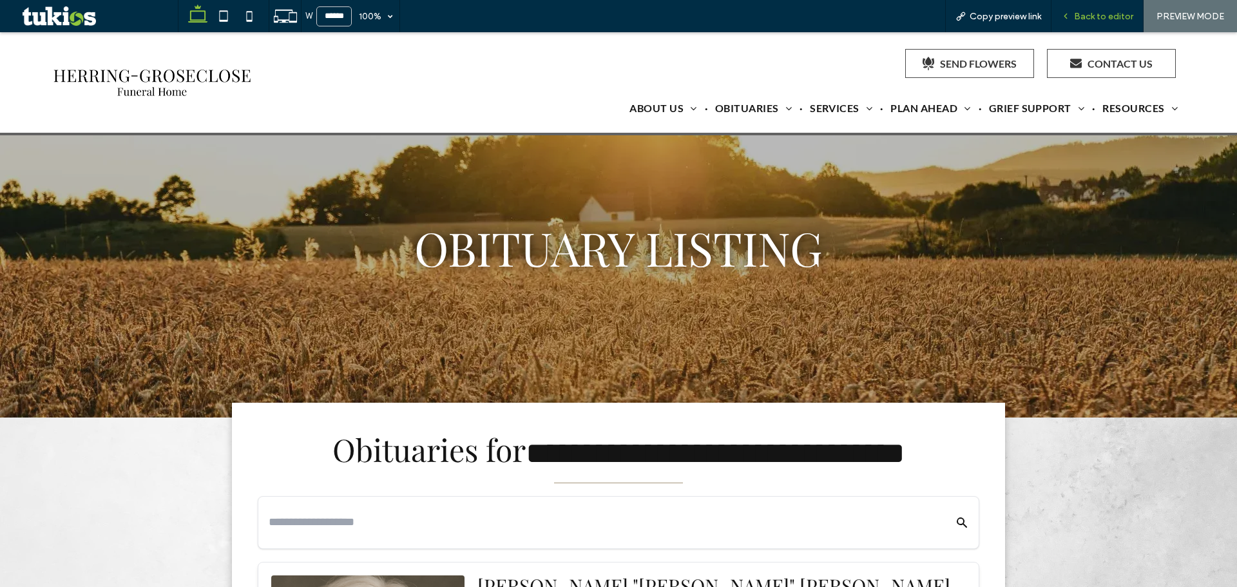
click at [1078, 17] on span "Back to editor" at bounding box center [1103, 16] width 59 height 11
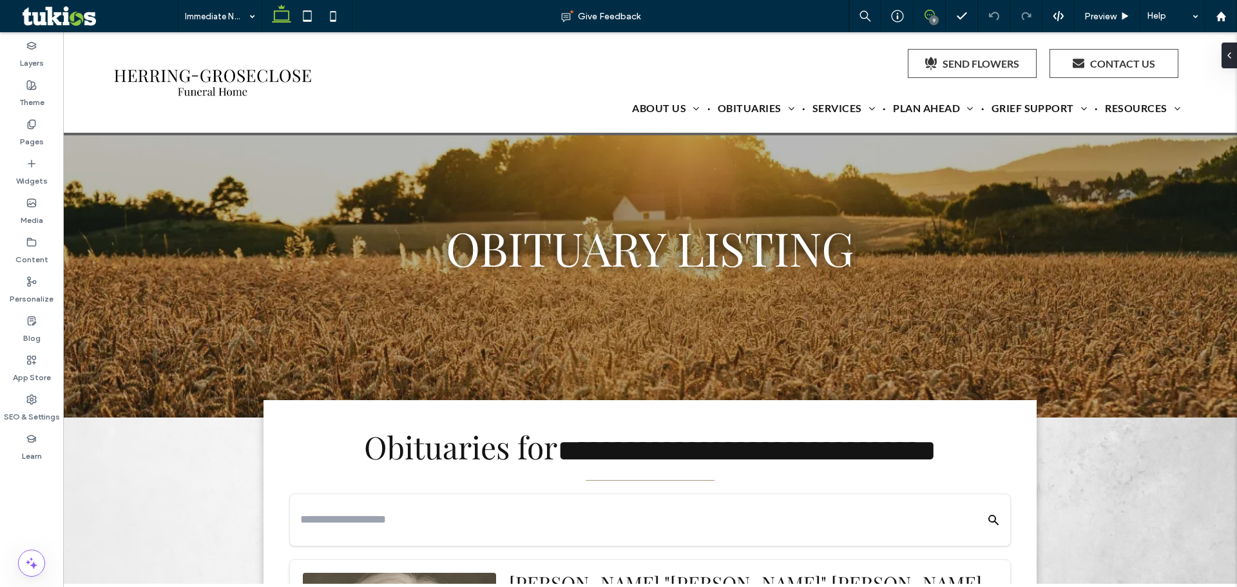
click at [926, 10] on icon at bounding box center [929, 15] width 10 height 10
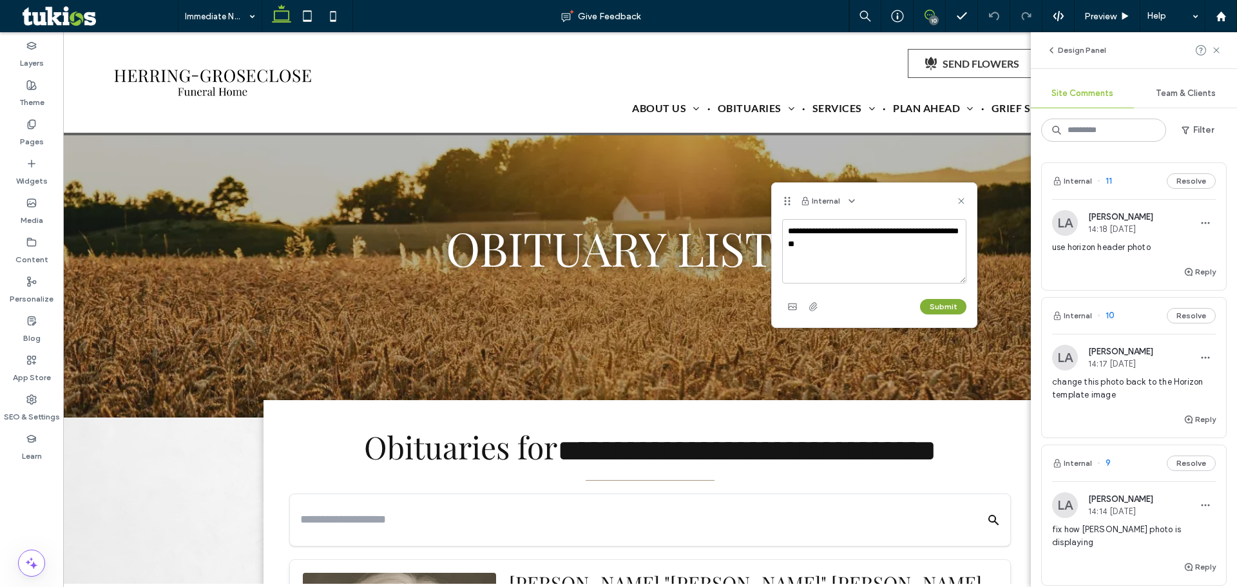
type textarea "**********"
click at [937, 312] on button "Submit" at bounding box center [943, 306] width 46 height 15
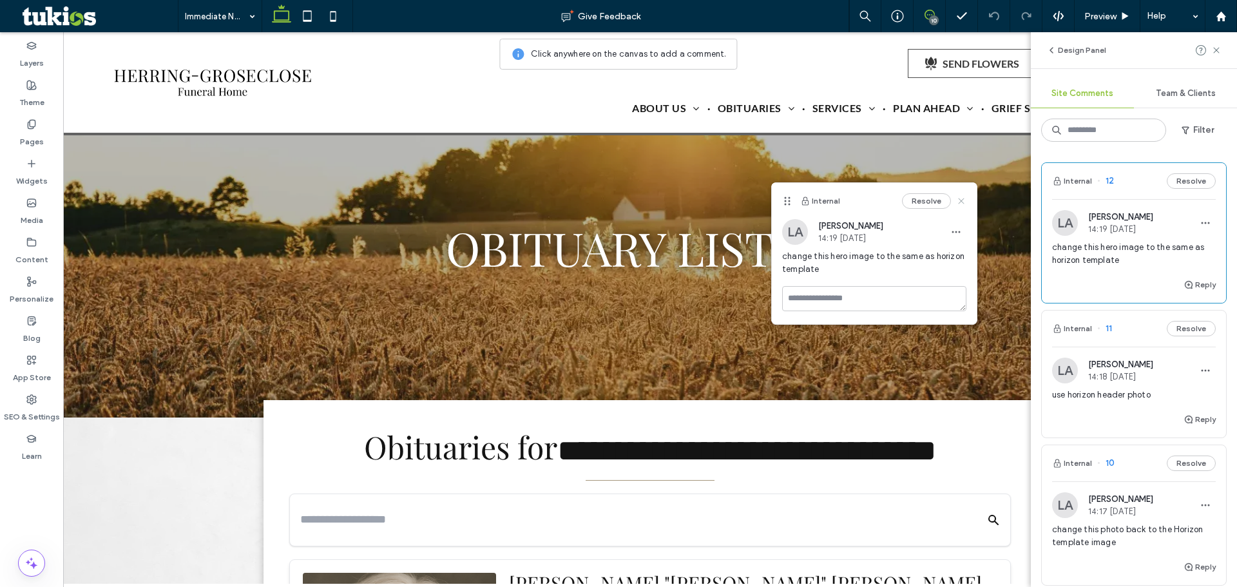
click at [961, 198] on icon at bounding box center [961, 201] width 10 height 10
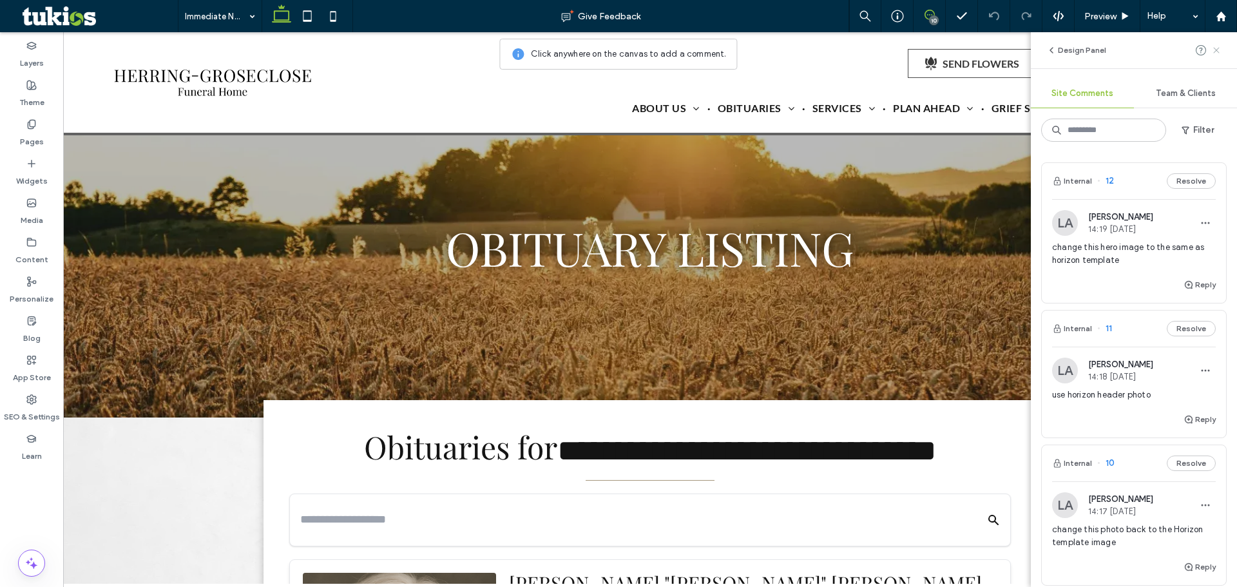
click at [1213, 46] on icon at bounding box center [1216, 50] width 10 height 10
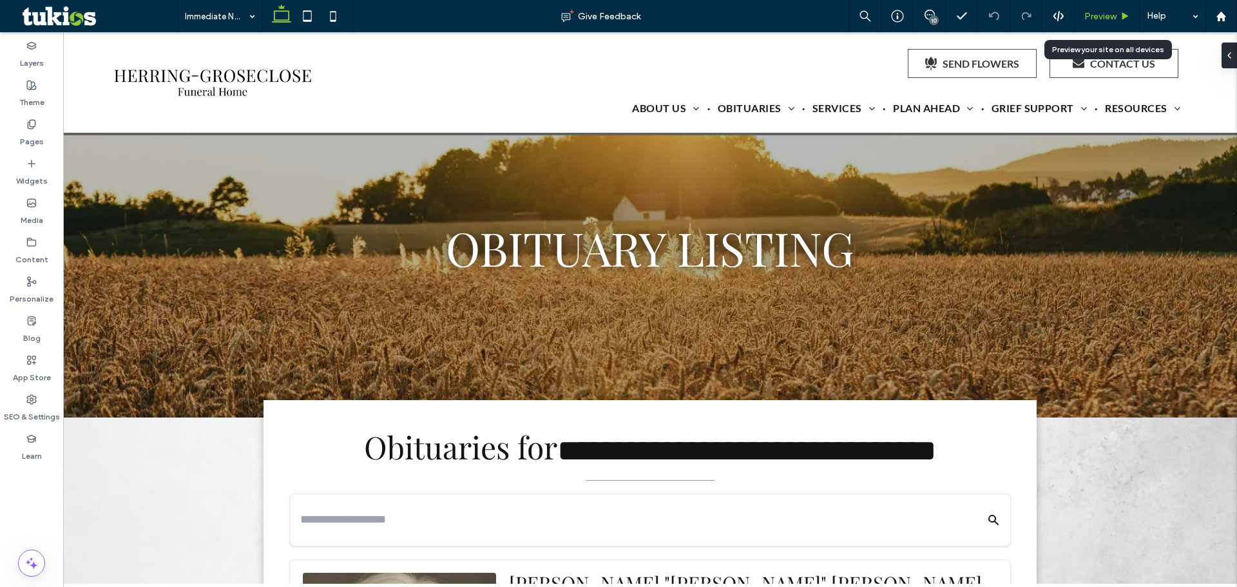
click at [1091, 16] on span "Preview" at bounding box center [1100, 16] width 32 height 11
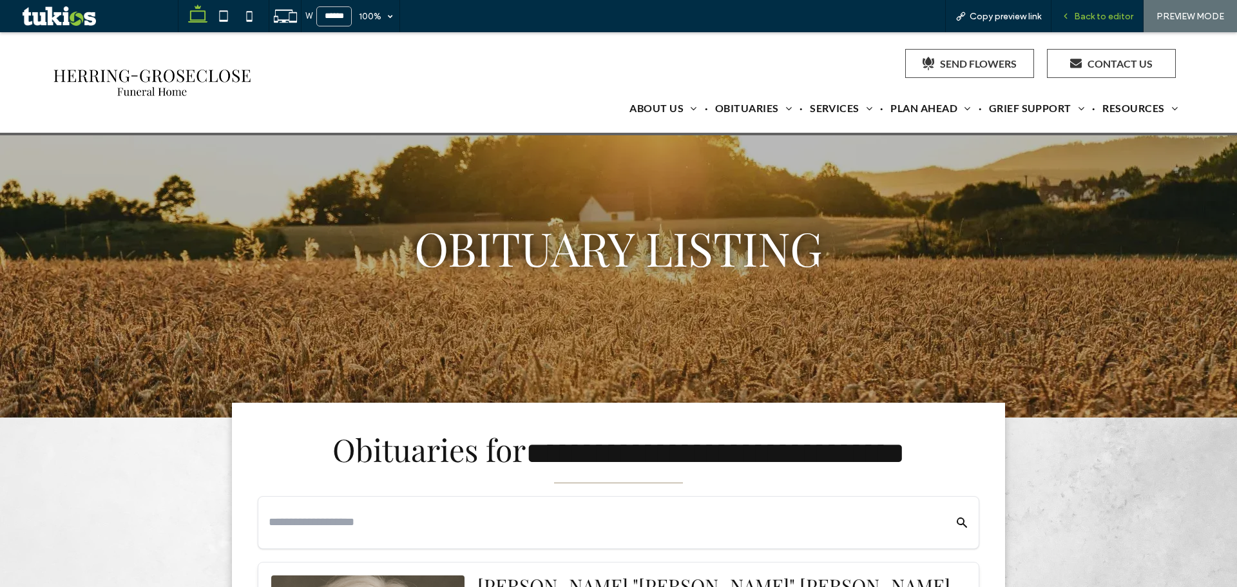
click at [1100, 24] on div "Back to editor" at bounding box center [1097, 16] width 92 height 32
click at [1081, 17] on span "Back to editor" at bounding box center [1103, 16] width 59 height 11
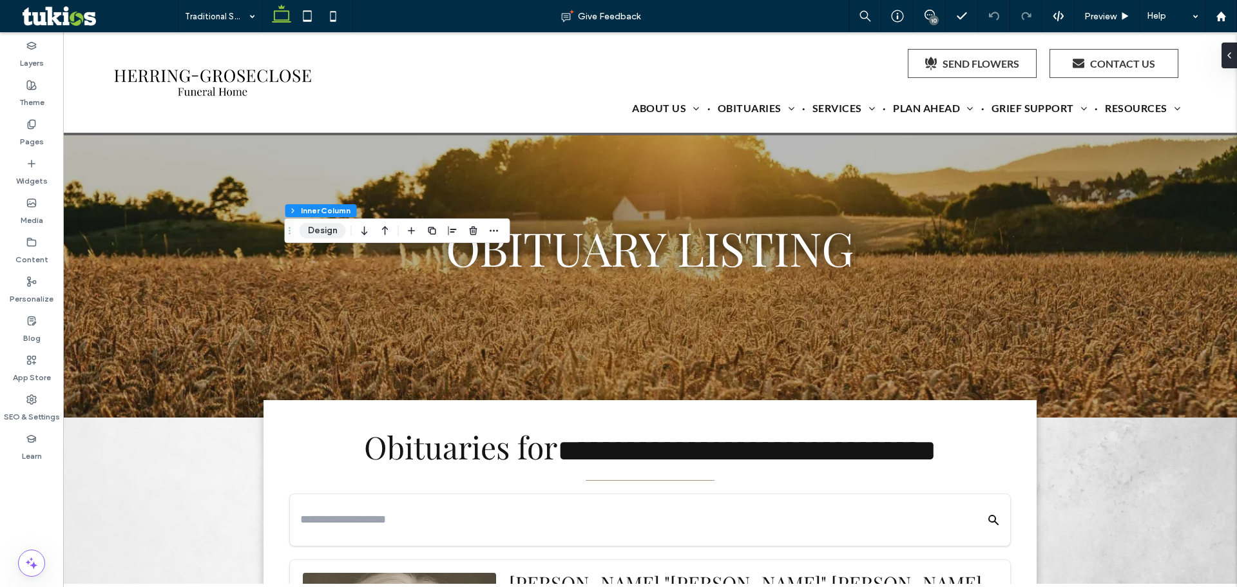
click at [329, 229] on button "Design" at bounding box center [323, 230] width 46 height 15
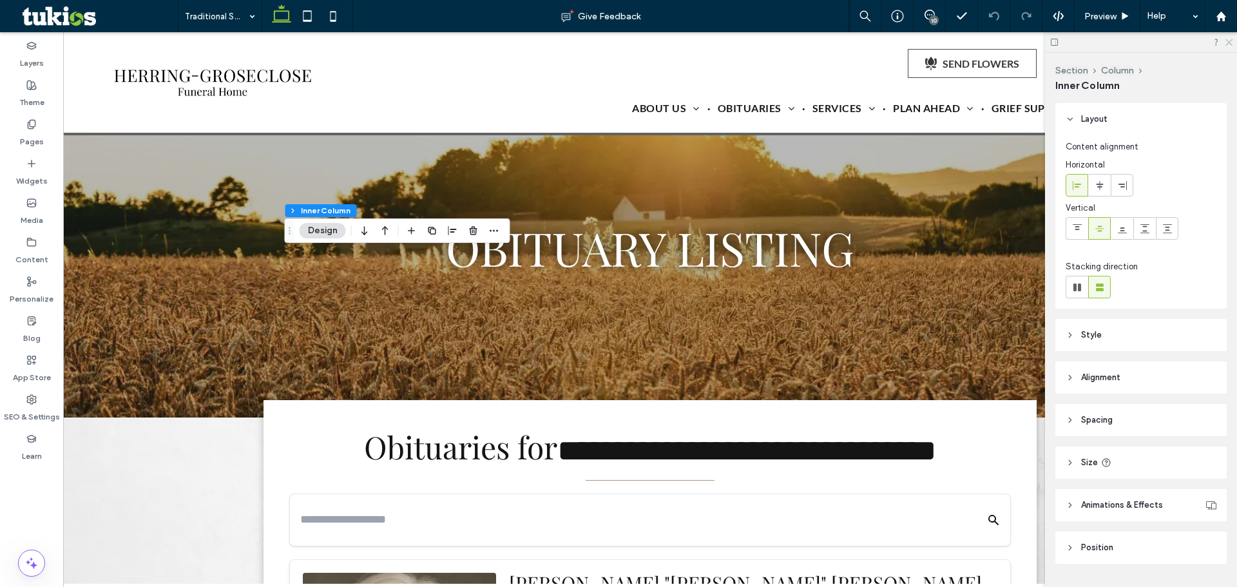
click at [1224, 39] on icon at bounding box center [1228, 41] width 8 height 8
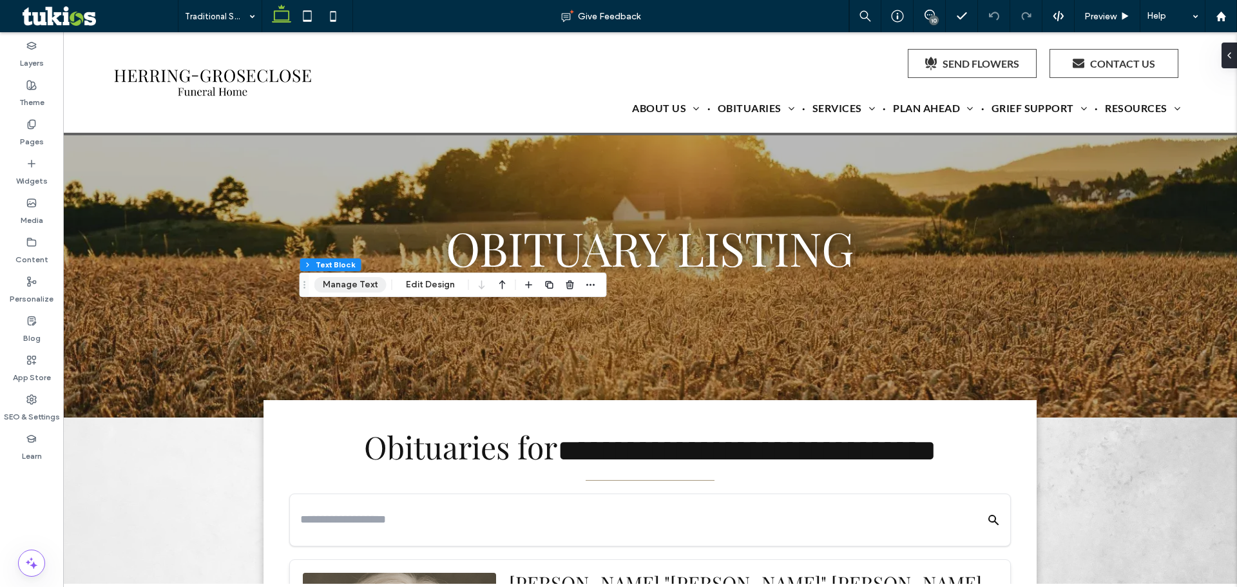
click at [359, 285] on button "Manage Text" at bounding box center [350, 284] width 72 height 15
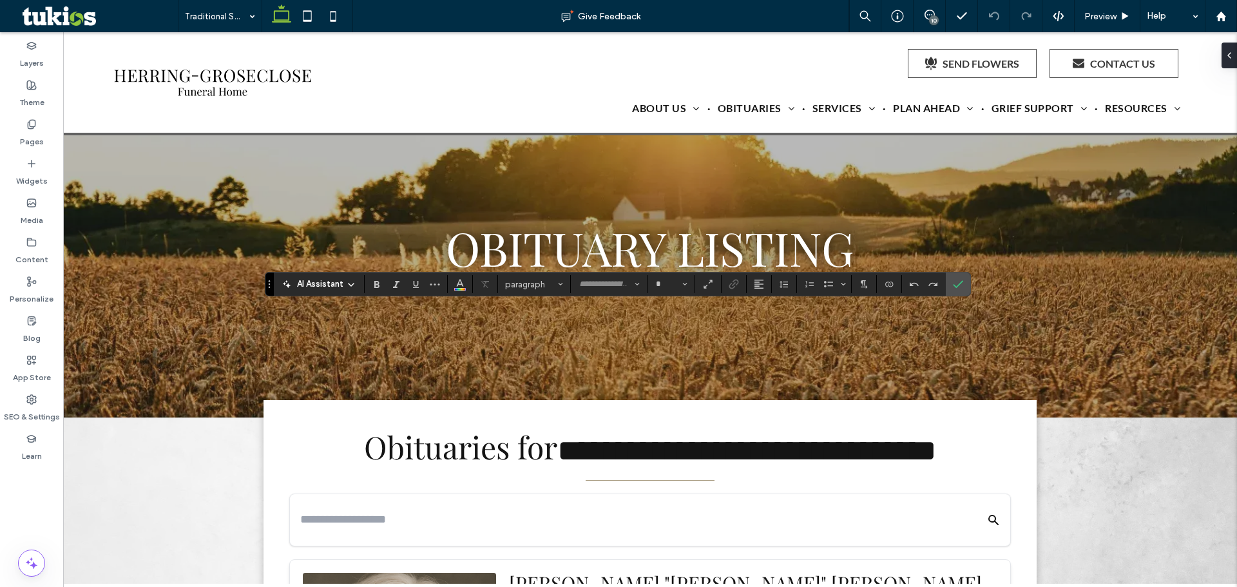
type input "****"
type input "**"
click at [959, 288] on icon "Confirm" at bounding box center [958, 284] width 10 height 10
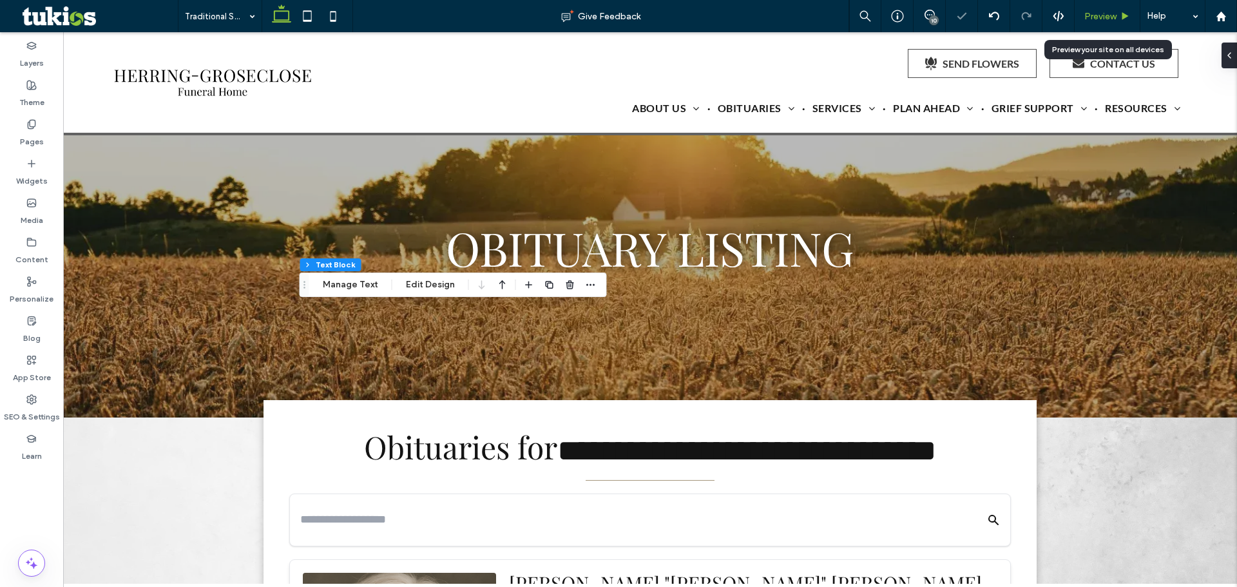
click at [1103, 23] on div "Preview" at bounding box center [1108, 16] width 66 height 32
click at [1107, 17] on span "Preview" at bounding box center [1100, 16] width 32 height 11
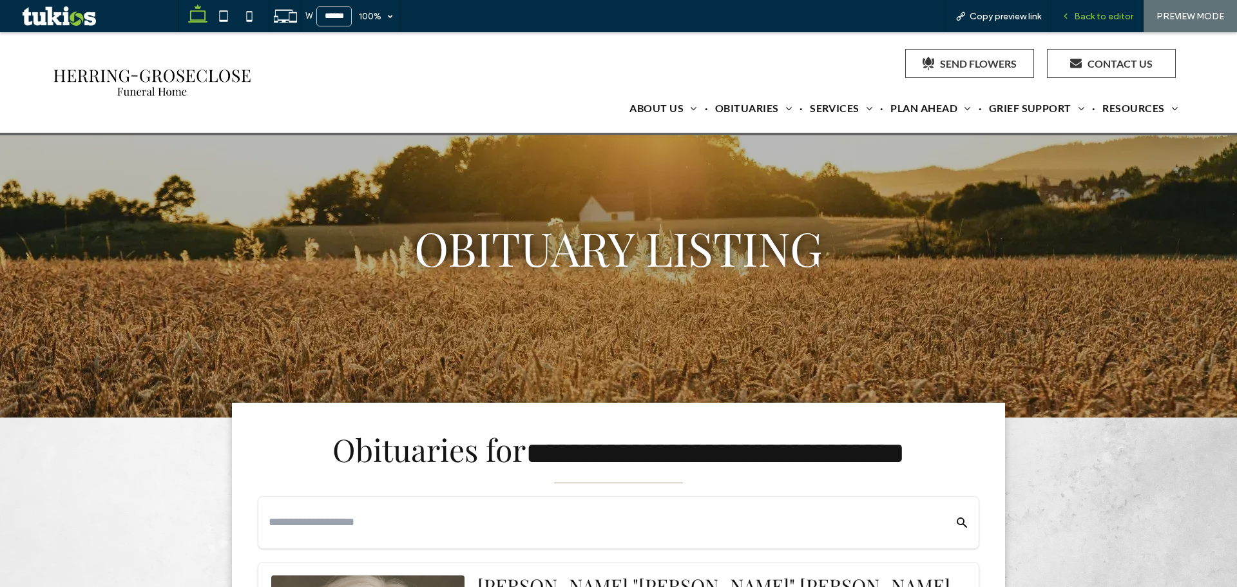
click at [1100, 15] on span "Back to editor" at bounding box center [1103, 16] width 59 height 11
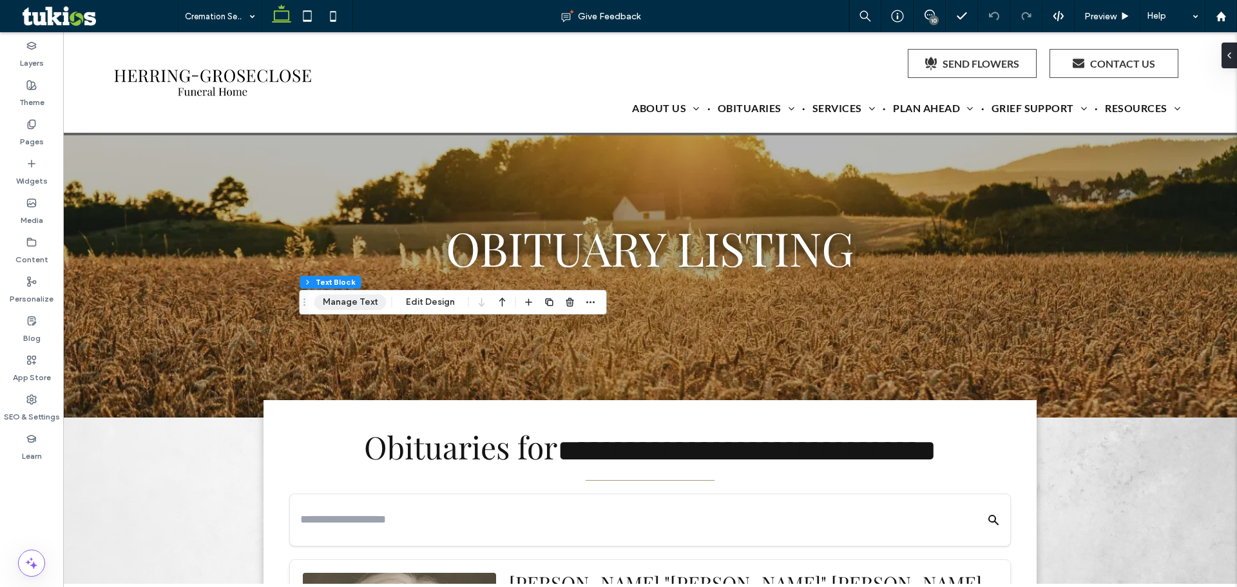
click at [359, 305] on button "Manage Text" at bounding box center [350, 301] width 72 height 15
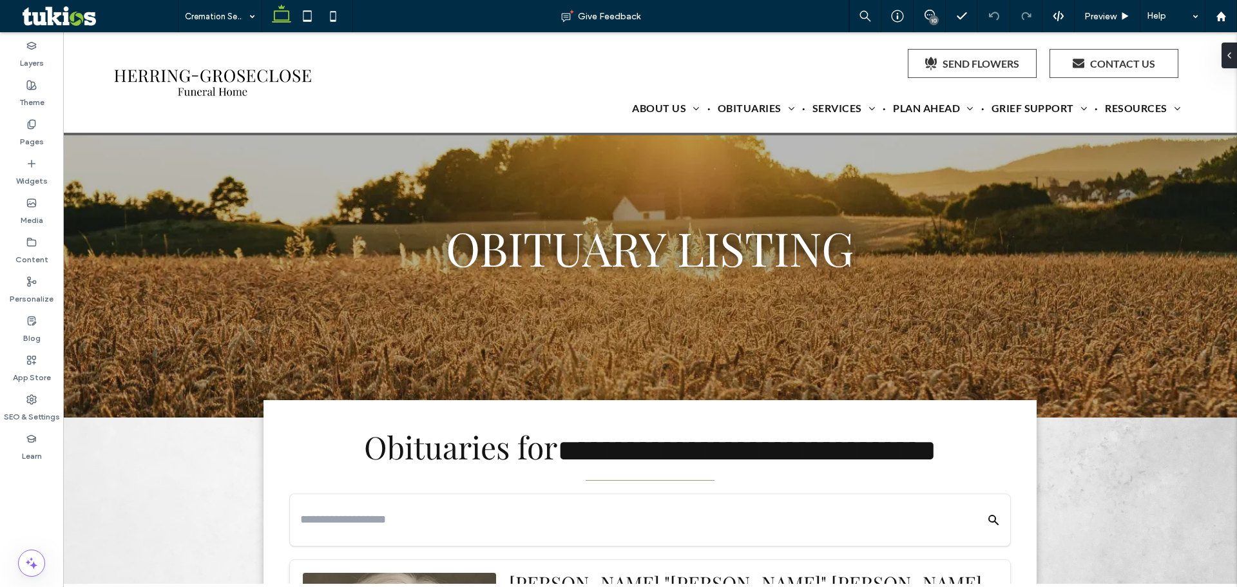
type input "****"
type input "**"
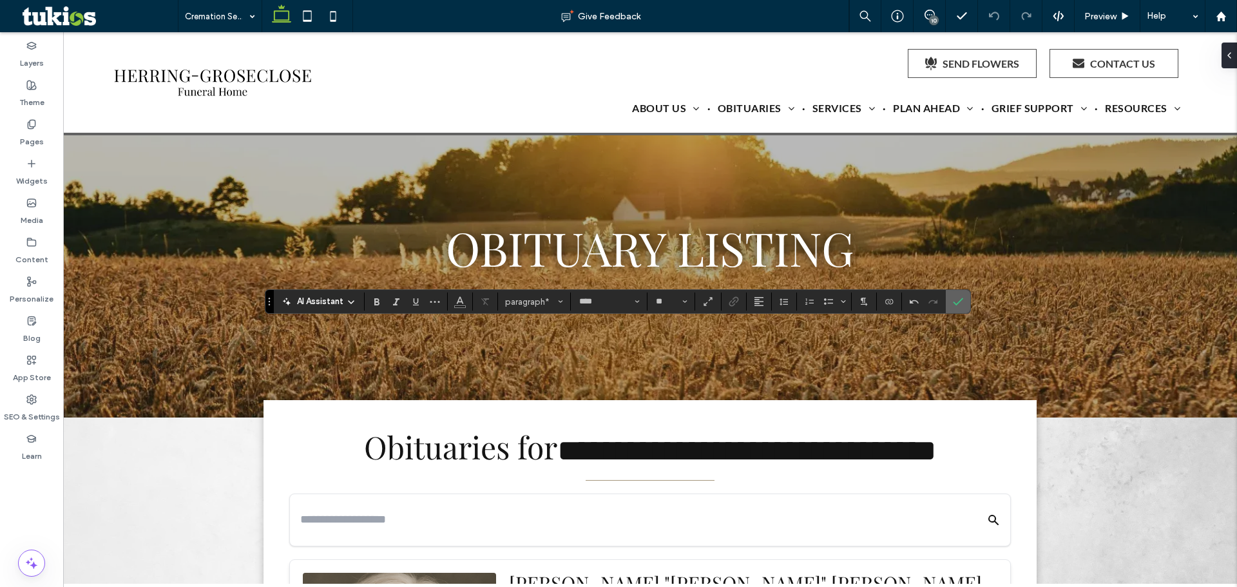
click at [958, 301] on icon "Confirm" at bounding box center [958, 301] width 10 height 10
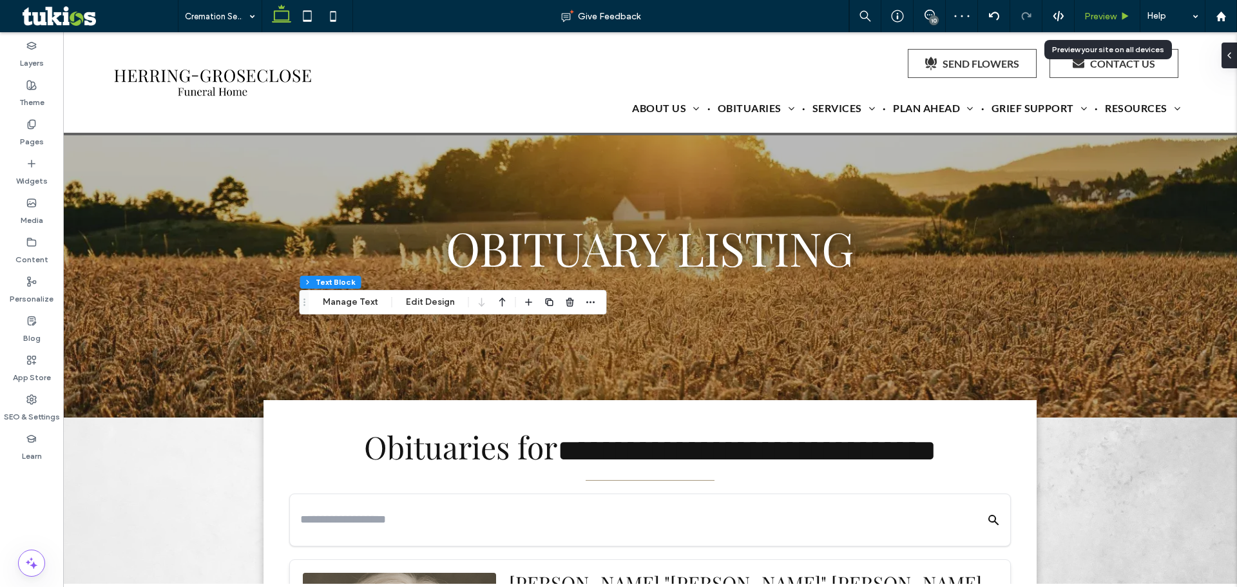
click at [1089, 15] on span "Preview" at bounding box center [1100, 16] width 32 height 11
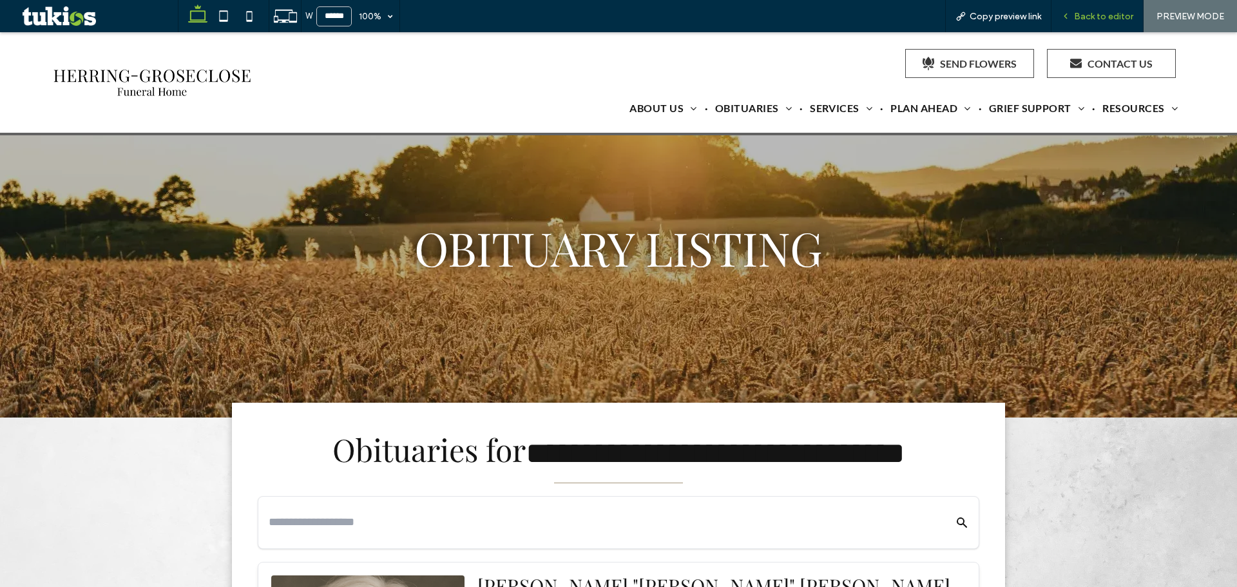
click at [1080, 17] on span "Back to editor" at bounding box center [1103, 16] width 59 height 11
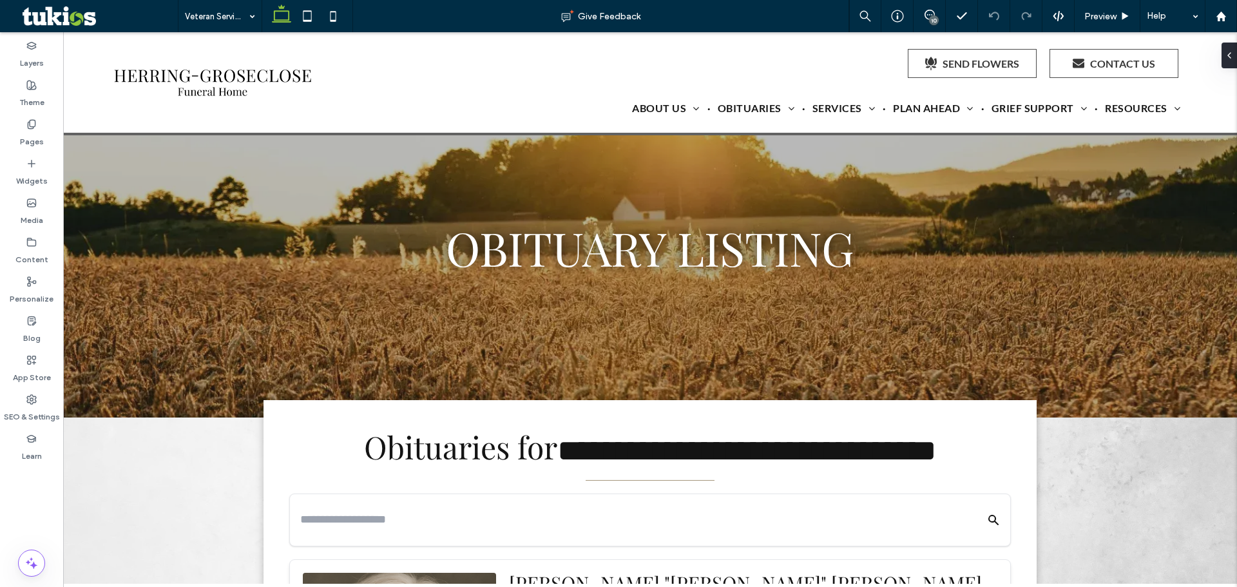
drag, startPoint x: 927, startPoint y: 19, endPoint x: 927, endPoint y: 30, distance: 10.3
click at [927, 22] on div "10" at bounding box center [930, 16] width 32 height 13
click at [933, 20] on div "10" at bounding box center [934, 20] width 10 height 10
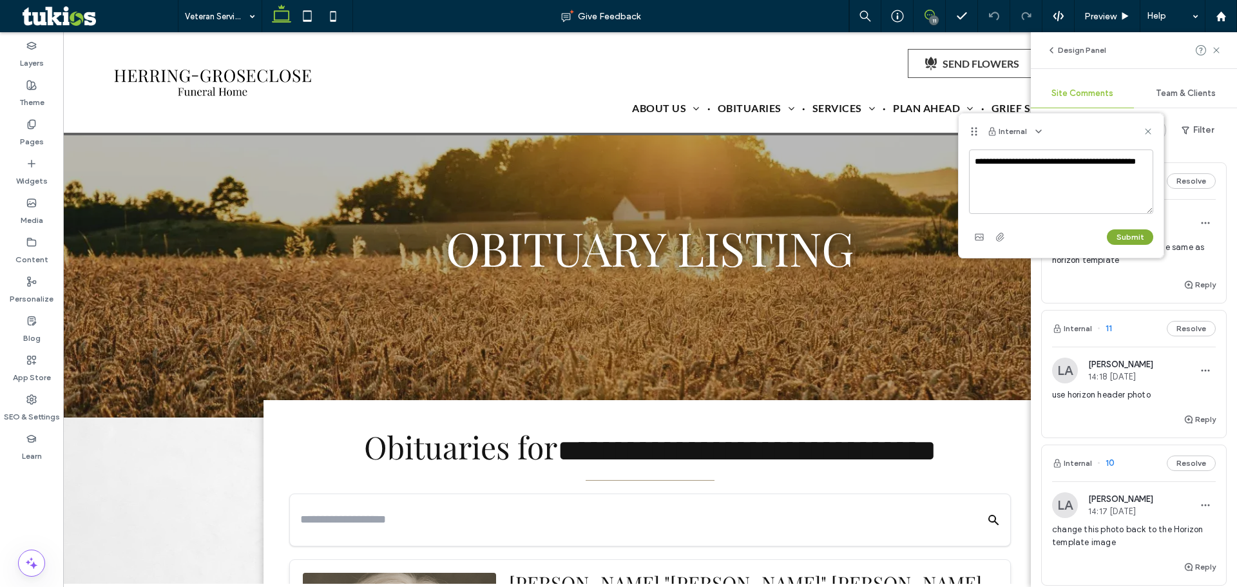
type textarea "**********"
click at [1131, 234] on button "Submit" at bounding box center [1130, 236] width 46 height 15
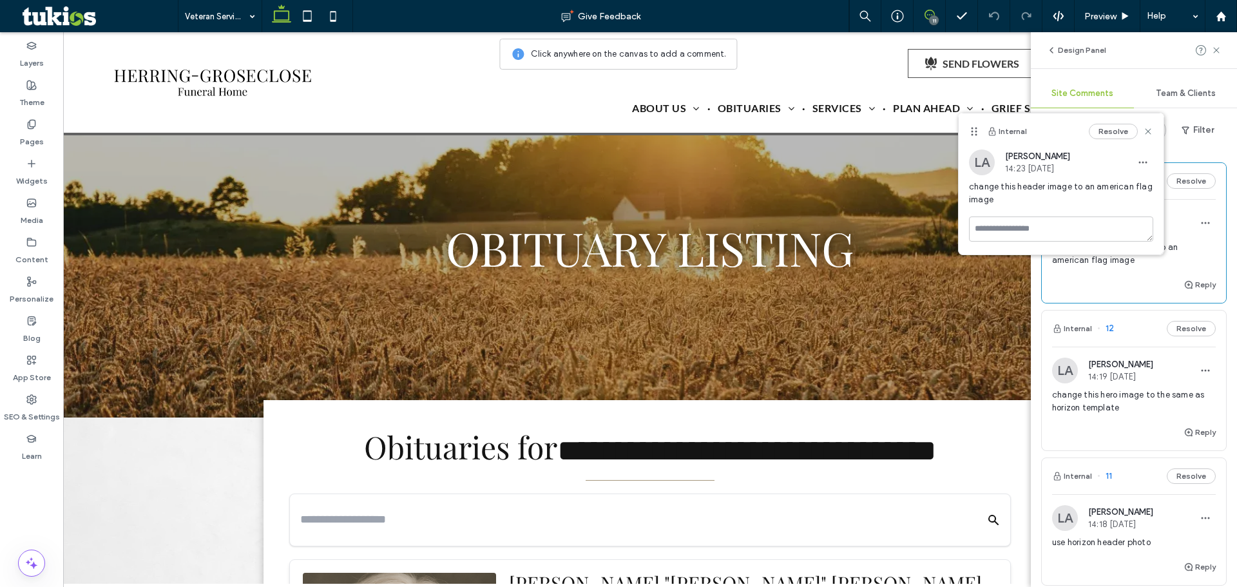
click at [1139, 125] on div "Resolve" at bounding box center [1121, 131] width 64 height 15
click at [1145, 128] on icon at bounding box center [1148, 131] width 10 height 10
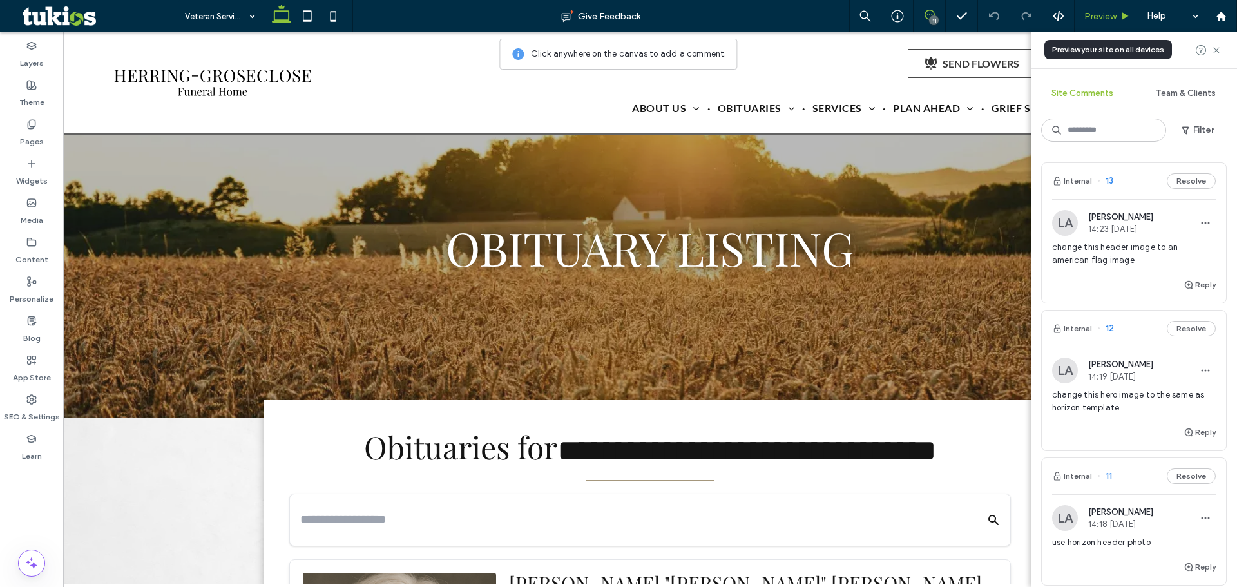
click at [1107, 18] on span "Preview" at bounding box center [1100, 16] width 32 height 11
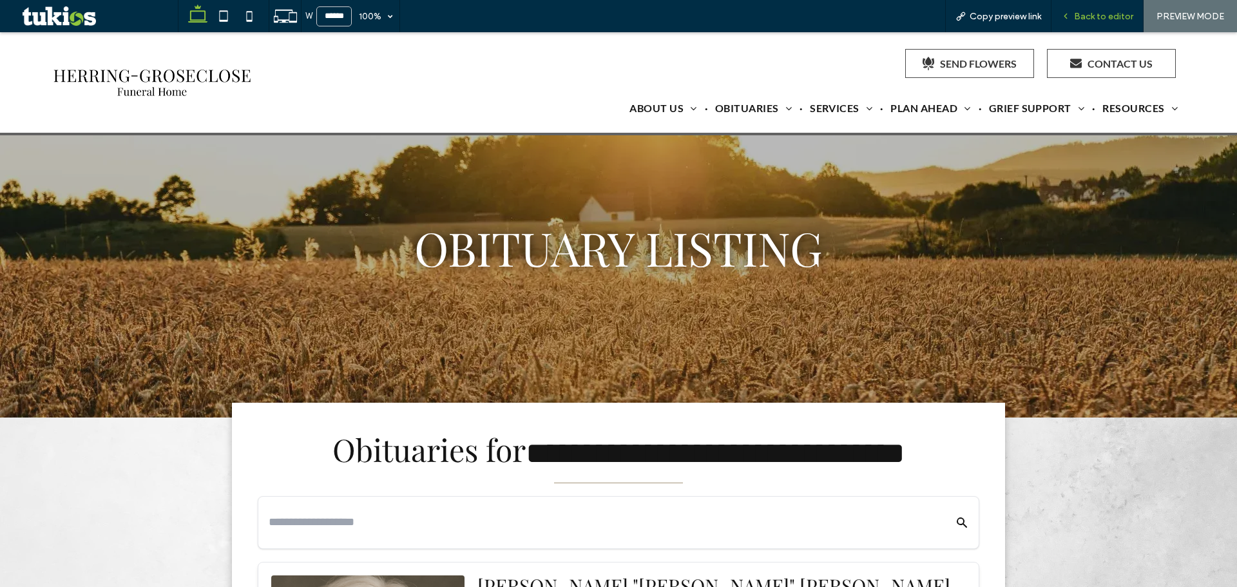
click at [1095, 15] on span "Back to editor" at bounding box center [1103, 16] width 59 height 11
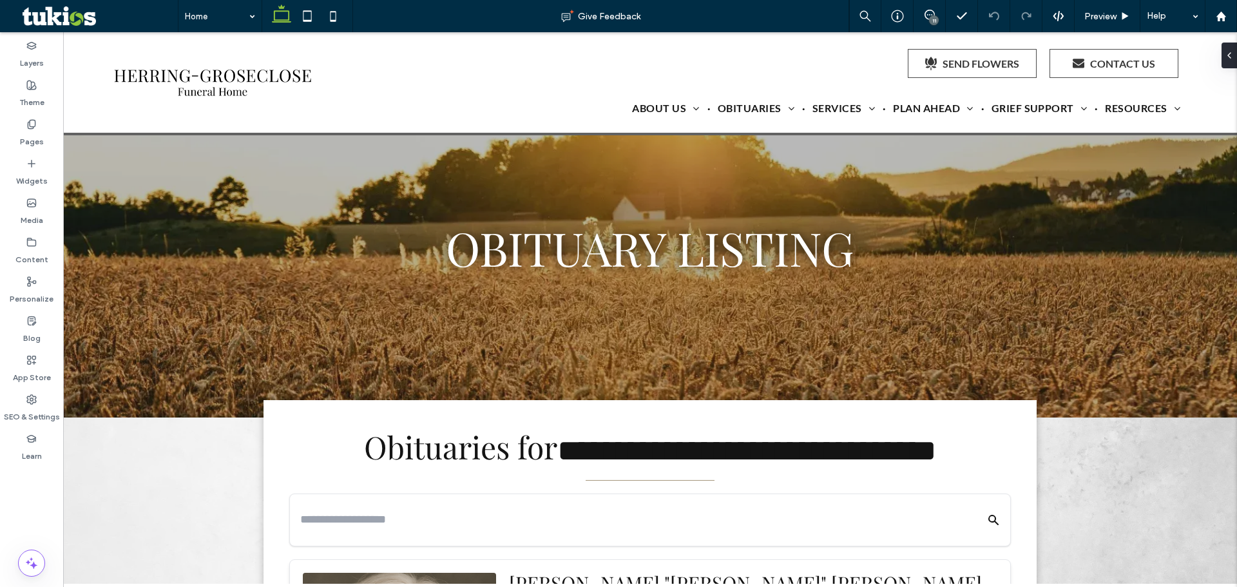
click at [928, 25] on div "11" at bounding box center [930, 16] width 32 height 32
click at [932, 16] on div "11" at bounding box center [930, 15] width 32 height 10
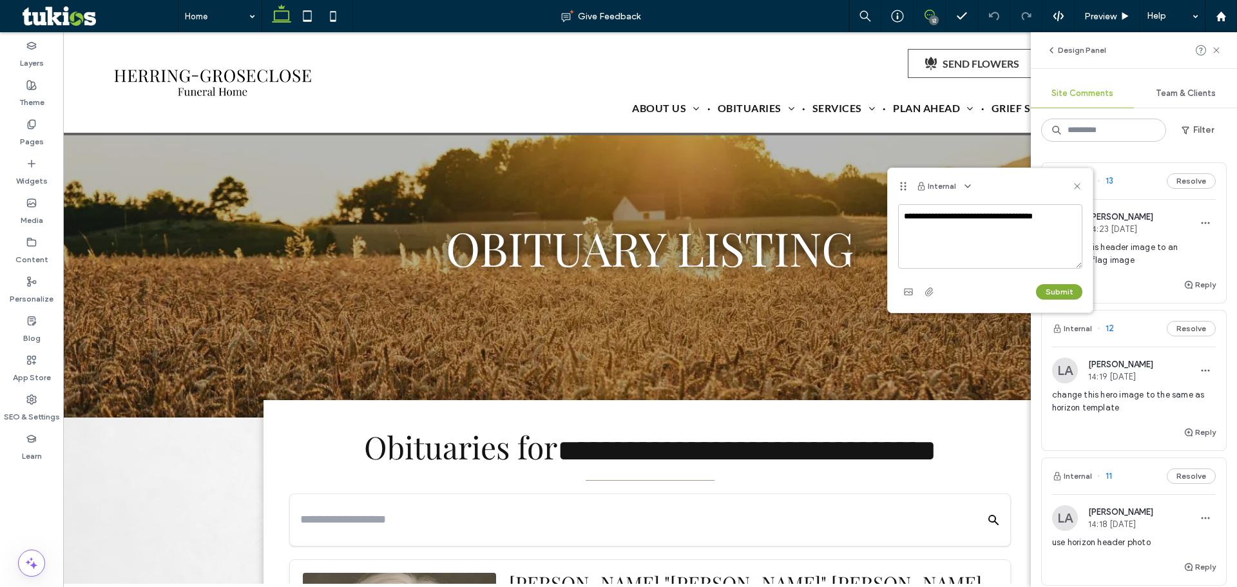
type textarea "**********"
click at [1064, 292] on button "Submit" at bounding box center [1059, 291] width 46 height 15
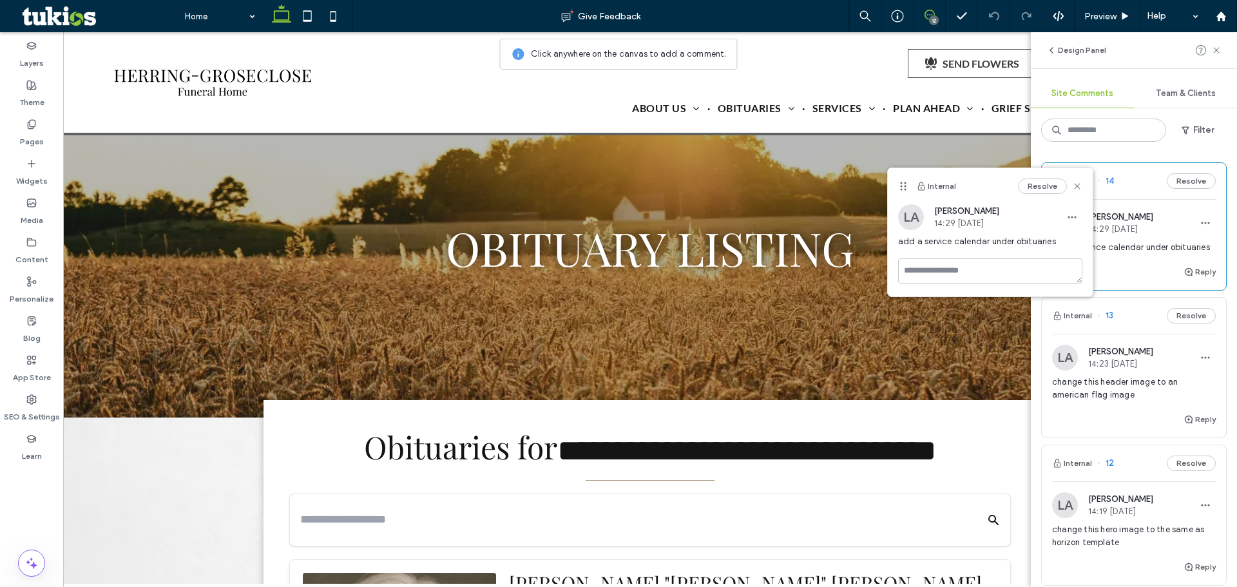
click at [1071, 190] on div "Resolve" at bounding box center [1050, 185] width 64 height 15
click at [1078, 186] on use at bounding box center [1077, 186] width 6 height 6
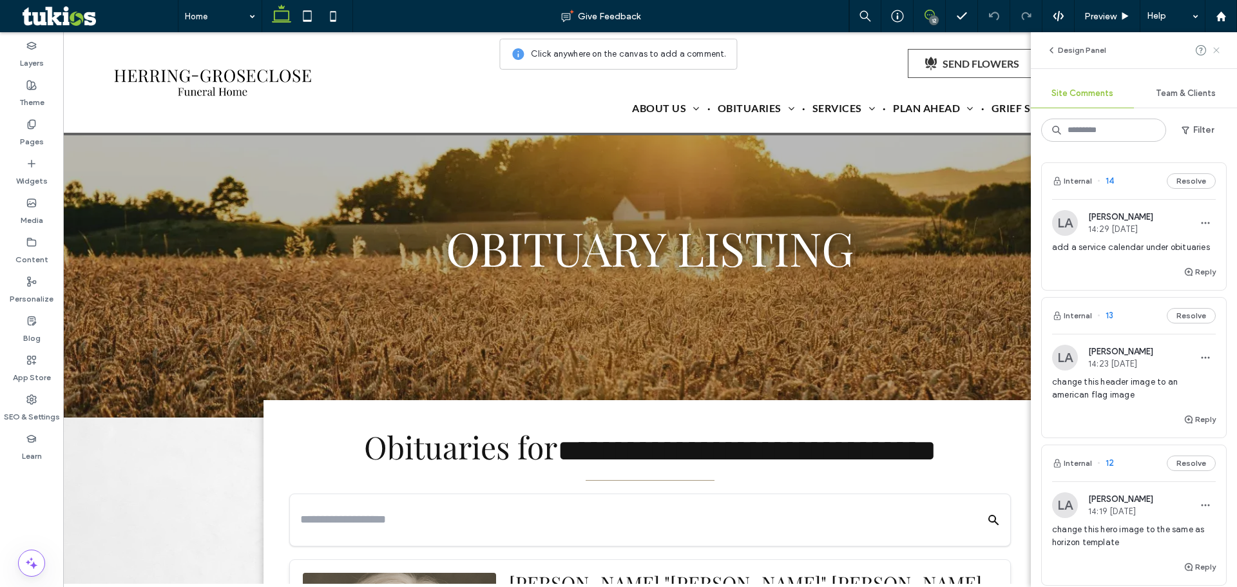
click at [1219, 57] on span at bounding box center [1216, 50] width 10 height 15
